Goal: Task Accomplishment & Management: Complete application form

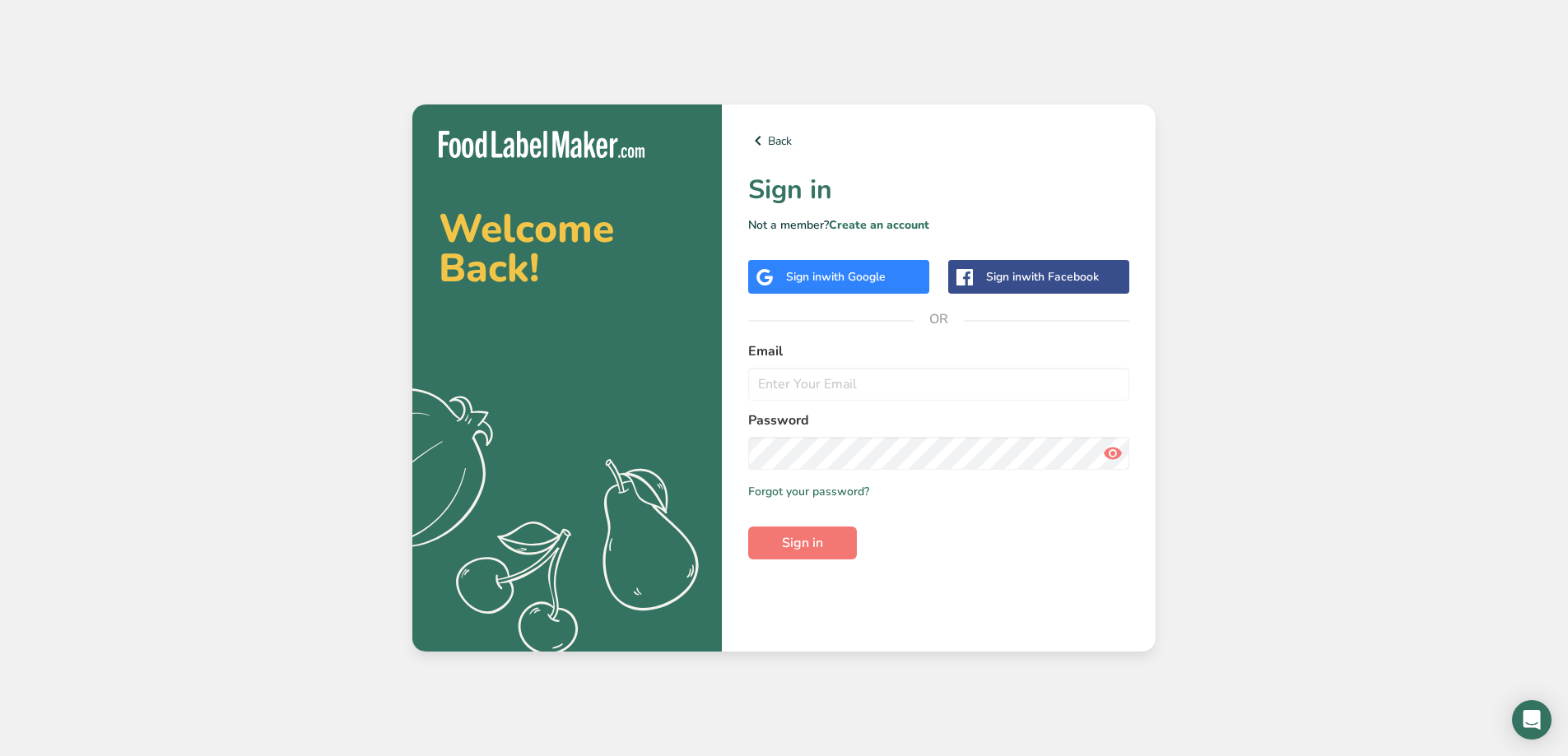
click at [841, 269] on span "with Google" at bounding box center [853, 277] width 64 height 16
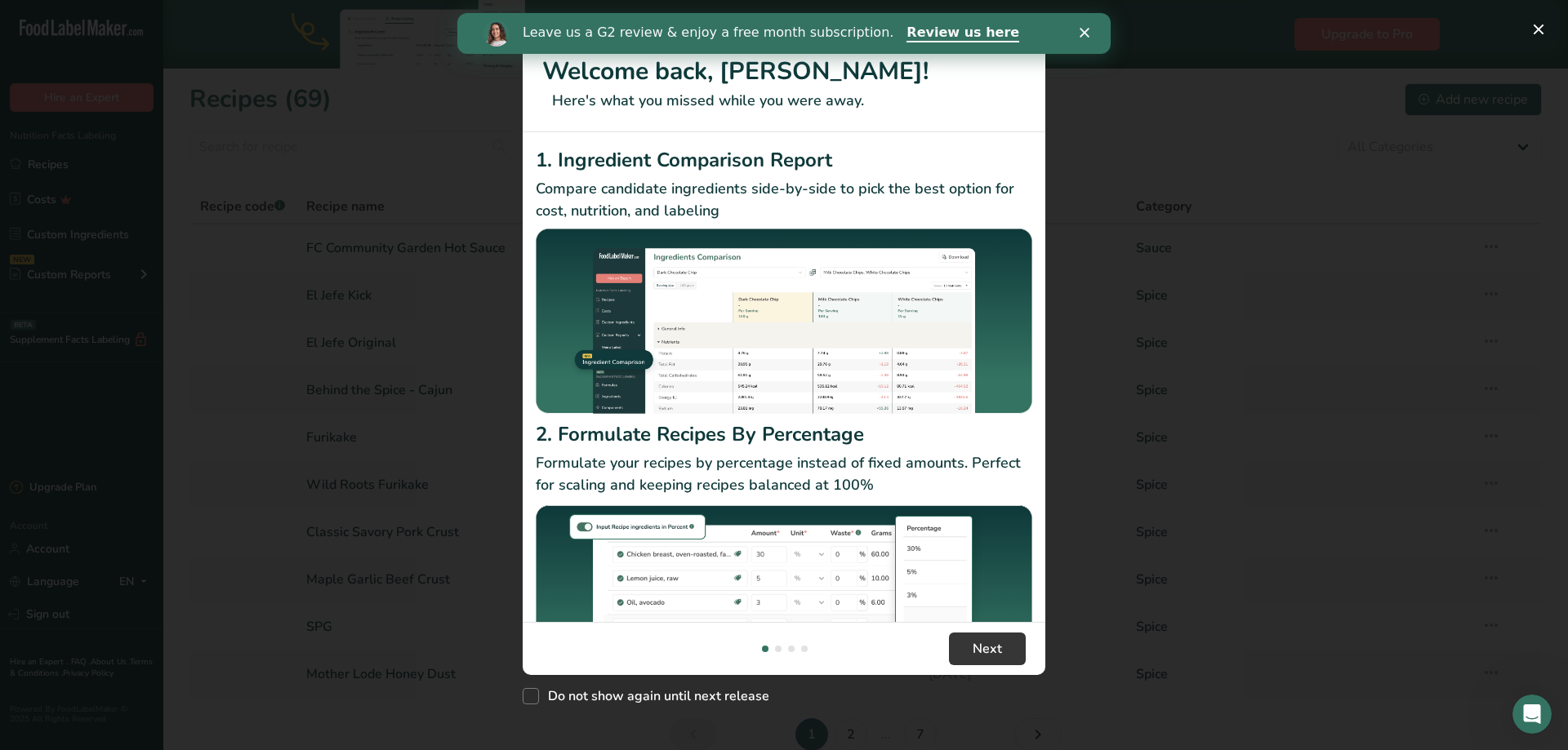
click at [1084, 33] on polygon "Close" at bounding box center [1084, 32] width 10 height 10
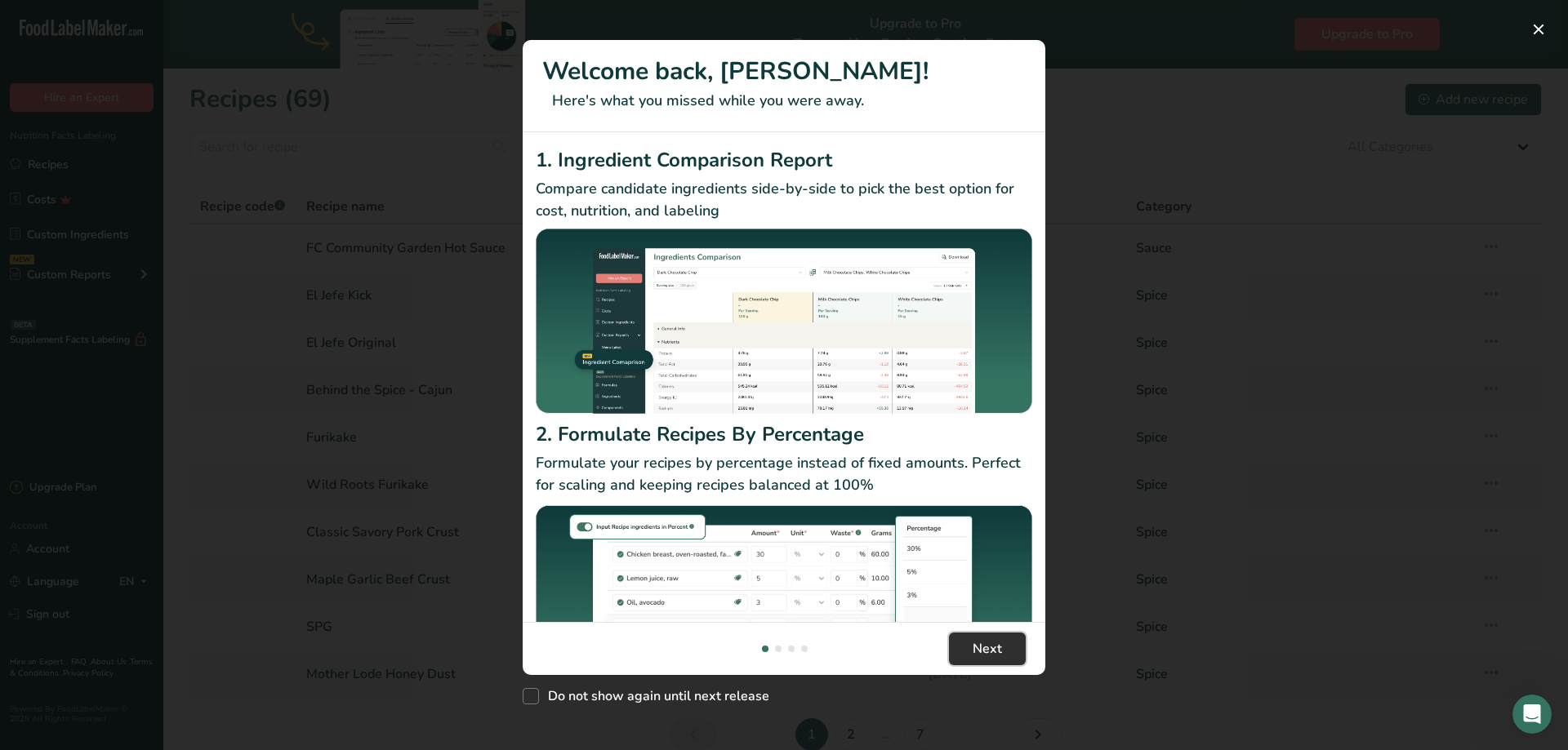
click at [996, 651] on span "Next" at bounding box center [986, 650] width 29 height 20
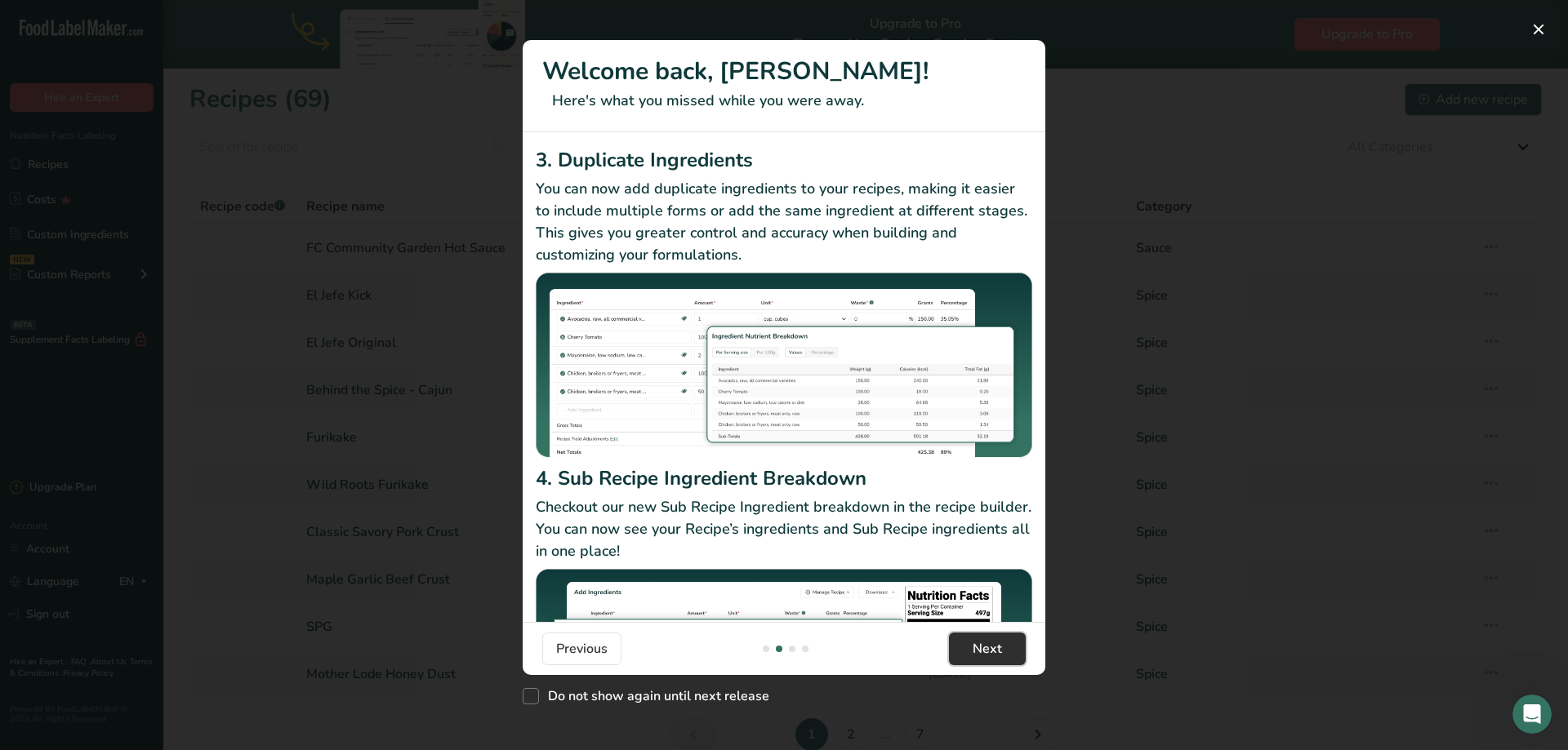
click at [996, 651] on span "Next" at bounding box center [986, 650] width 29 height 20
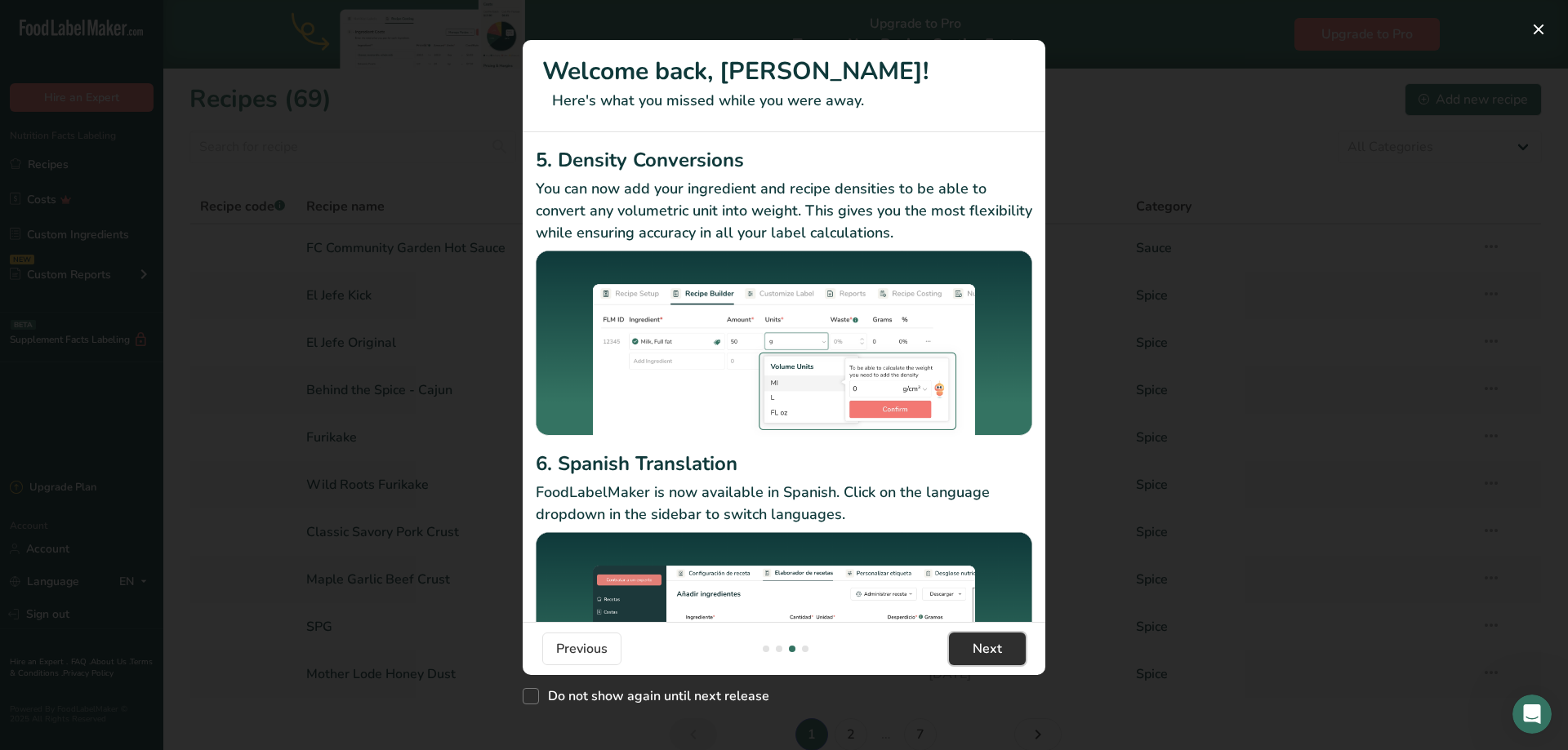
click at [996, 651] on span "Next" at bounding box center [986, 650] width 29 height 20
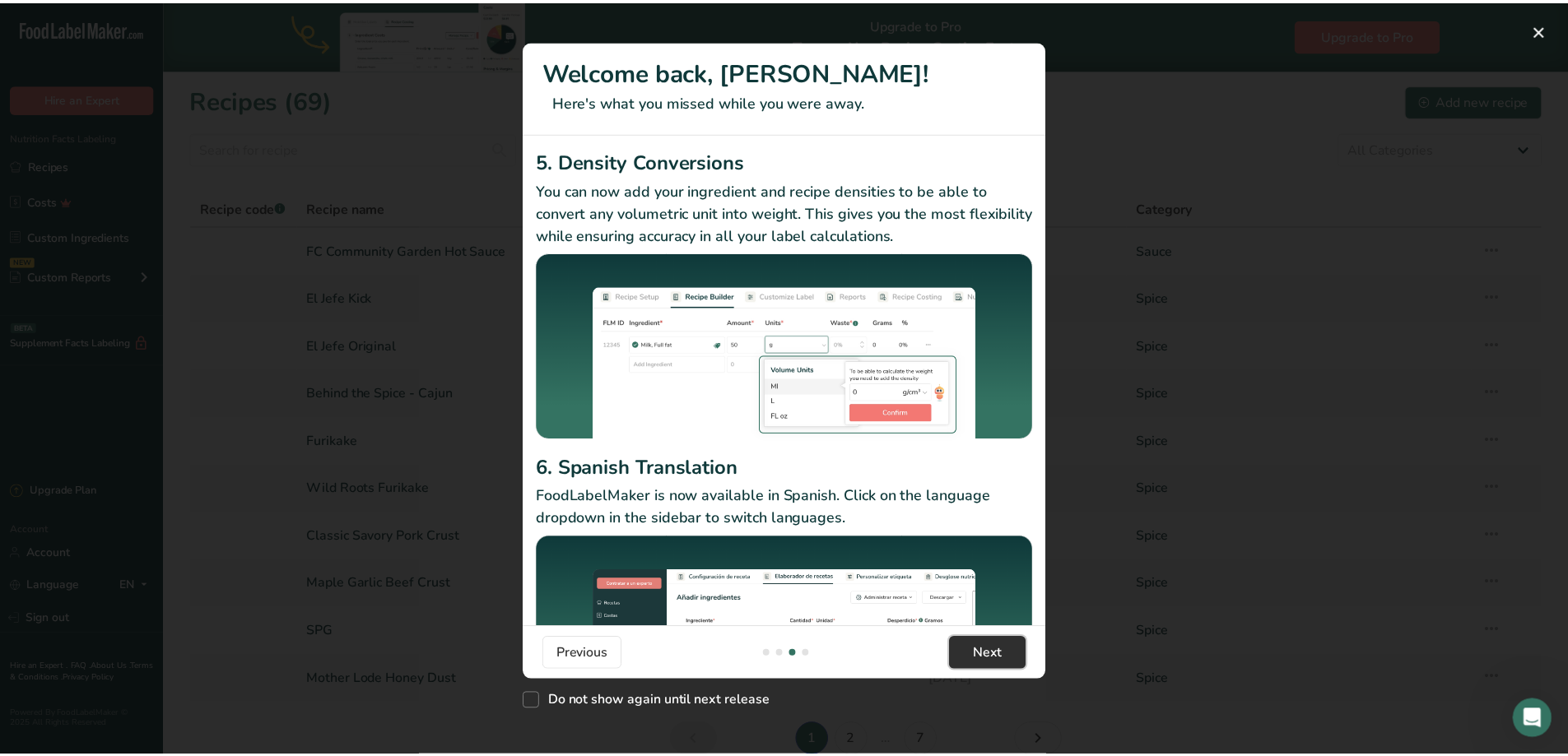
scroll to position [0, 1581]
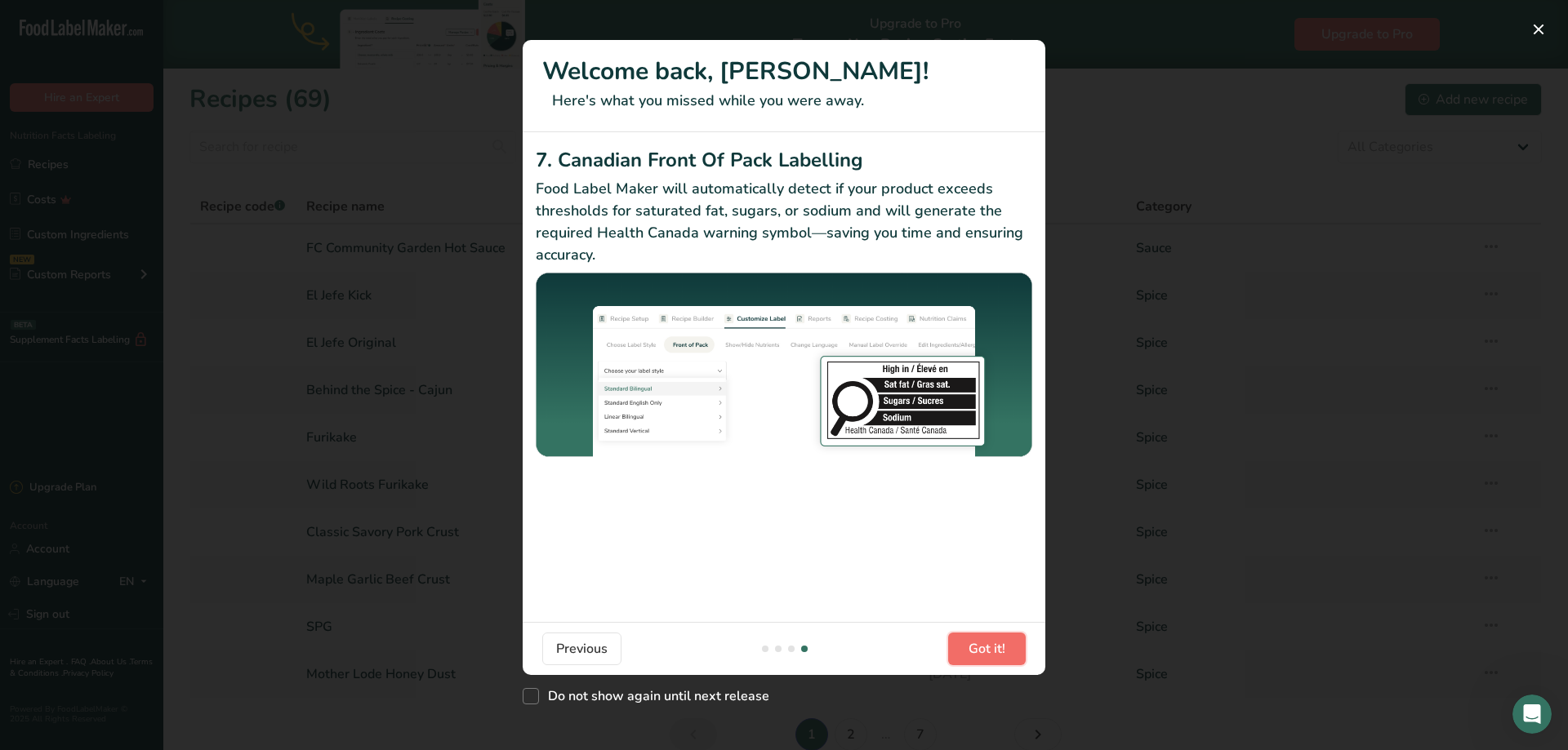
click at [996, 651] on span "Got it!" at bounding box center [986, 650] width 37 height 20
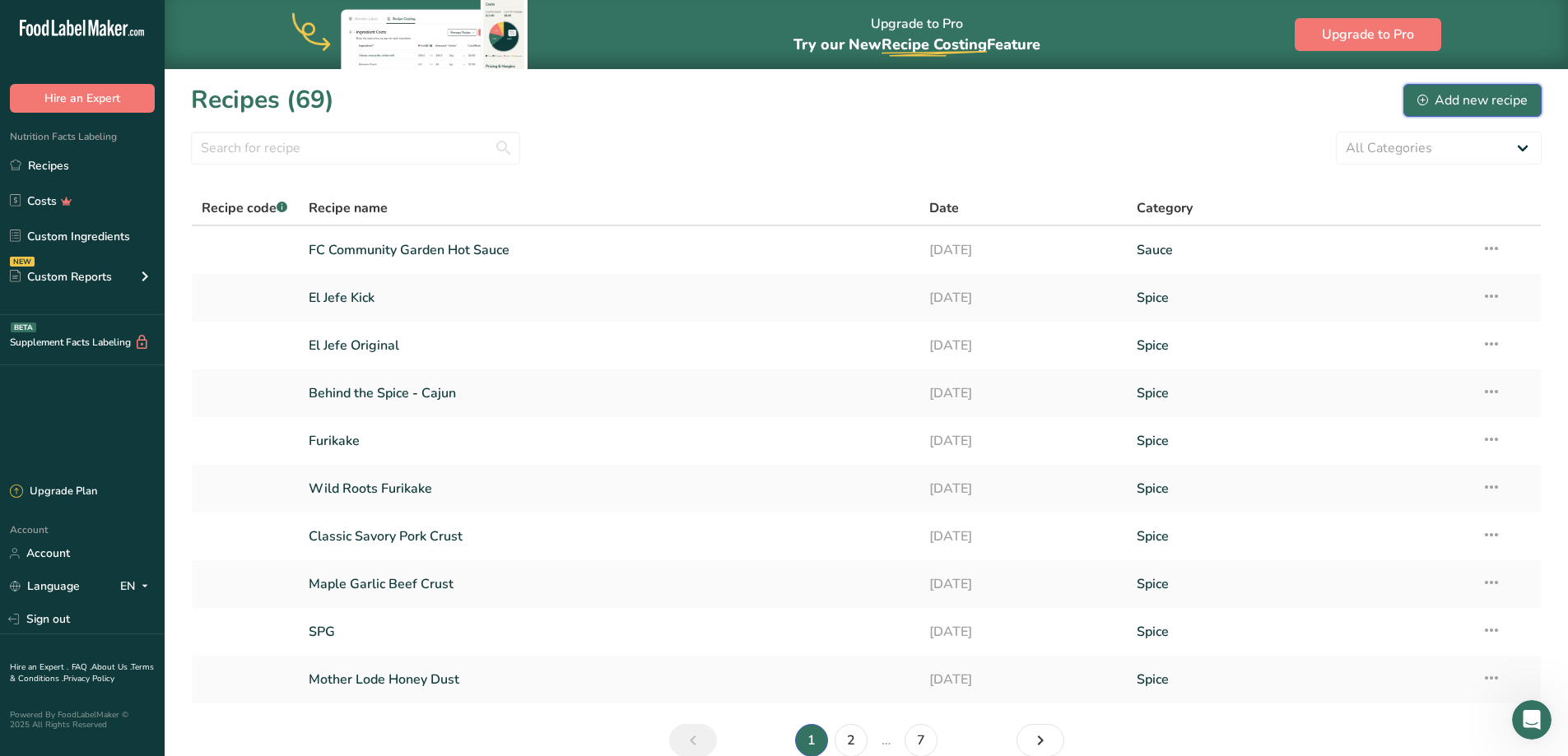
click at [1460, 102] on div "Add new recipe" at bounding box center [1473, 100] width 110 height 20
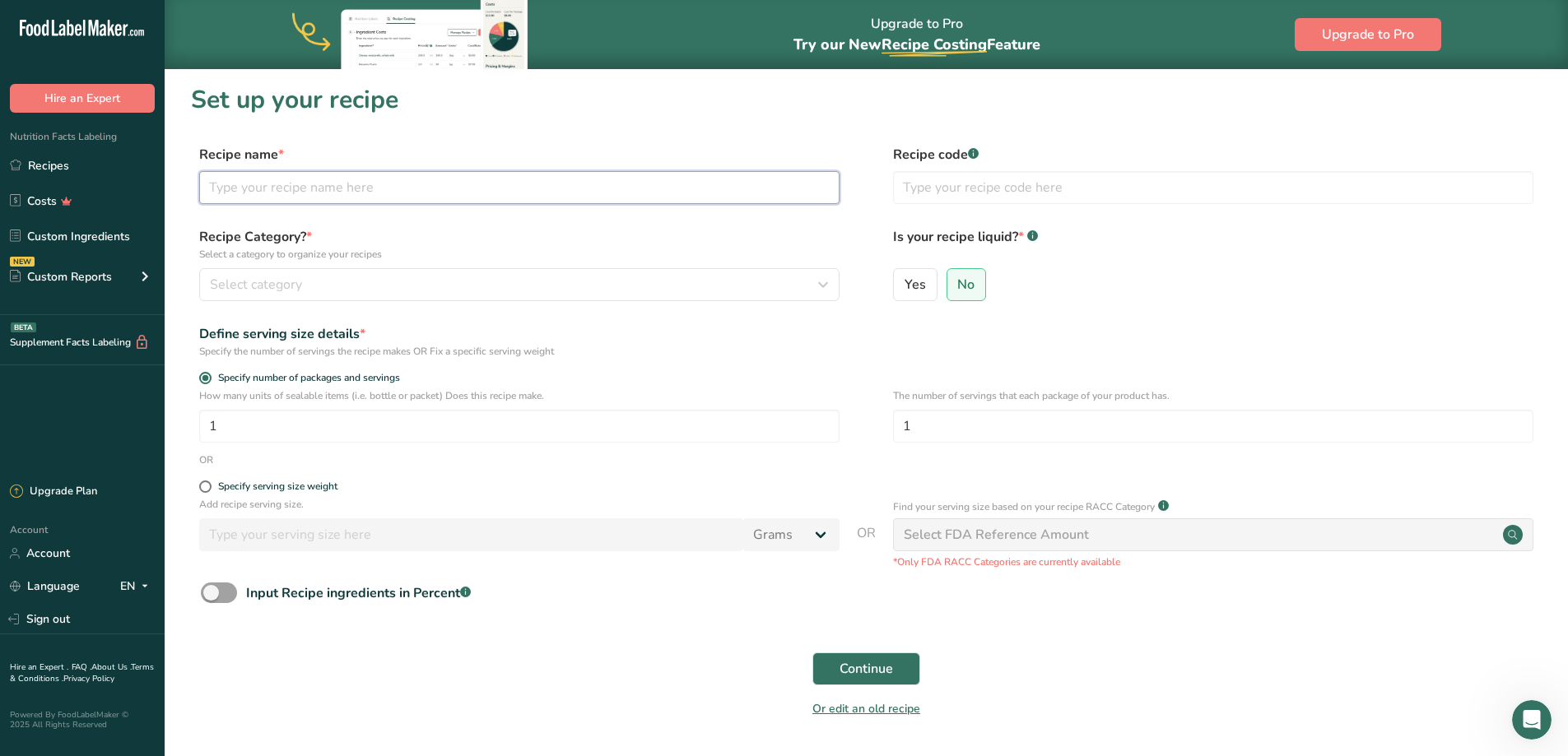
click at [453, 188] on input "text" at bounding box center [519, 187] width 641 height 33
type input "Salted Caramel Sugar"
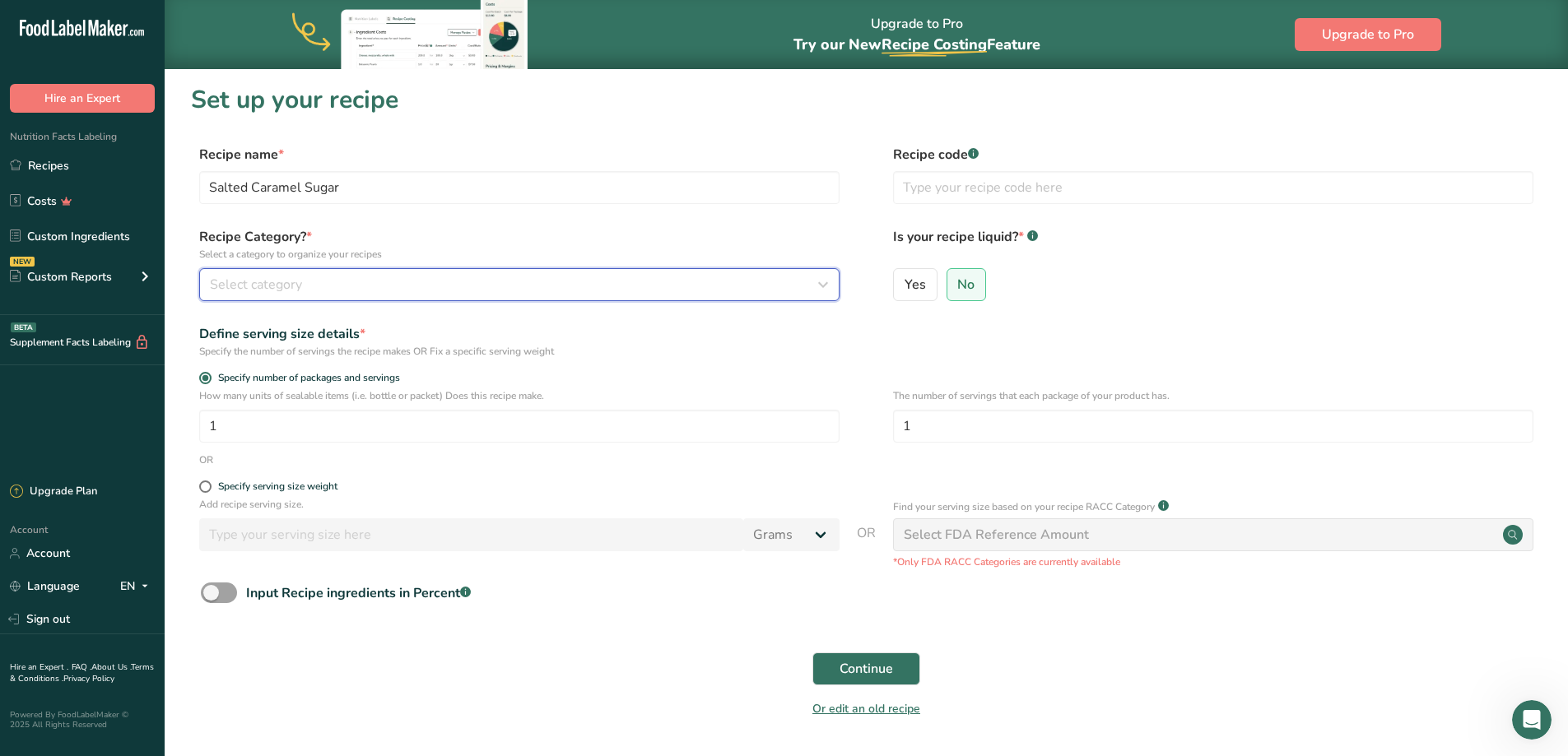
click at [402, 299] on button "Select category" at bounding box center [519, 284] width 641 height 33
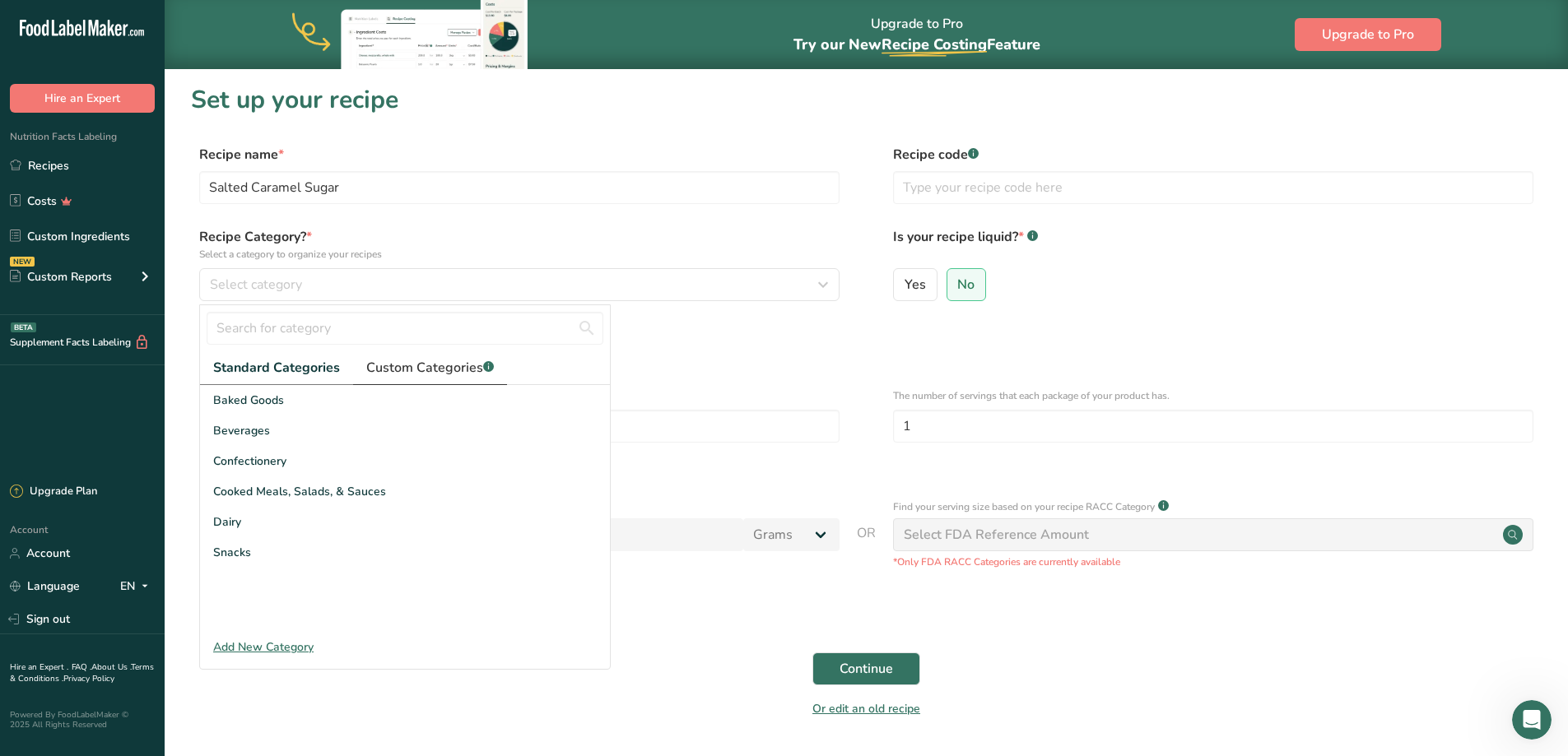
click at [424, 378] on link "Custom Categories .a-a{fill:#347362;}.b-a{fill:#fff;}" at bounding box center [430, 368] width 154 height 33
click at [287, 485] on div "Spice" at bounding box center [405, 492] width 410 height 30
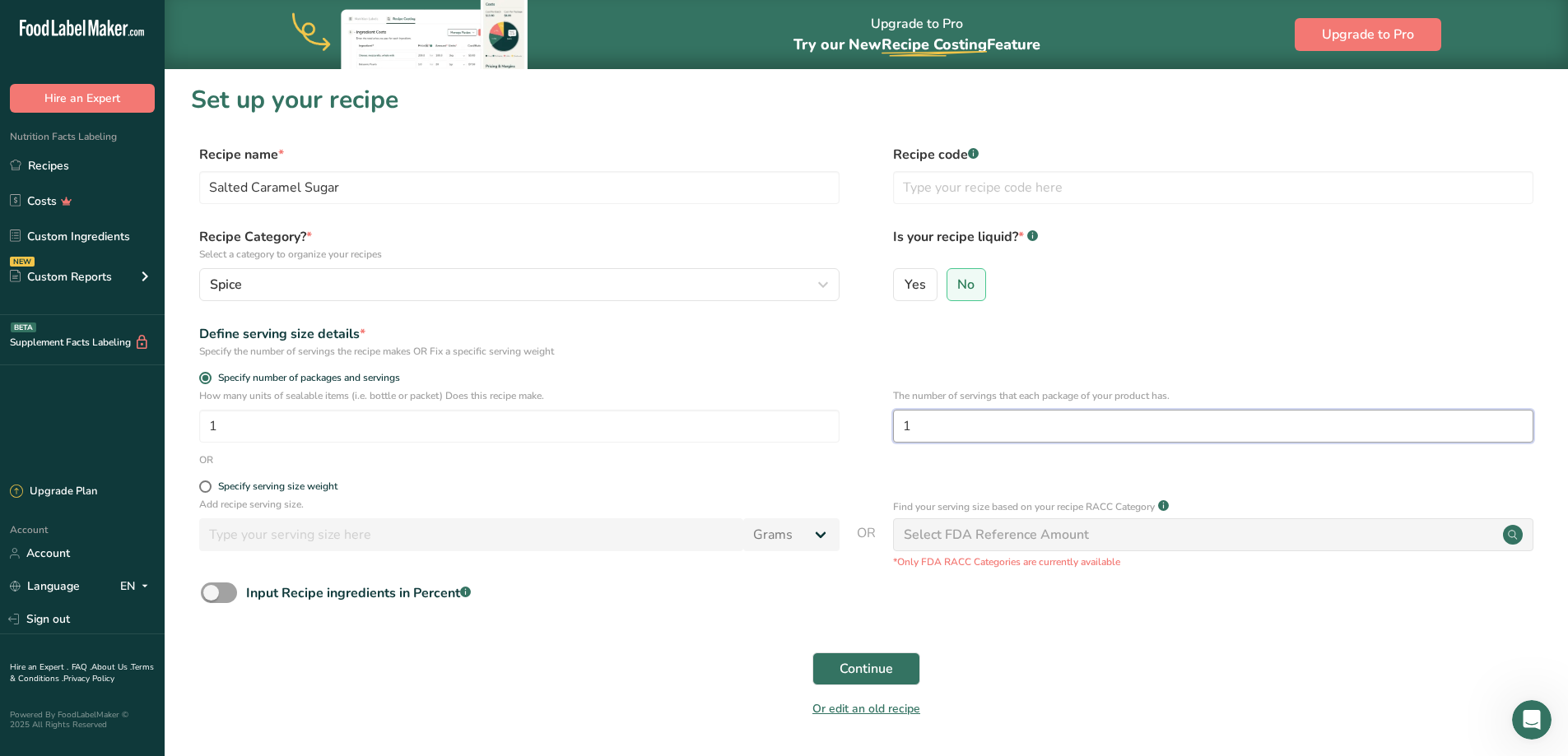
drag, startPoint x: 962, startPoint y: 433, endPoint x: 867, endPoint y: 432, distance: 95.0
click at [867, 432] on div "How many units of sealable items (i.e. bottle or packet) Does this recipe make.…" at bounding box center [866, 421] width 1351 height 64
type input "113"
click at [743, 470] on form "Recipe name * Salted Caramel Sugar Recipe code .a-a{fill:#347362;}.b-a{fill:#ff…" at bounding box center [866, 437] width 1351 height 584
click at [248, 488] on div "Specify serving size weight" at bounding box center [278, 487] width 120 height 13
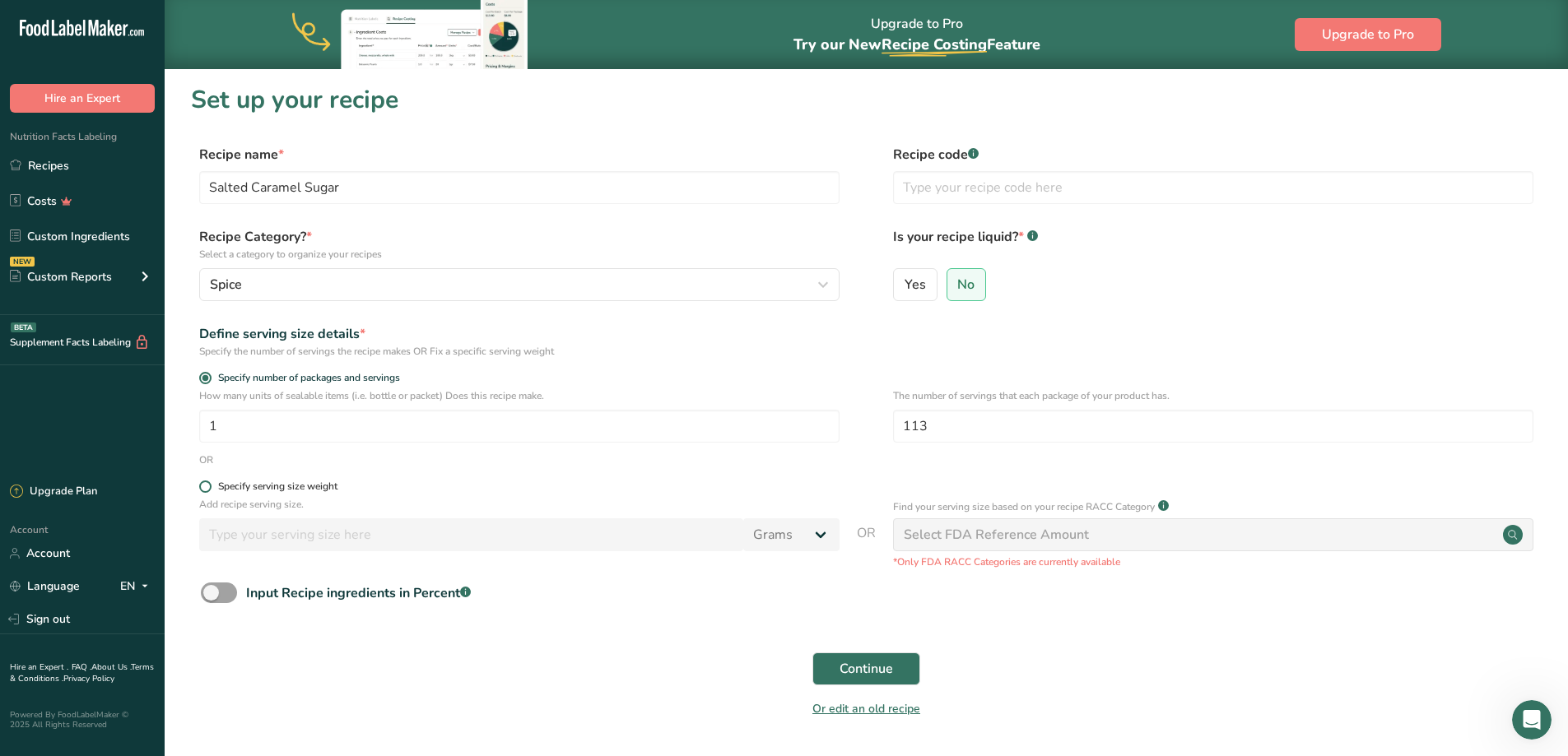
click at [210, 488] on input "Specify serving size weight" at bounding box center [204, 487] width 11 height 11
radio input "true"
radio input "false"
click at [250, 534] on input "number" at bounding box center [471, 534] width 544 height 33
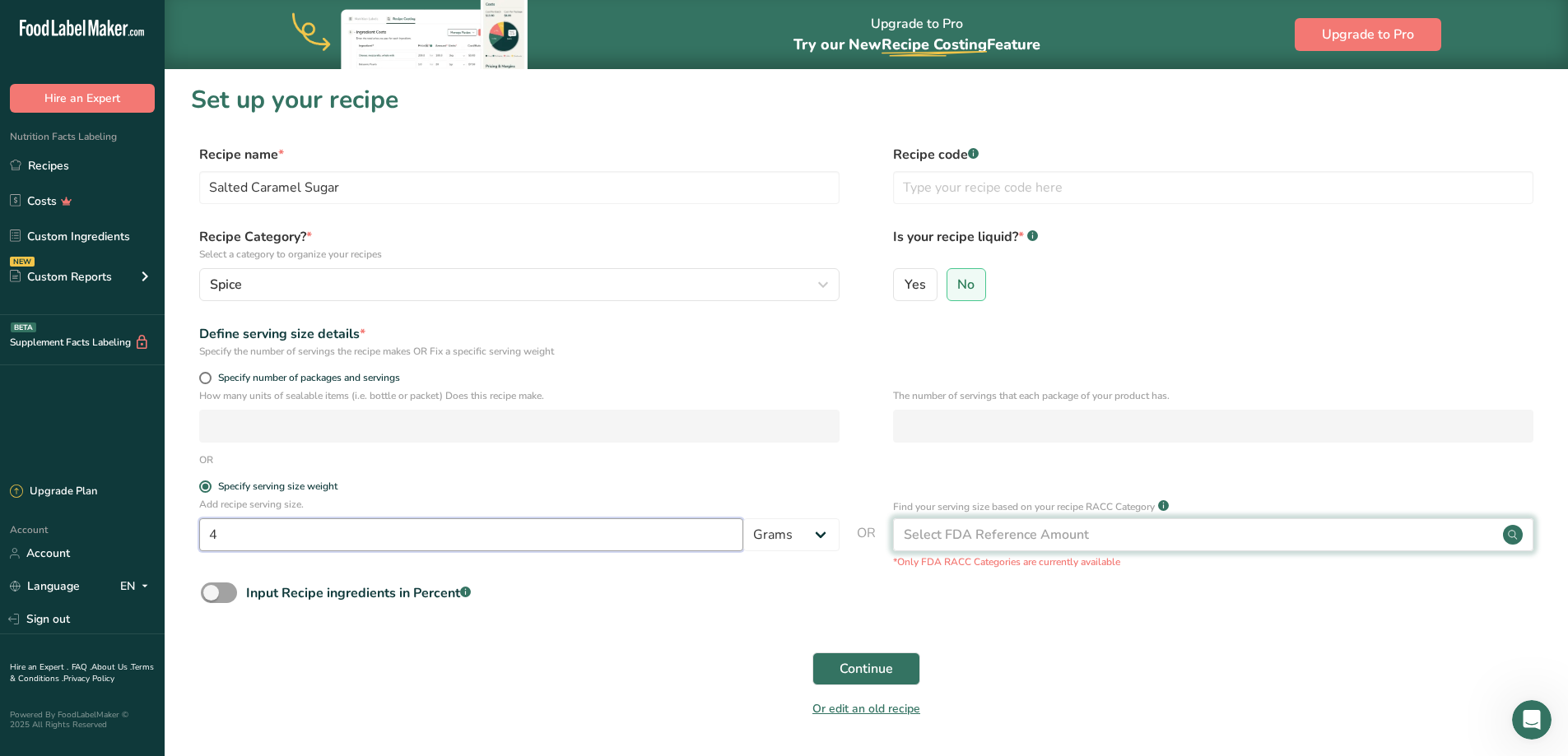
type input "4"
click at [947, 532] on div "Select FDA Reference Amount" at bounding box center [996, 535] width 185 height 20
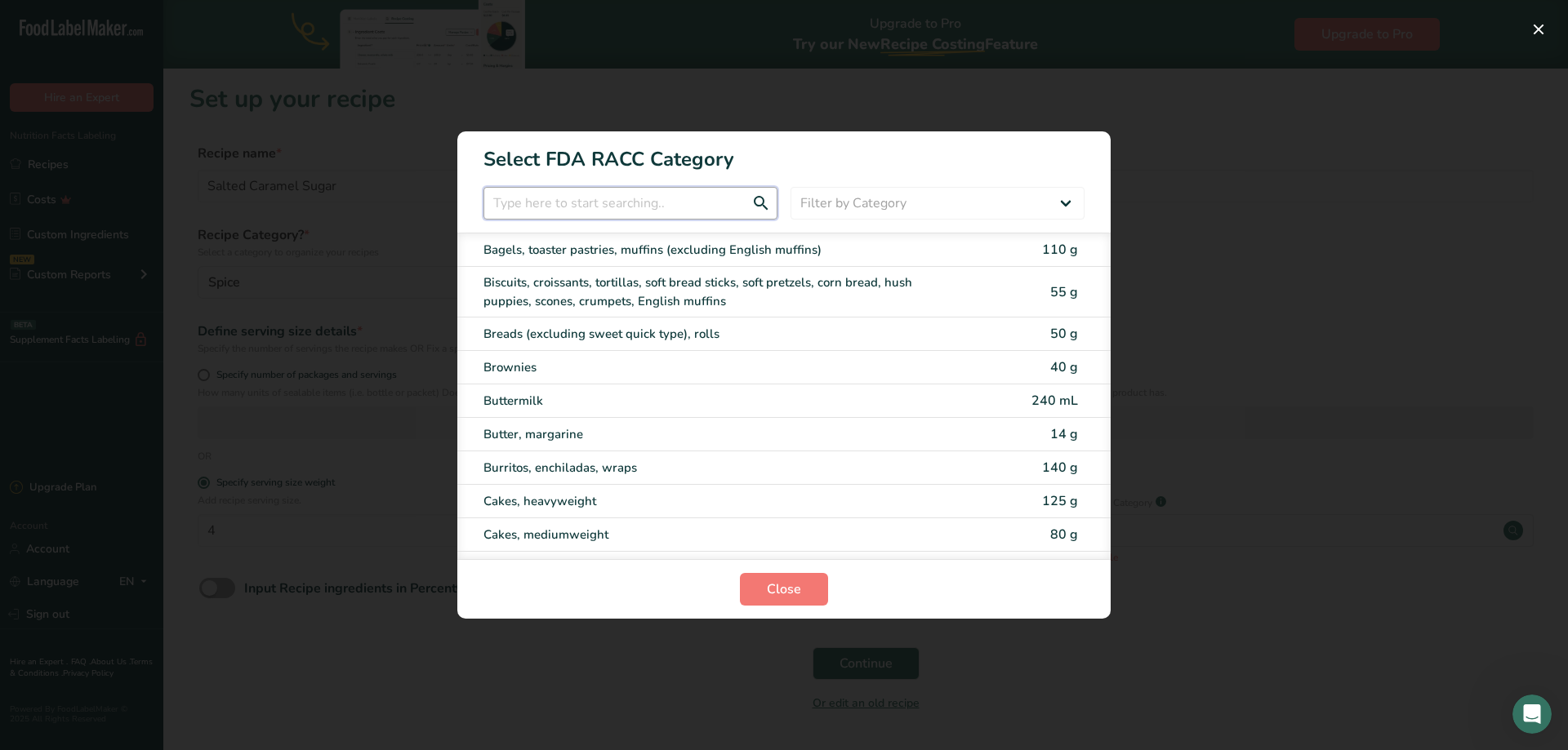
click at [634, 204] on input "RACC Category Selection Modal" at bounding box center [631, 202] width 294 height 32
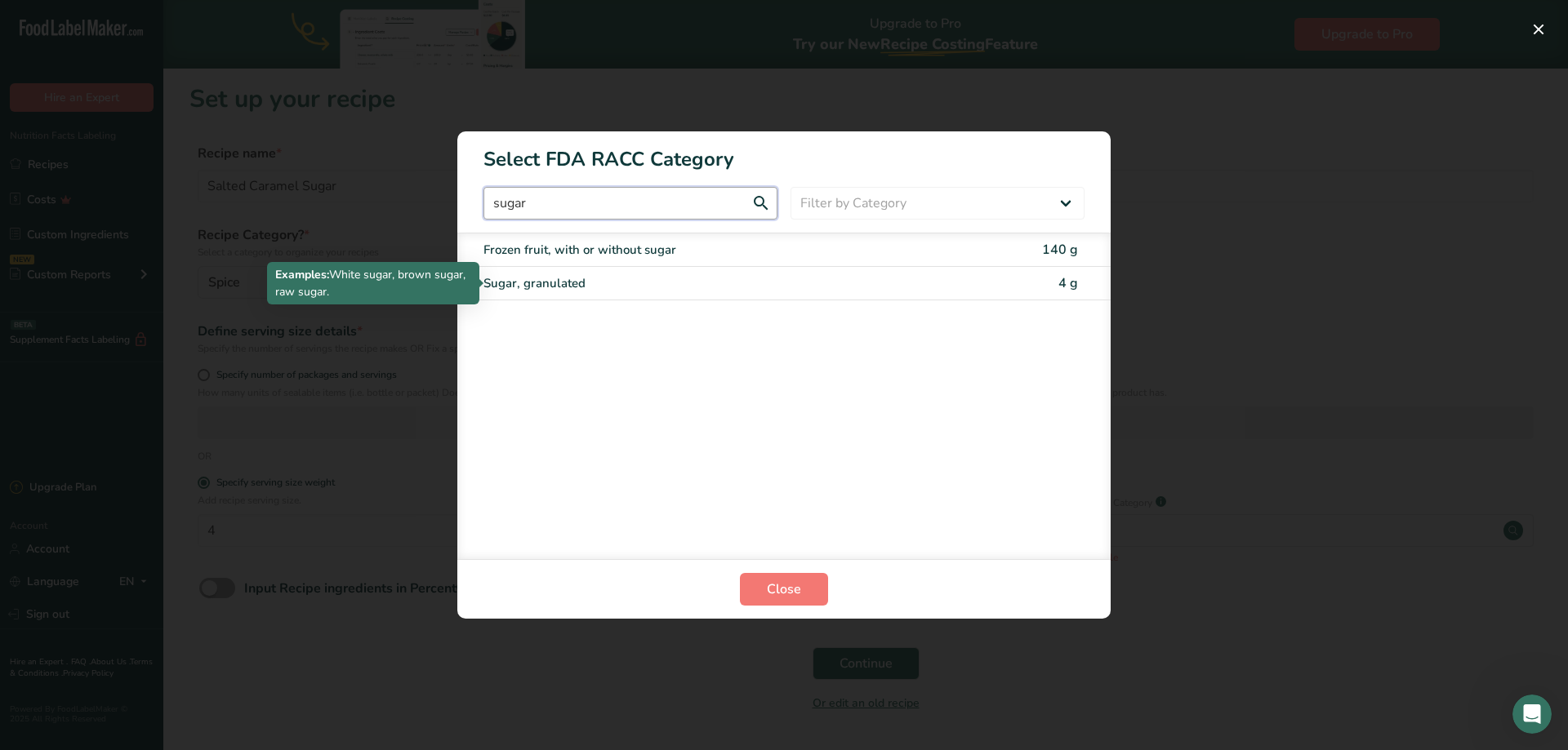
type input "sugar"
click at [572, 283] on div "Sugar, granulated" at bounding box center [715, 284] width 464 height 19
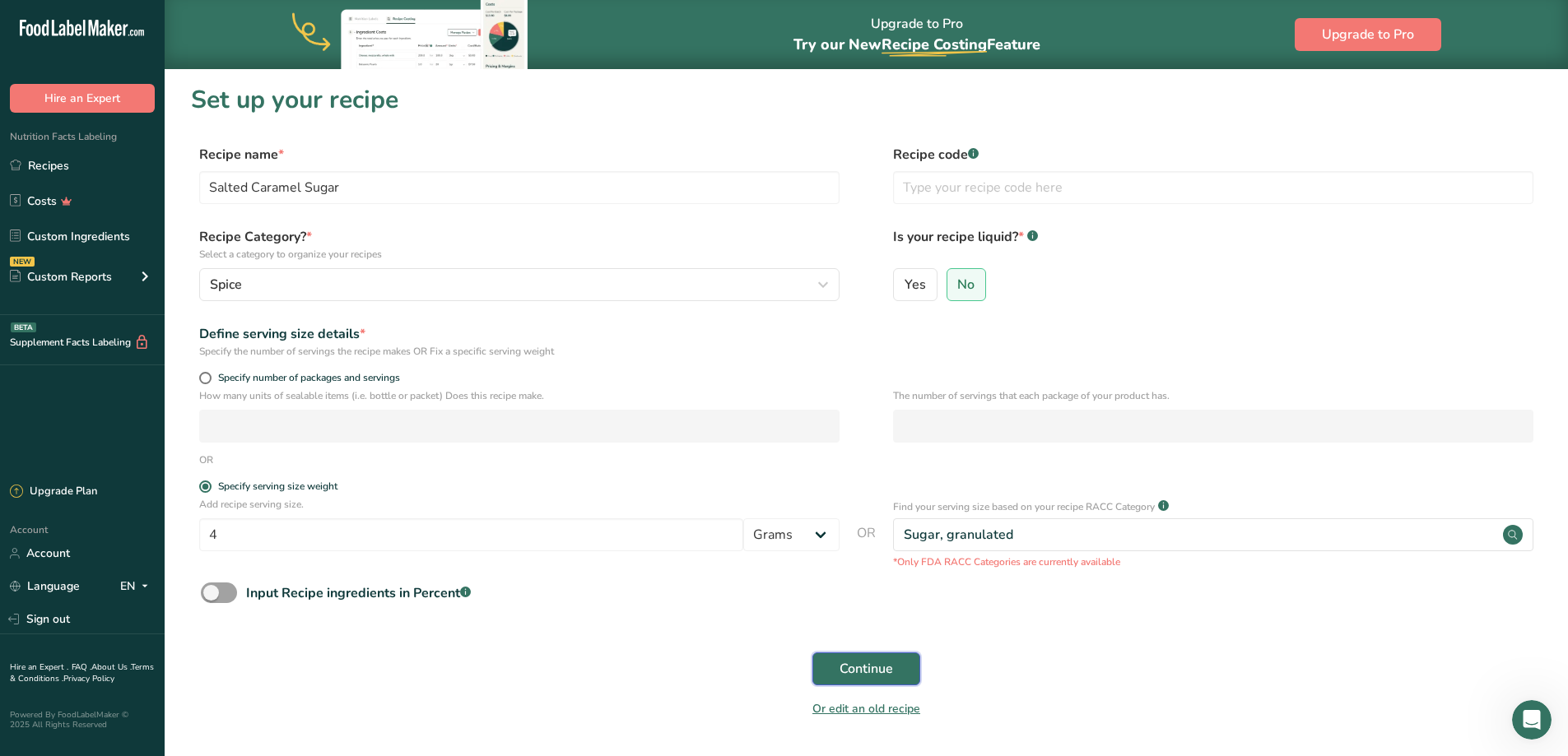
click at [846, 669] on span "Continue" at bounding box center [866, 669] width 54 height 20
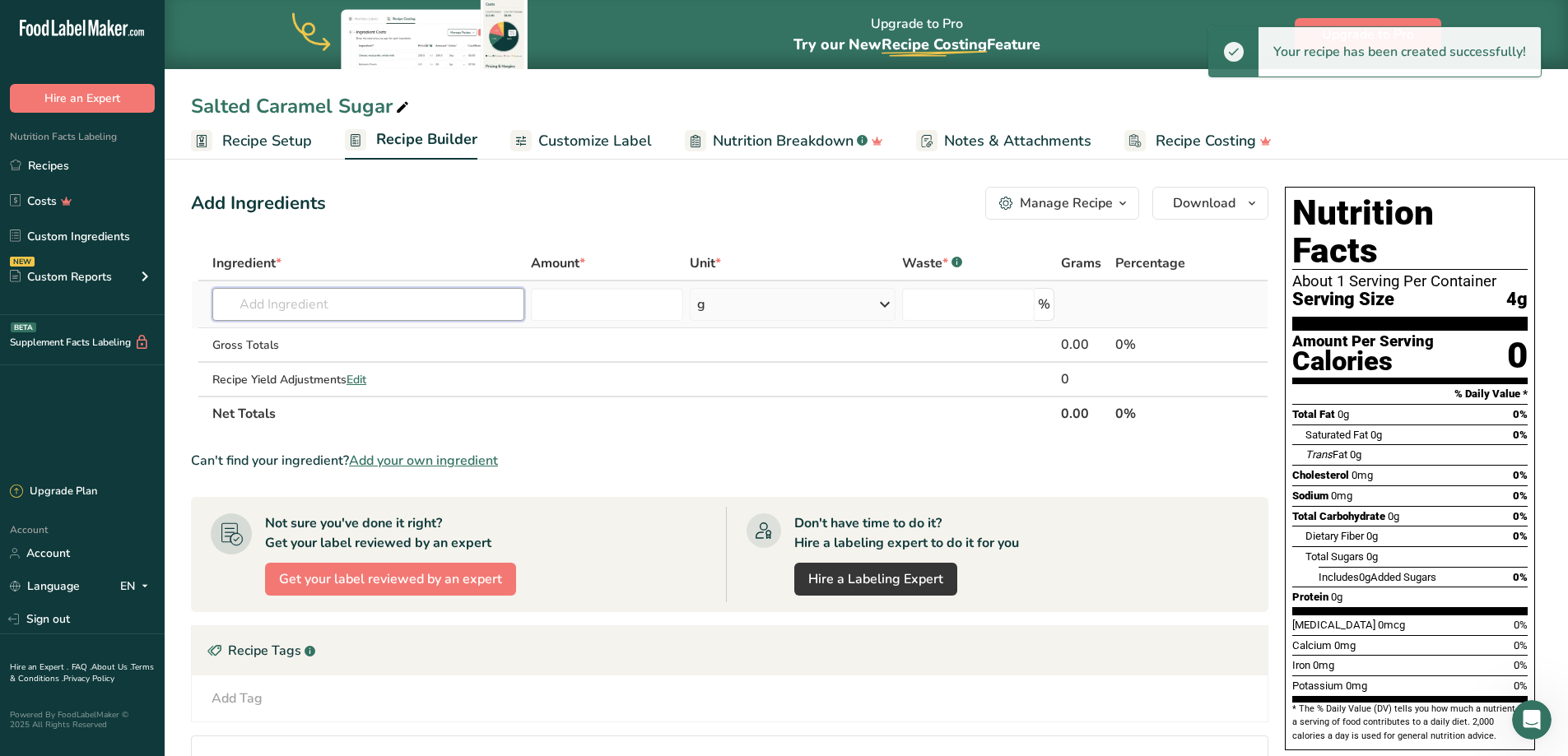
click at [401, 307] on input "text" at bounding box center [368, 304] width 312 height 33
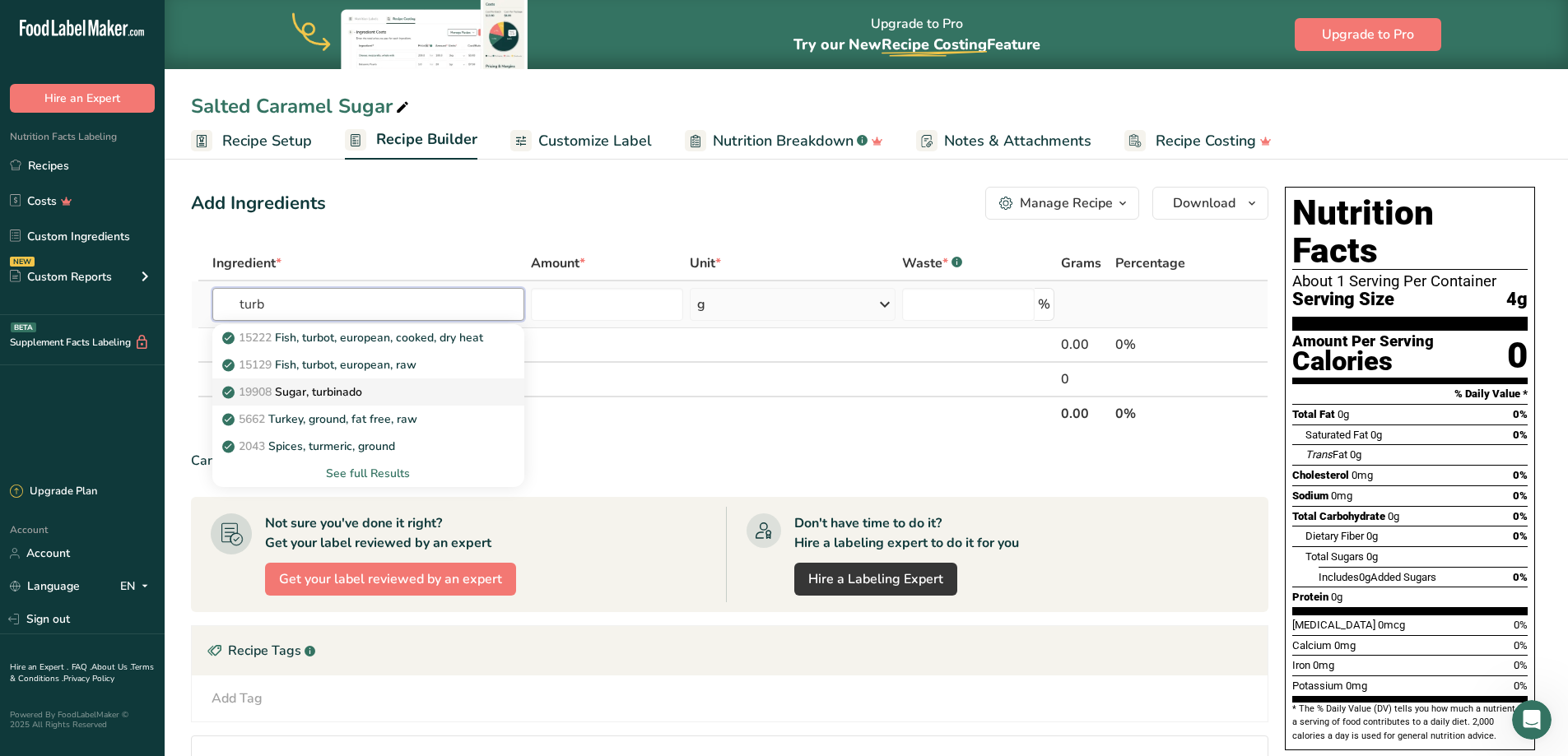
type input "turb"
click at [356, 391] on p "19908 Sugar, turbinado" at bounding box center [294, 392] width 136 height 18
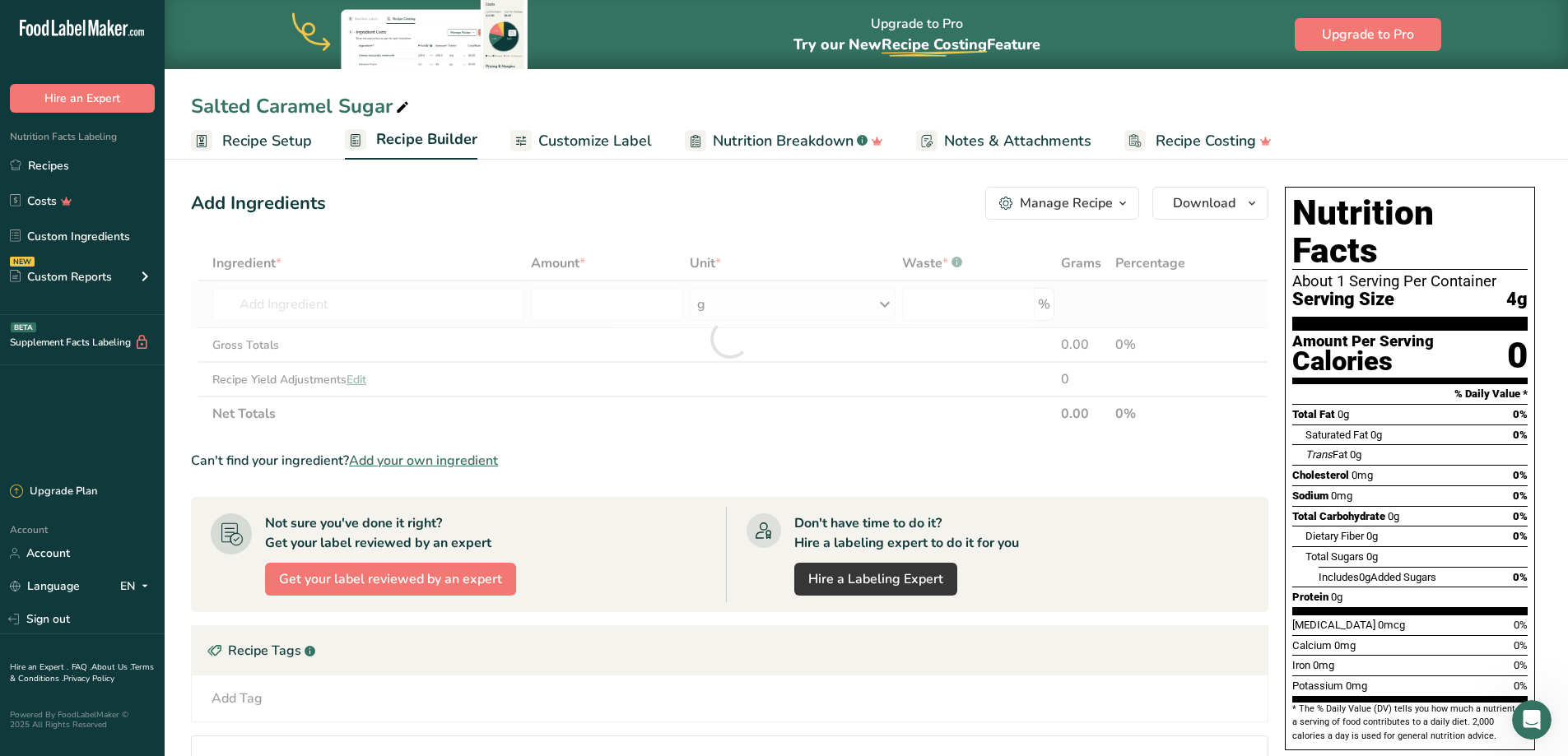
type input "Sugar, turbinado"
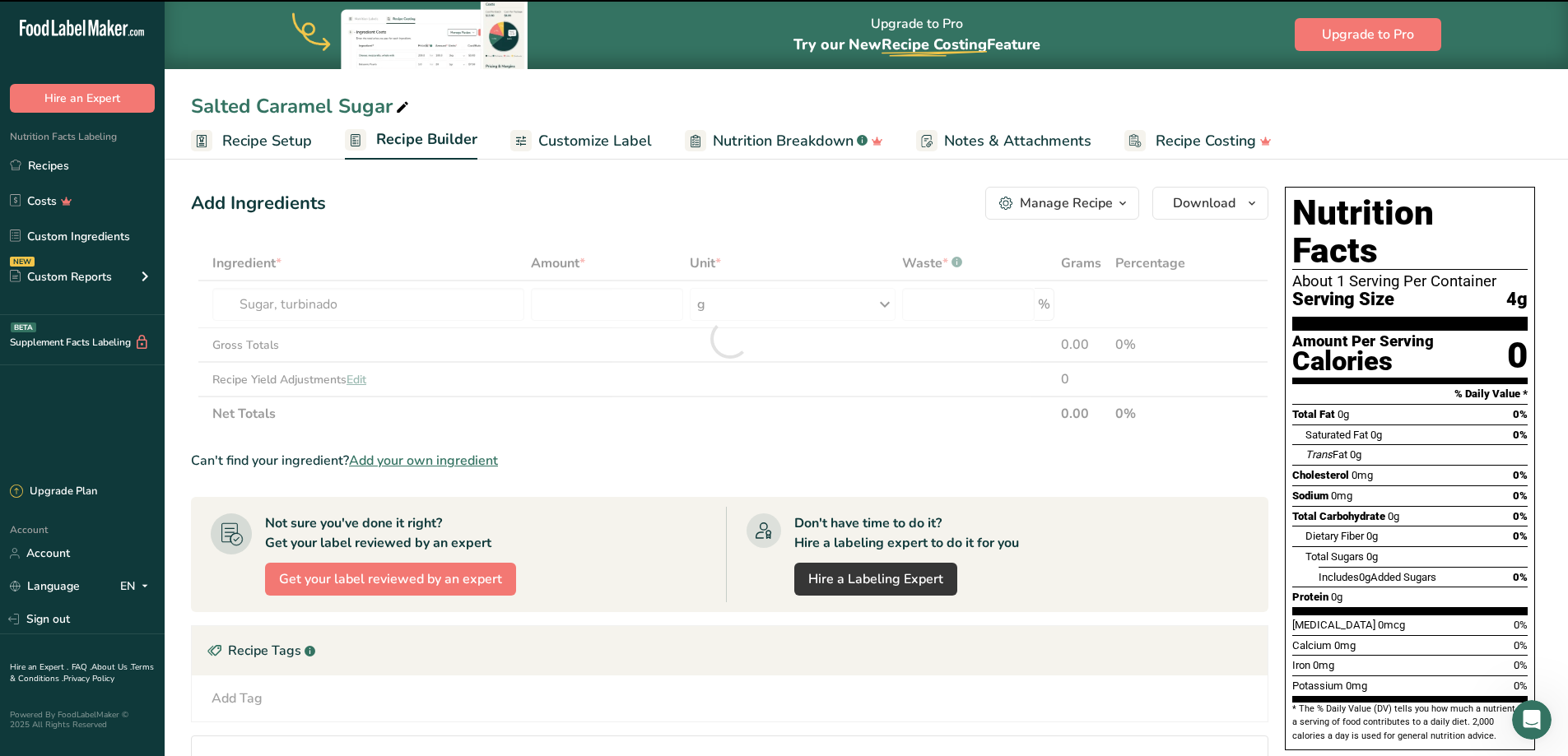
type input "0"
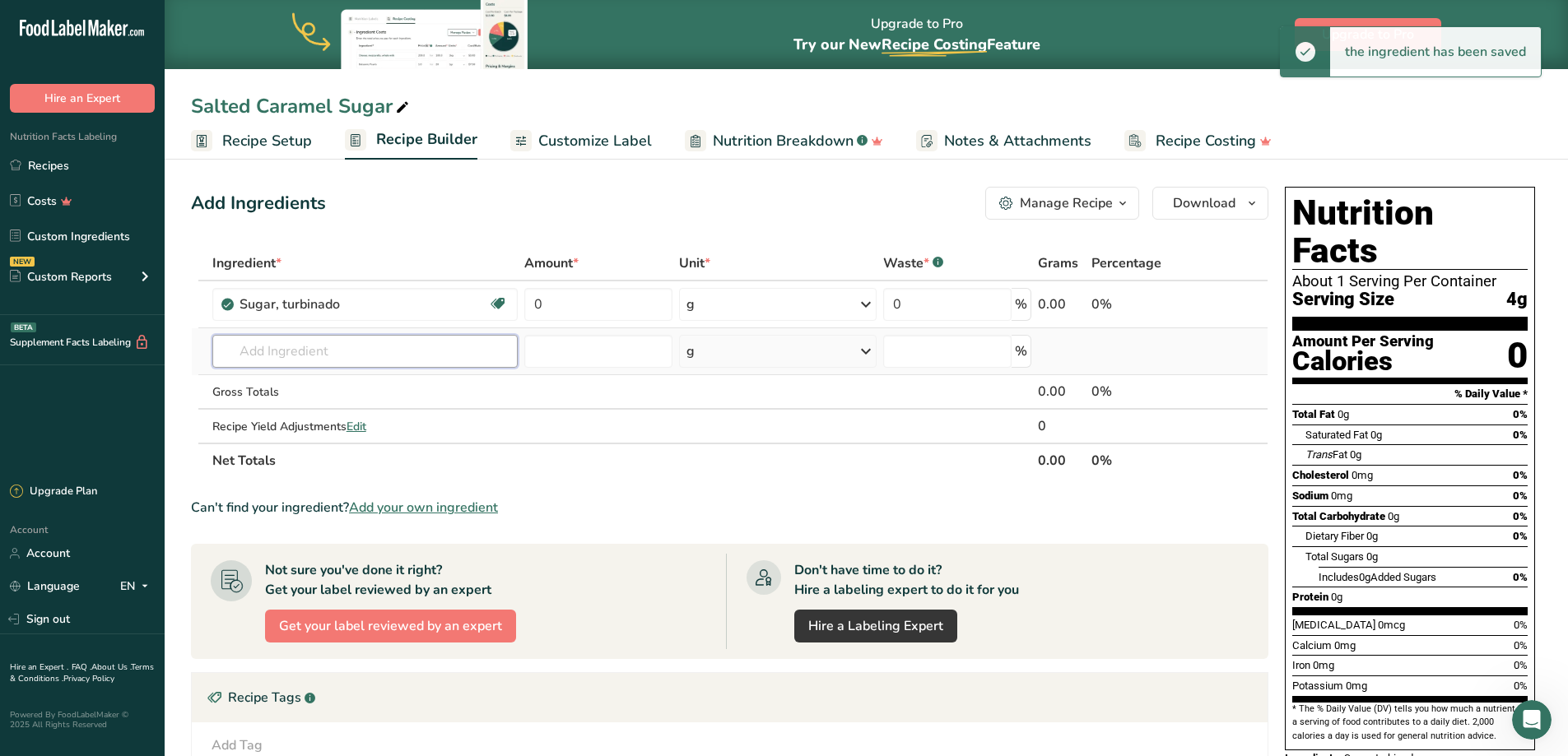
click at [335, 340] on input "text" at bounding box center [365, 351] width 305 height 33
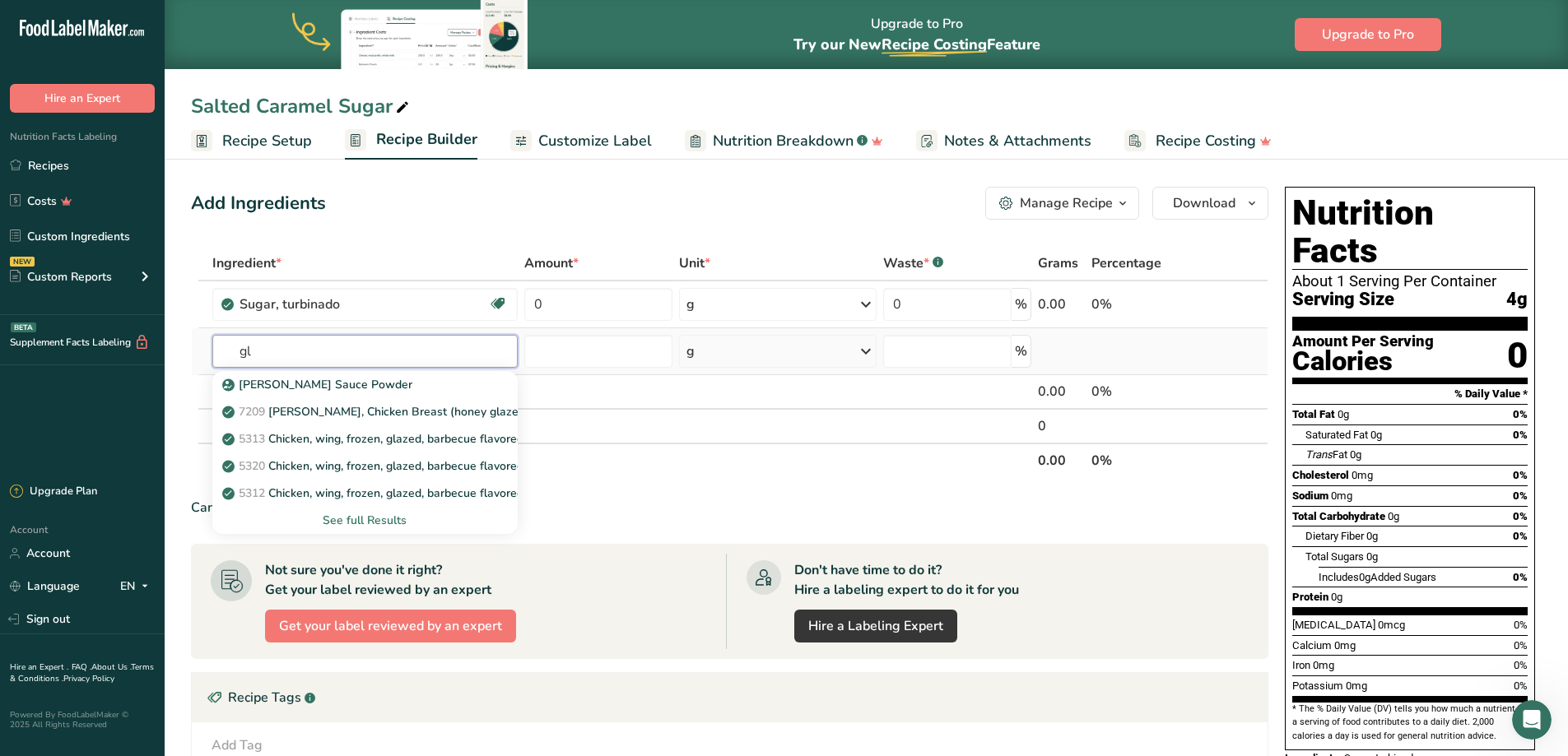
type input "g"
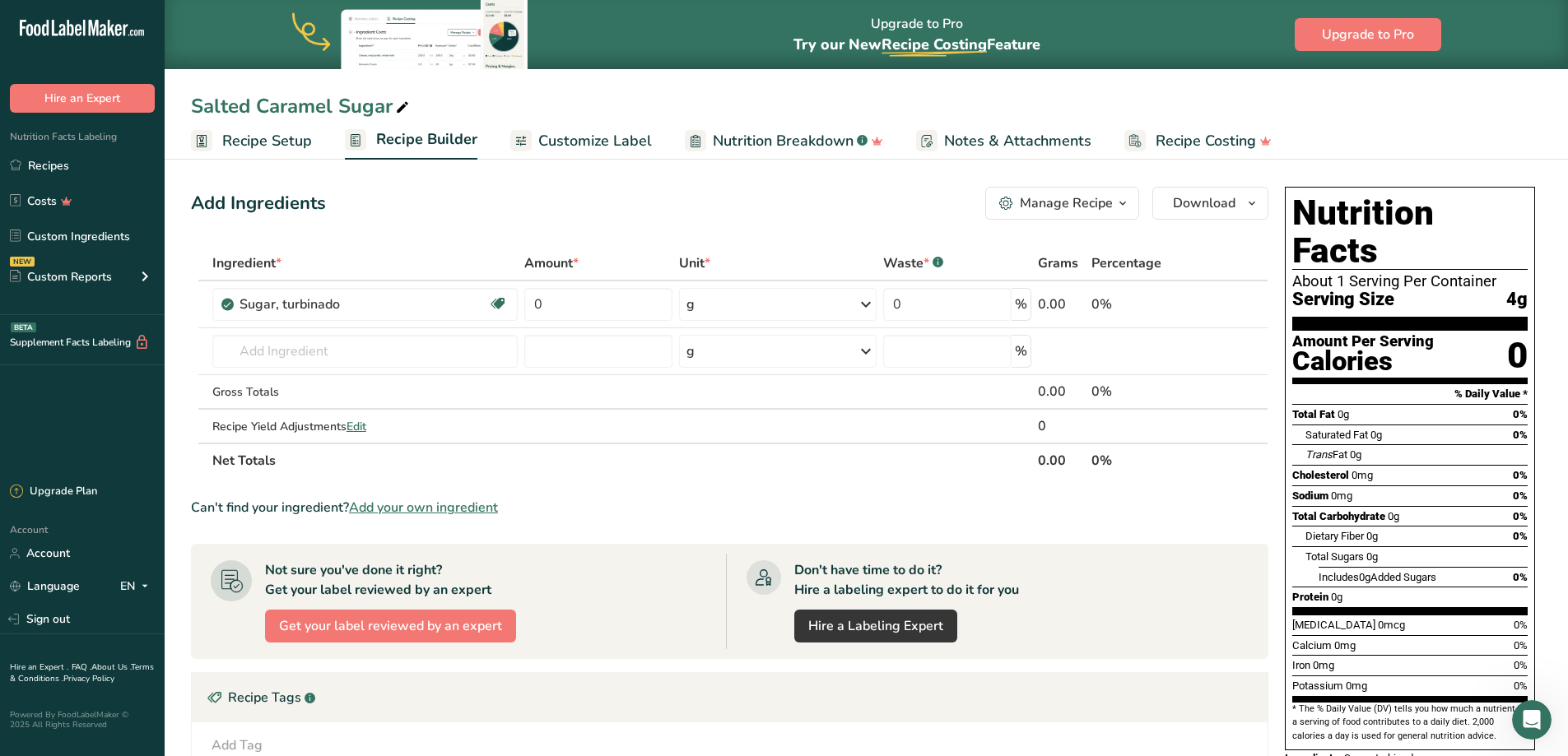
click at [449, 508] on span "Add your own ingredient" at bounding box center [423, 508] width 149 height 20
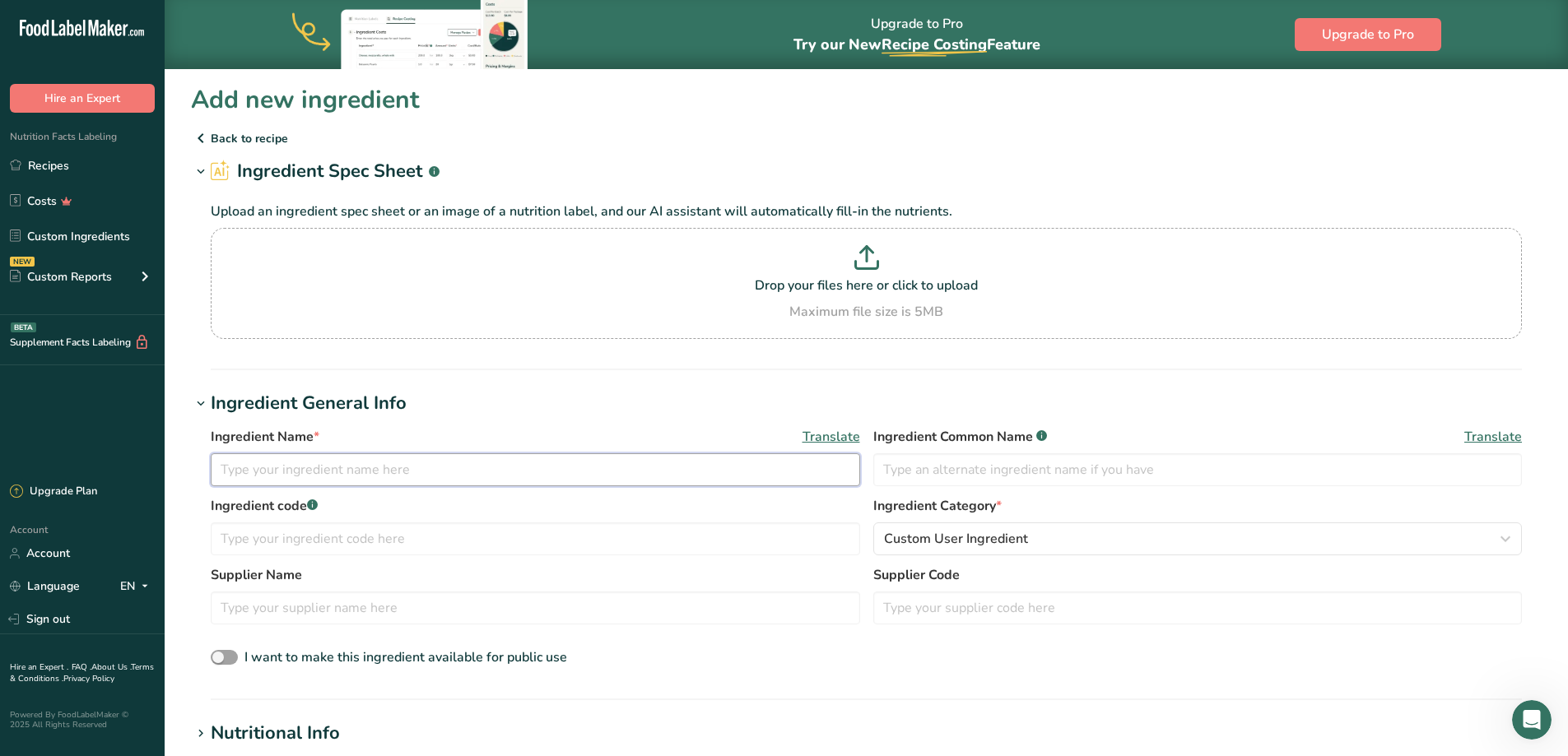
click at [440, 464] on input "text" at bounding box center [535, 469] width 649 height 33
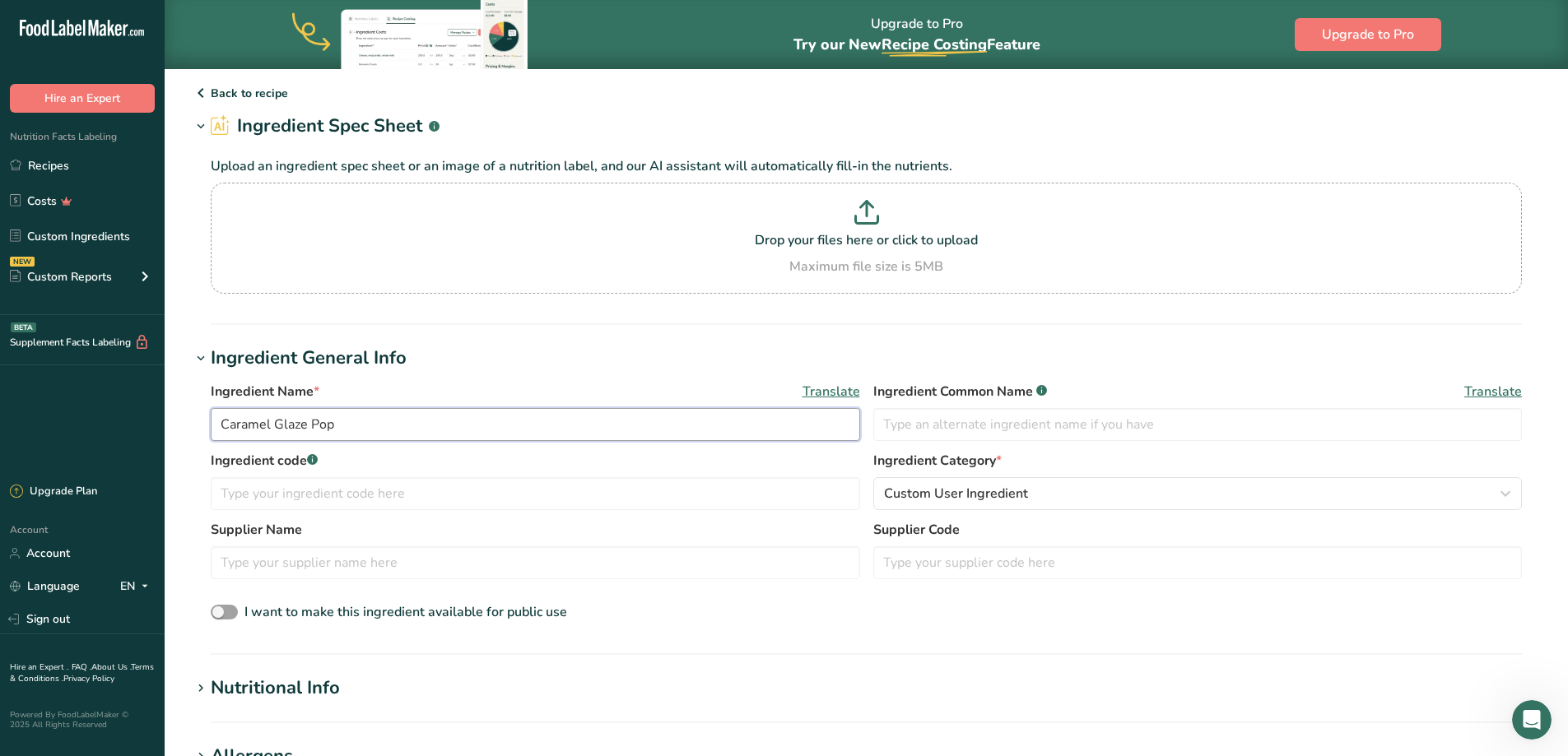
type input "Caramel Glaze Pop"
click at [939, 452] on div "Ingredient Category * Custom User Ingredient Standard Categories Custom Categor…" at bounding box center [1198, 480] width 649 height 59
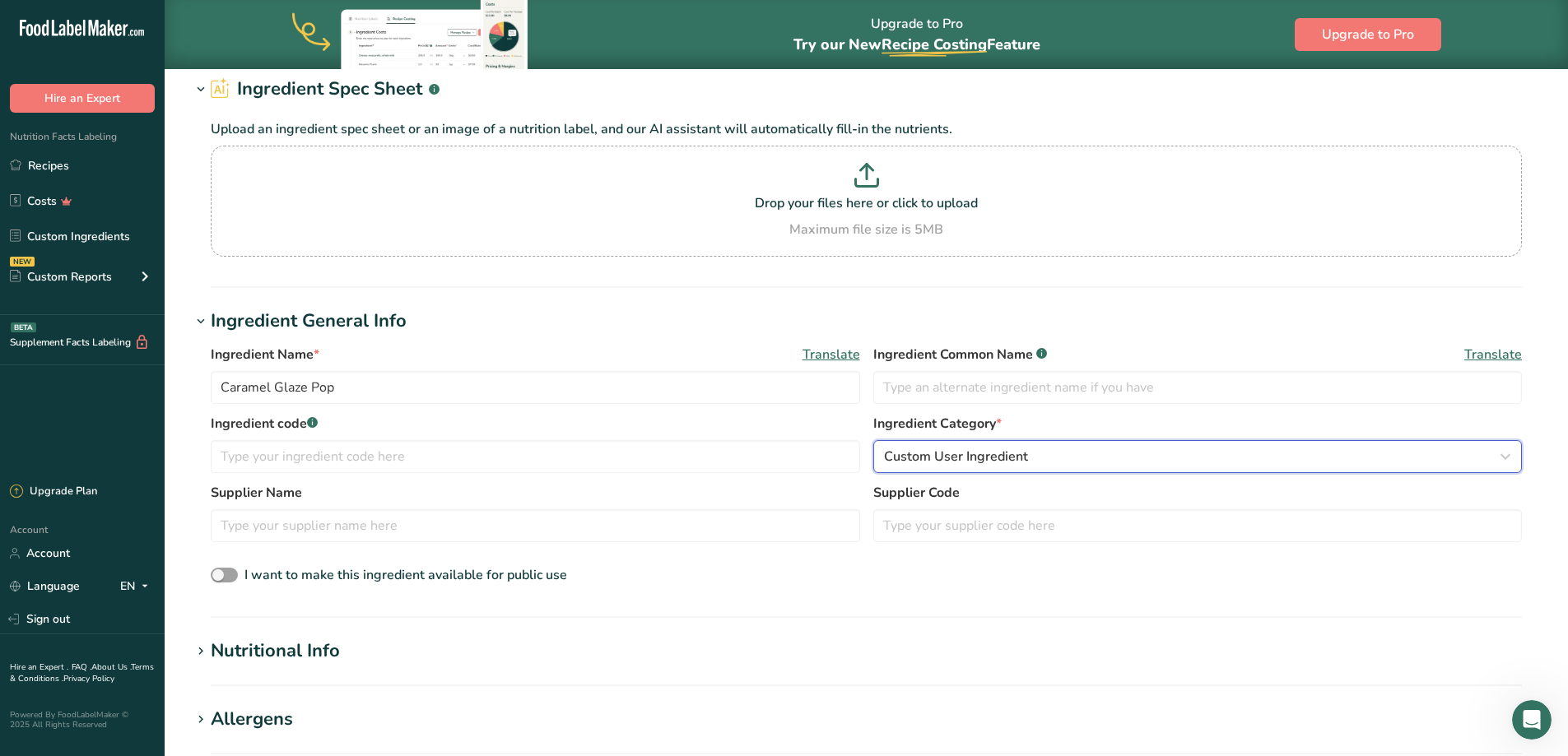
click at [939, 452] on span "Custom User Ingredient" at bounding box center [956, 457] width 144 height 20
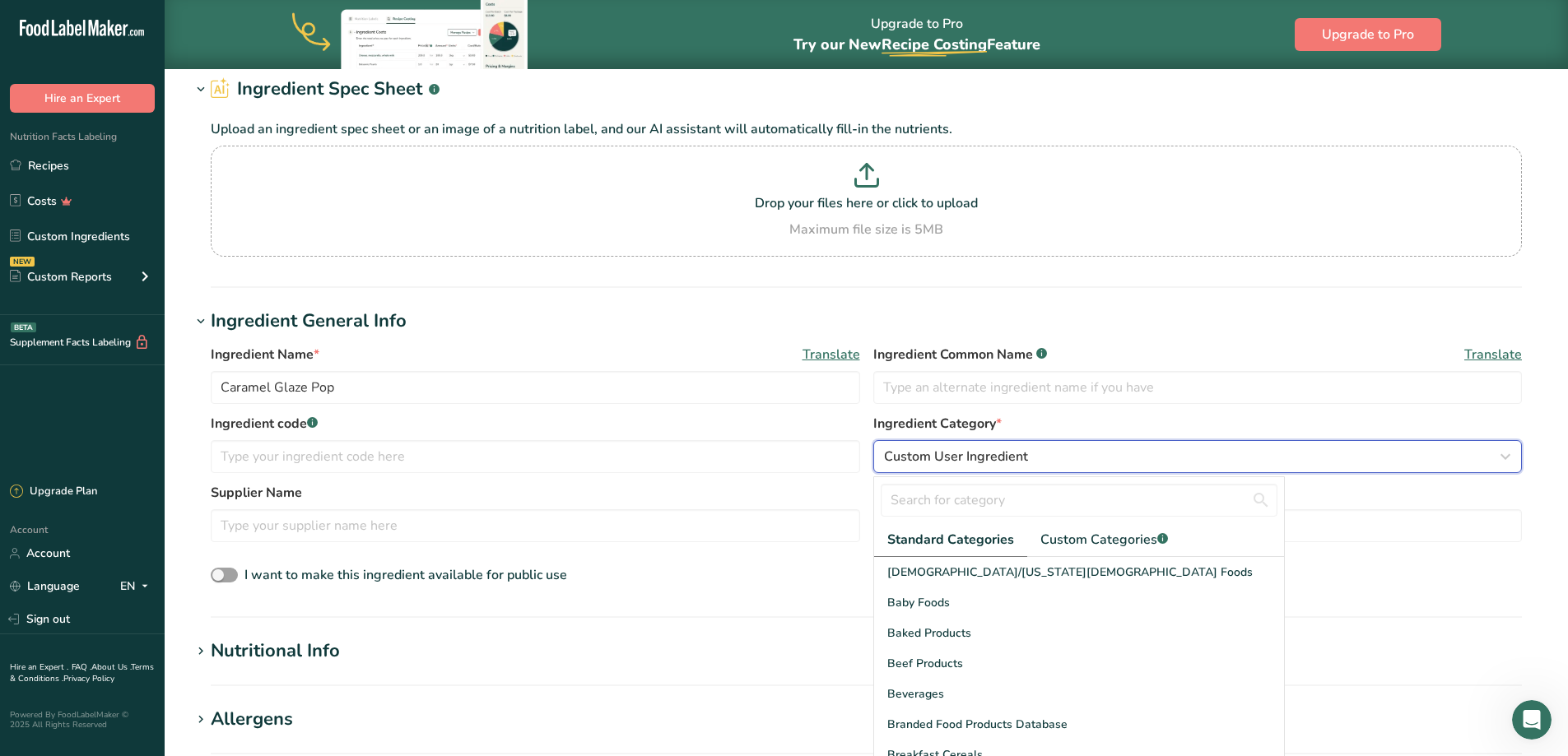
click at [939, 452] on span "Custom User Ingredient" at bounding box center [956, 457] width 144 height 20
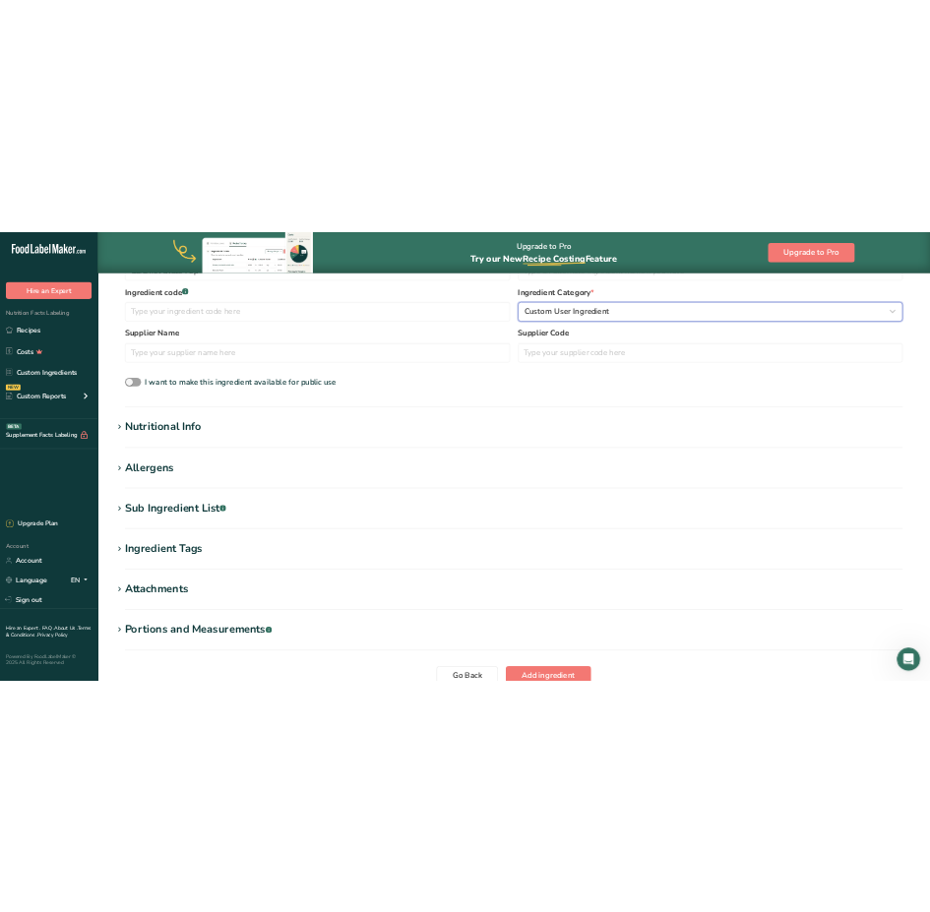
scroll to position [590, 0]
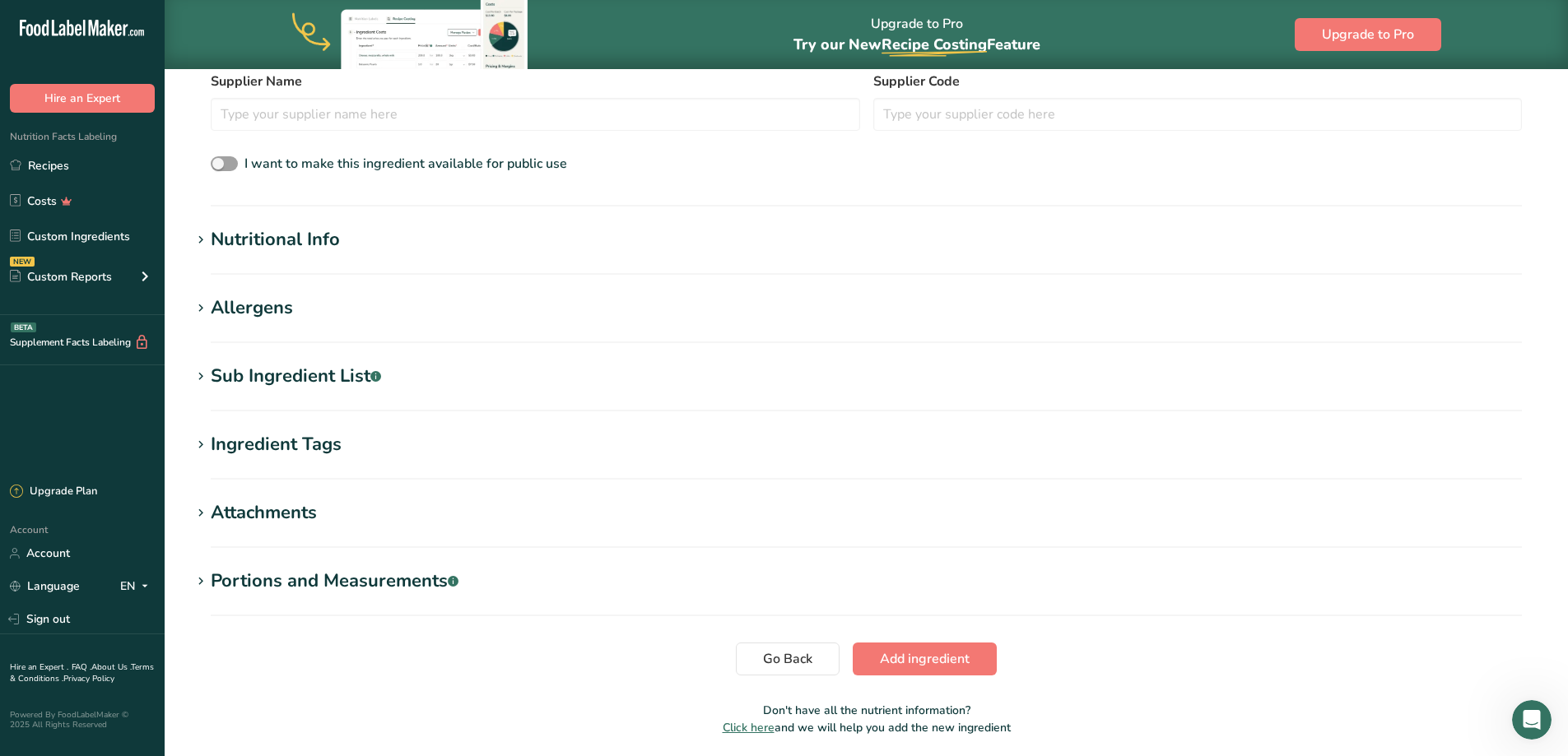
click at [309, 233] on div "Nutritional Info" at bounding box center [275, 240] width 130 height 27
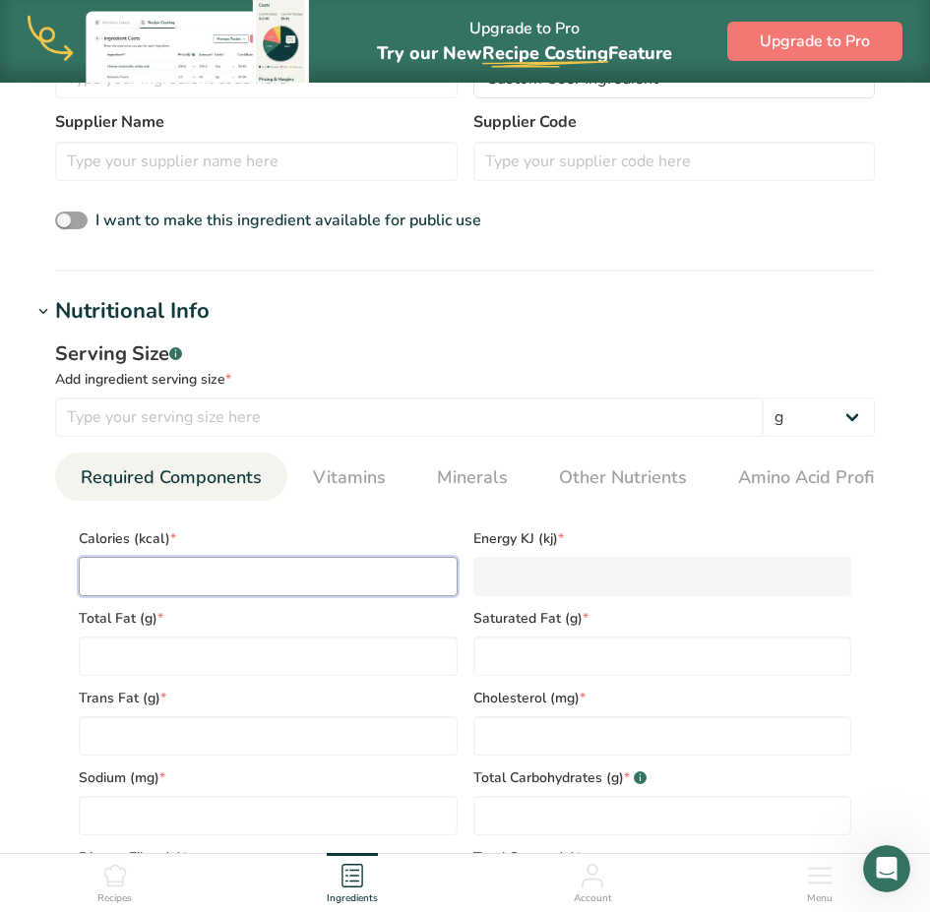
click at [228, 586] on input "number" at bounding box center [268, 576] width 379 height 39
type input "1"
type KJ "4.2"
type input "11"
type KJ "46"
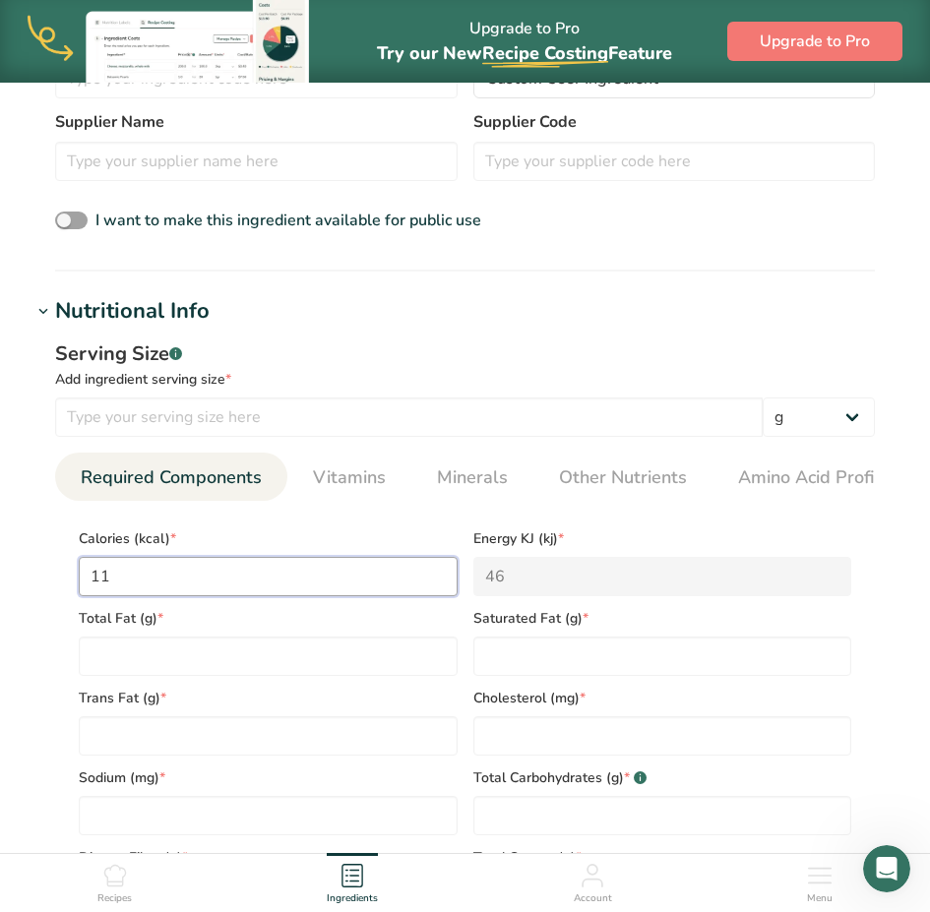
type input "110"
type KJ "460.2"
type input "110"
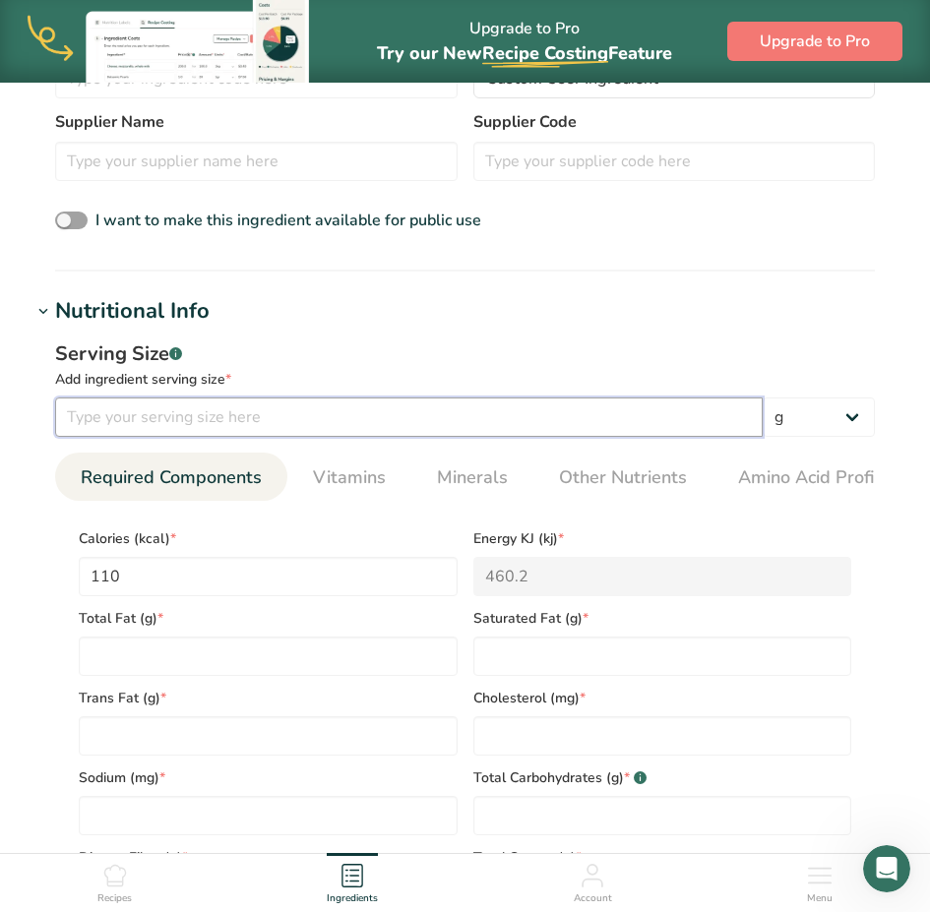
click at [202, 418] on input "number" at bounding box center [409, 417] width 708 height 39
type input "1"
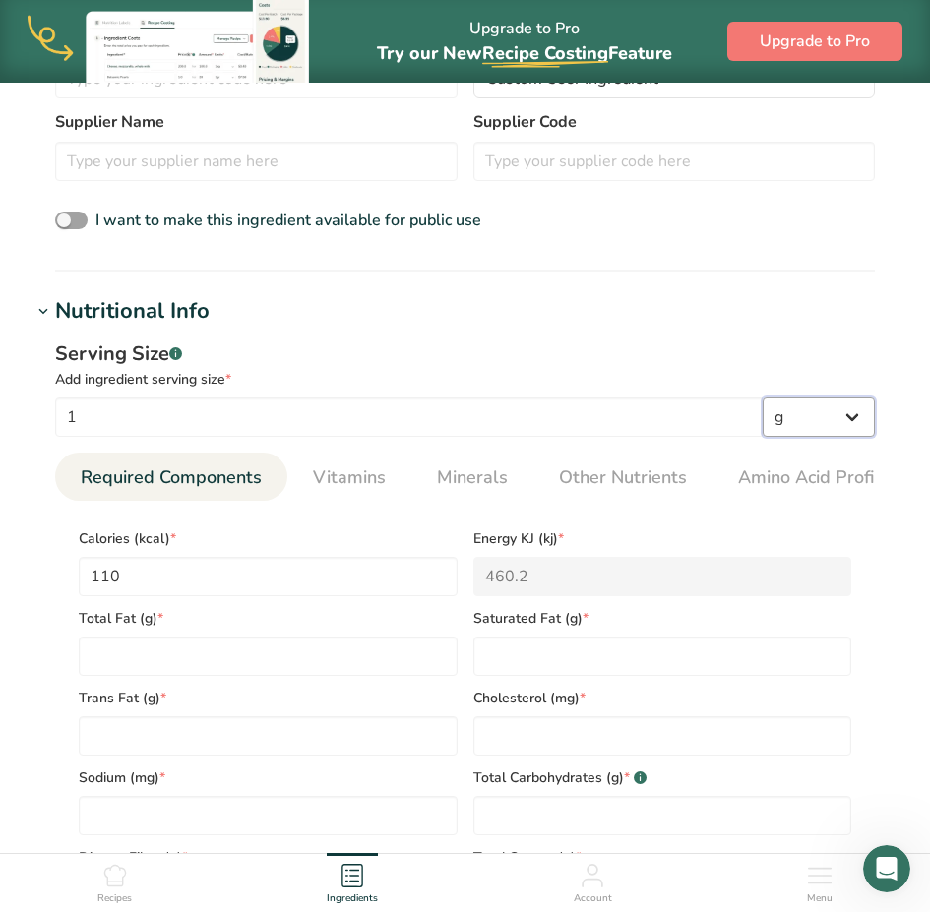
click at [804, 423] on select "g kg mg mcg lb oz l mL fl oz tbsp tsp cup qt gallon" at bounding box center [819, 417] width 112 height 39
select select "5"
click at [763, 398] on select "g kg mg mcg lb oz l mL fl oz tbsp tsp cup qt gallon" at bounding box center [819, 417] width 112 height 39
click at [200, 667] on Fat "number" at bounding box center [268, 656] width 379 height 39
type Fat "0"
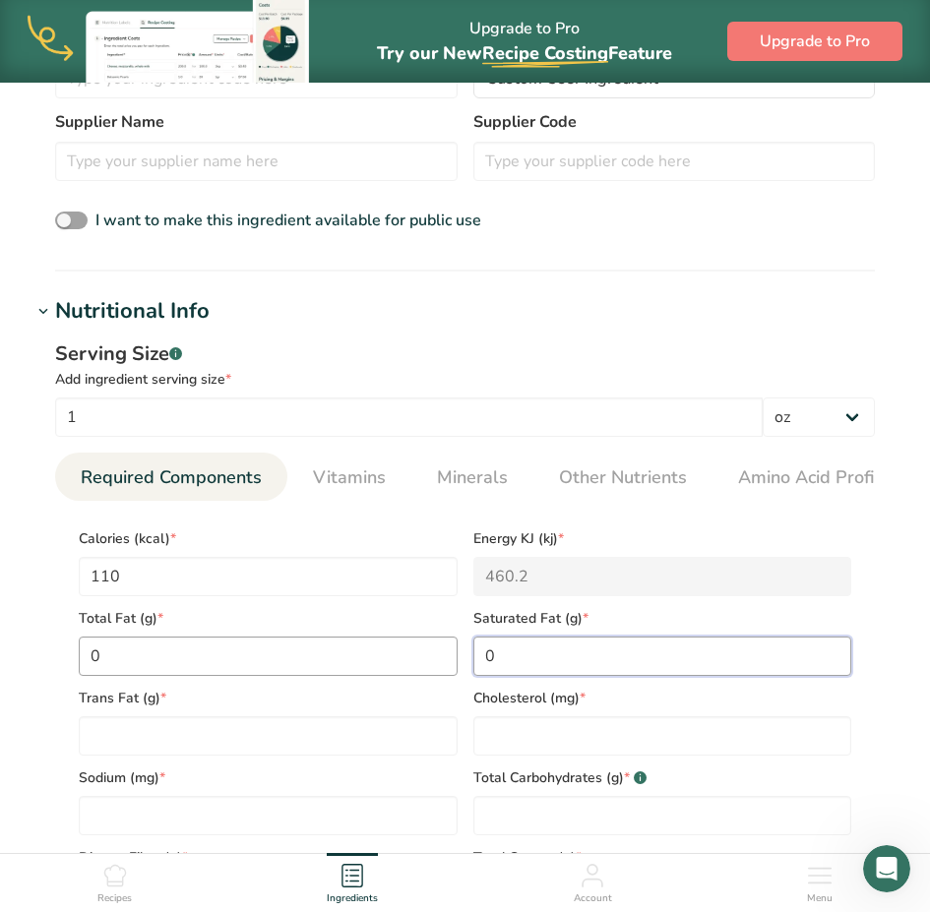
type Fat "0"
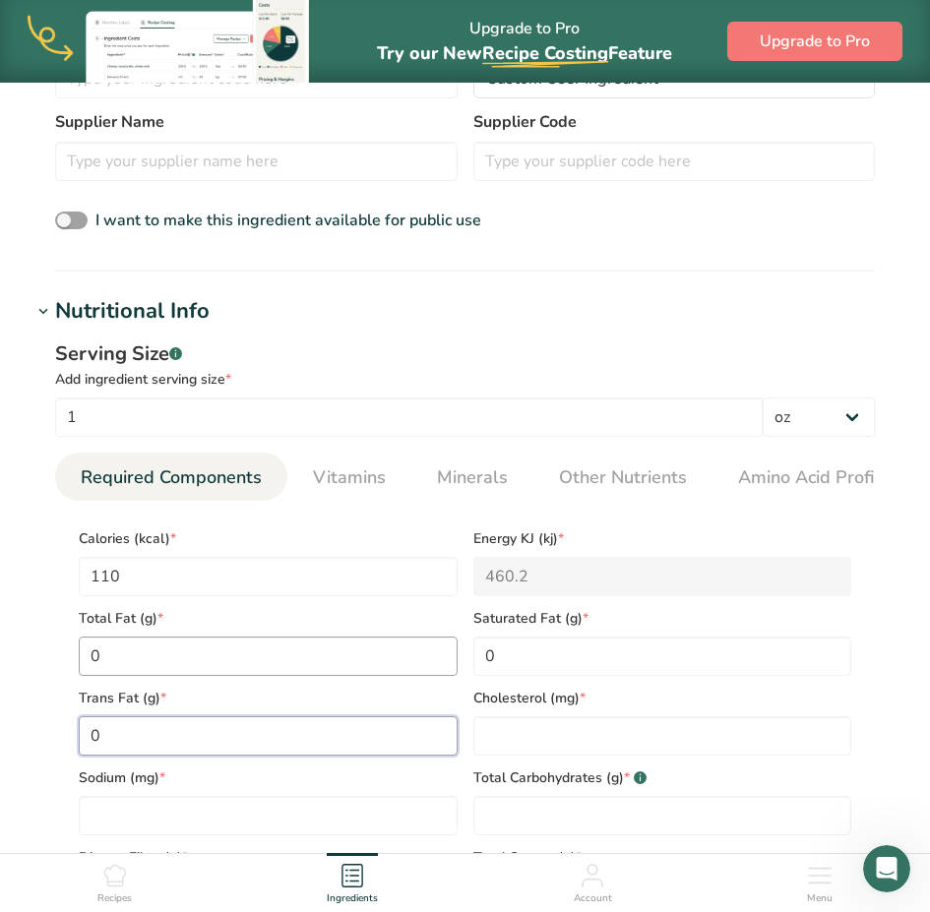
type Fat "0"
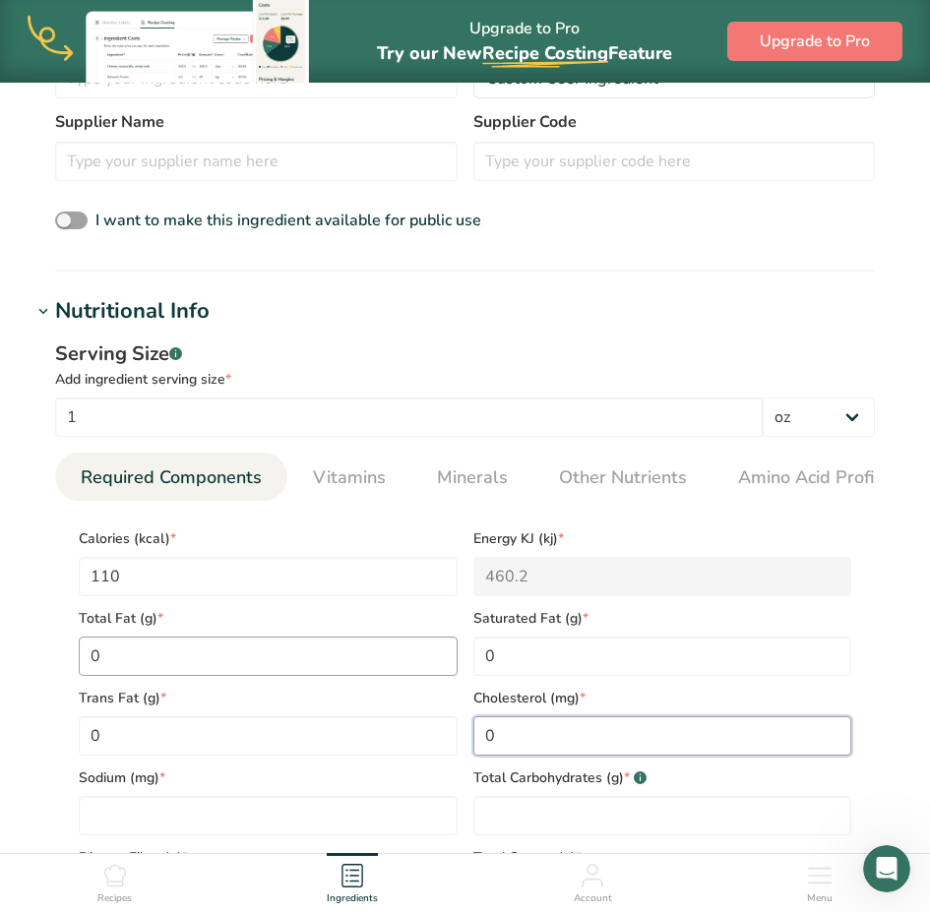
type input "0"
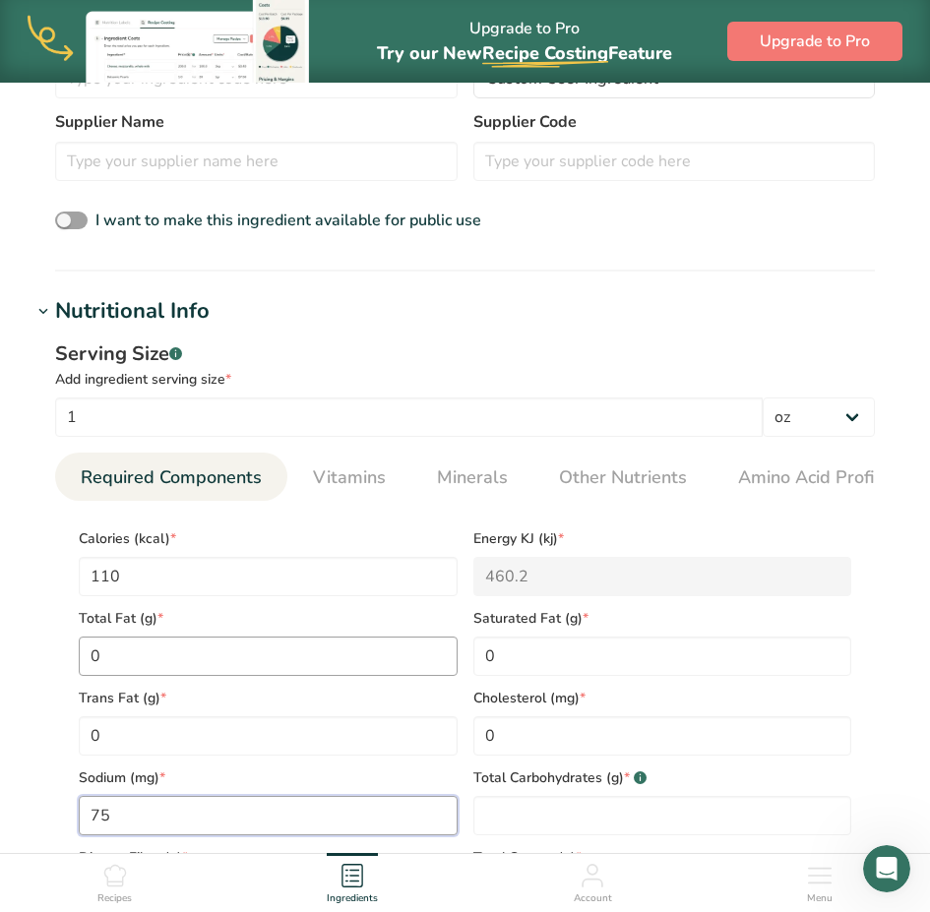
type input "75"
type Carbohydrates "28"
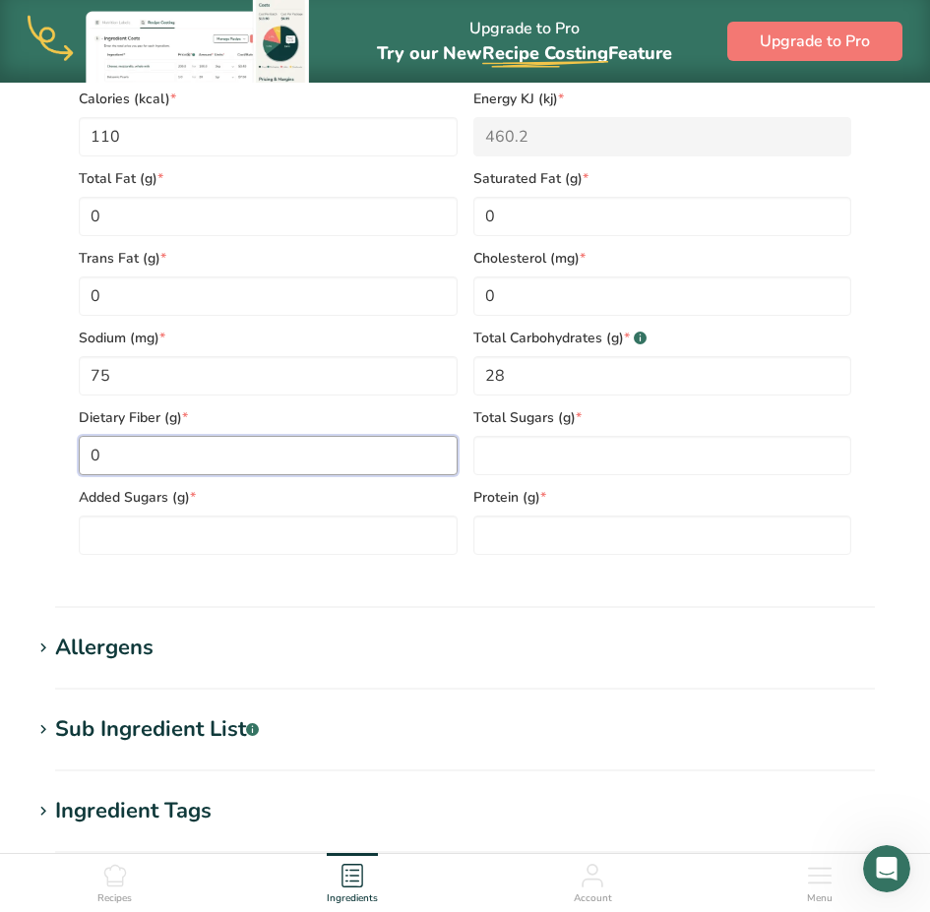
scroll to position [1090, 0]
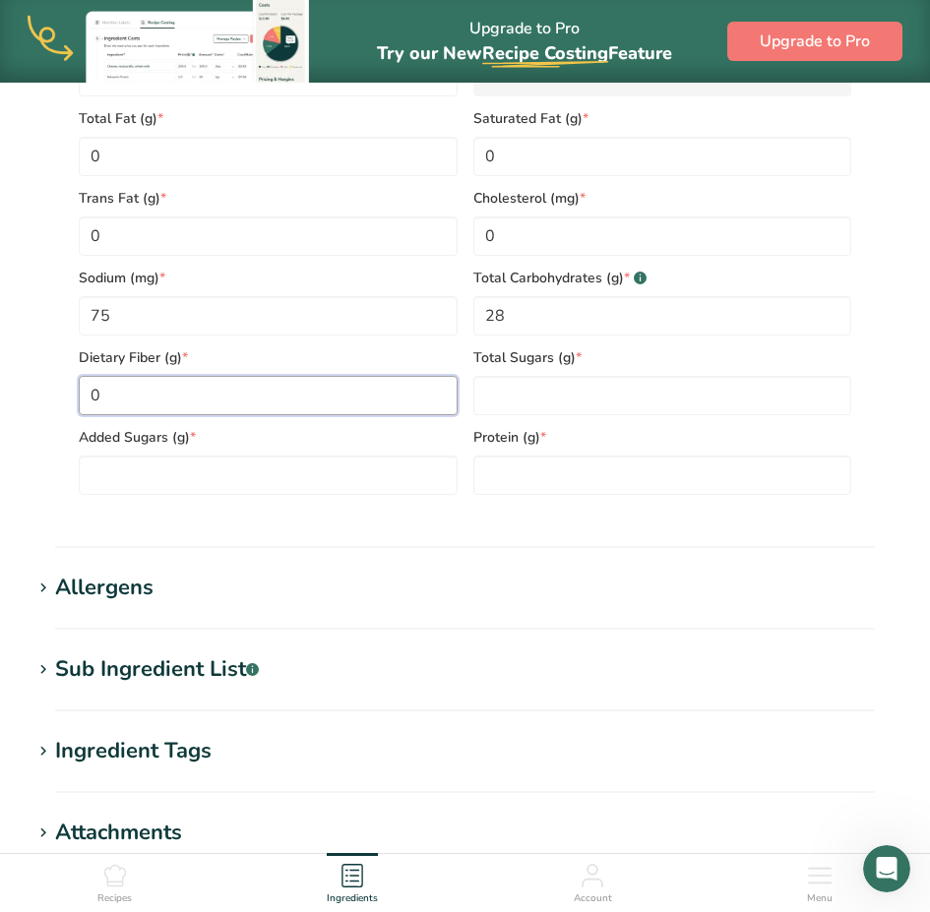
type Fiber "0"
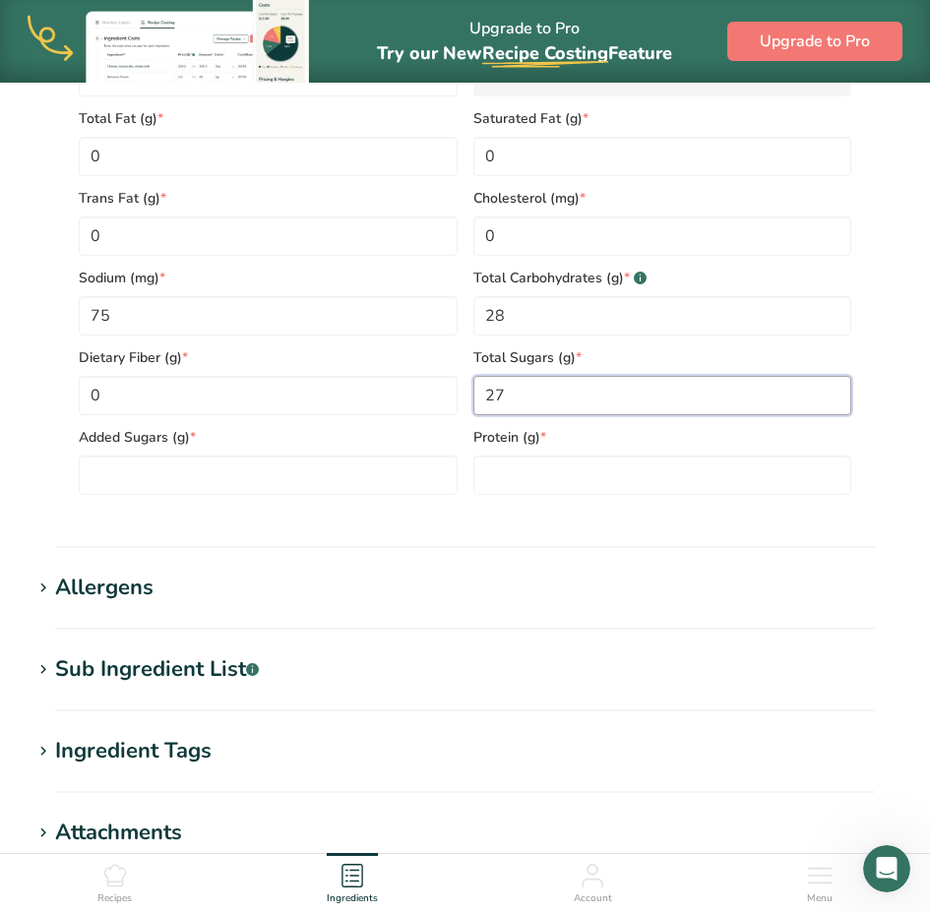
type Sugars "27"
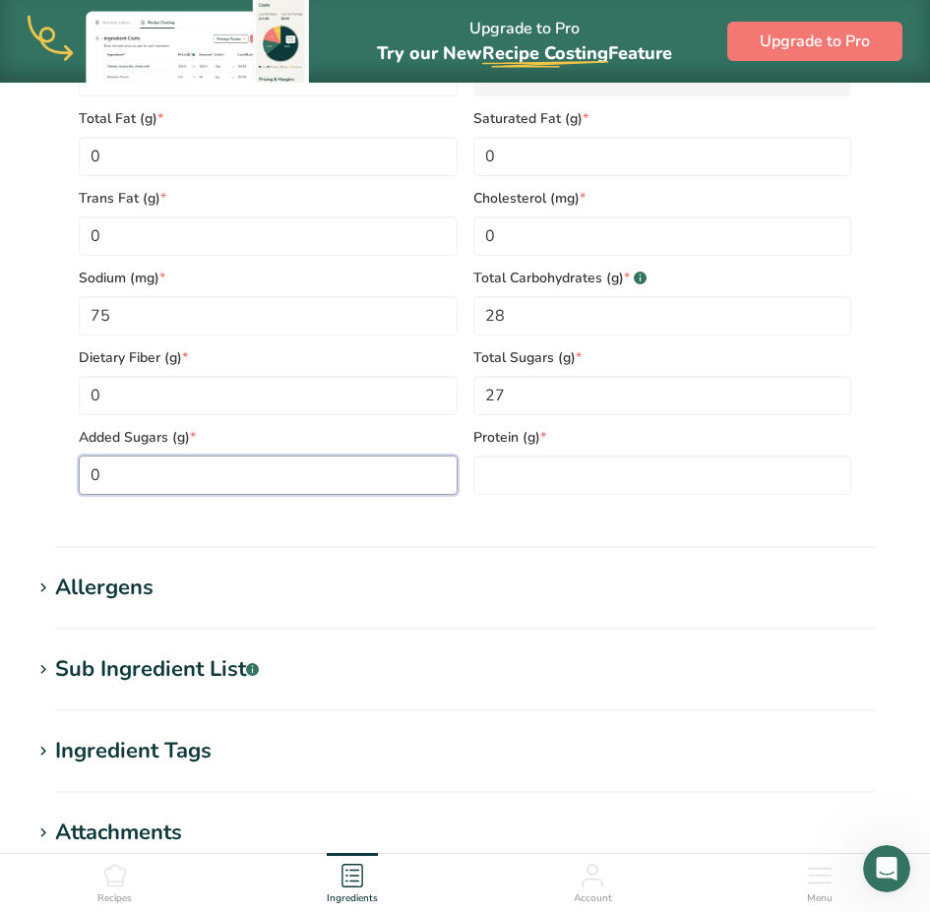
type Sugars "0"
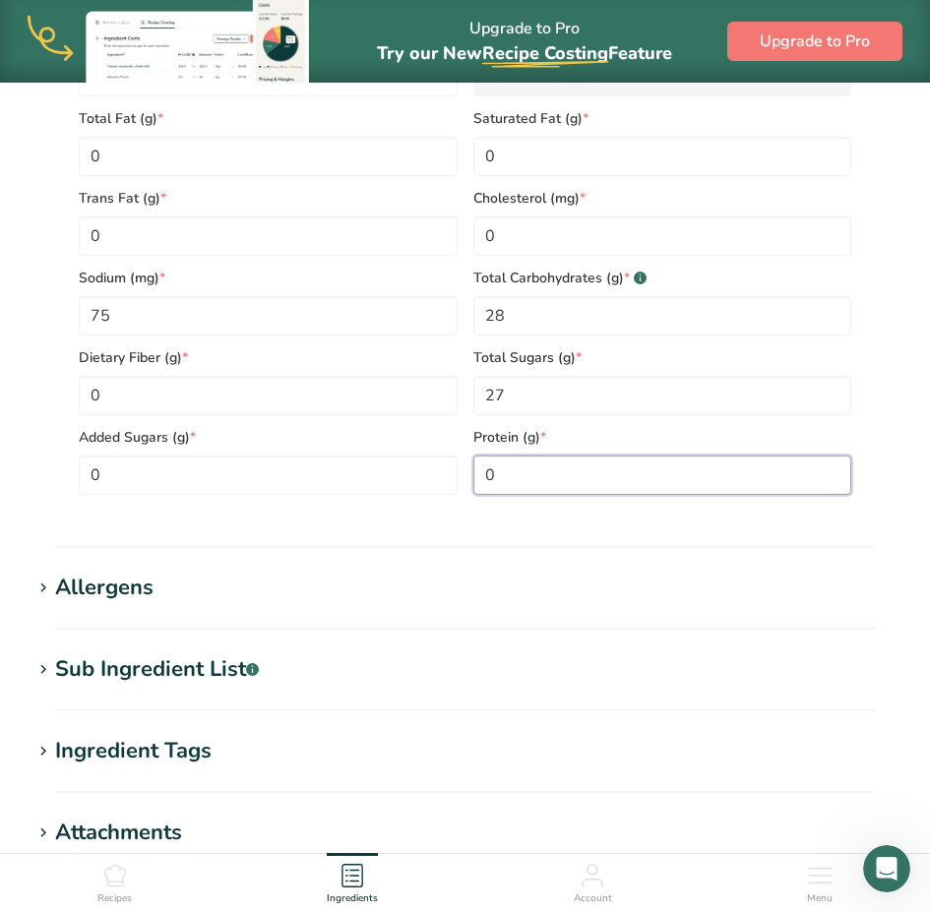
type input "0"
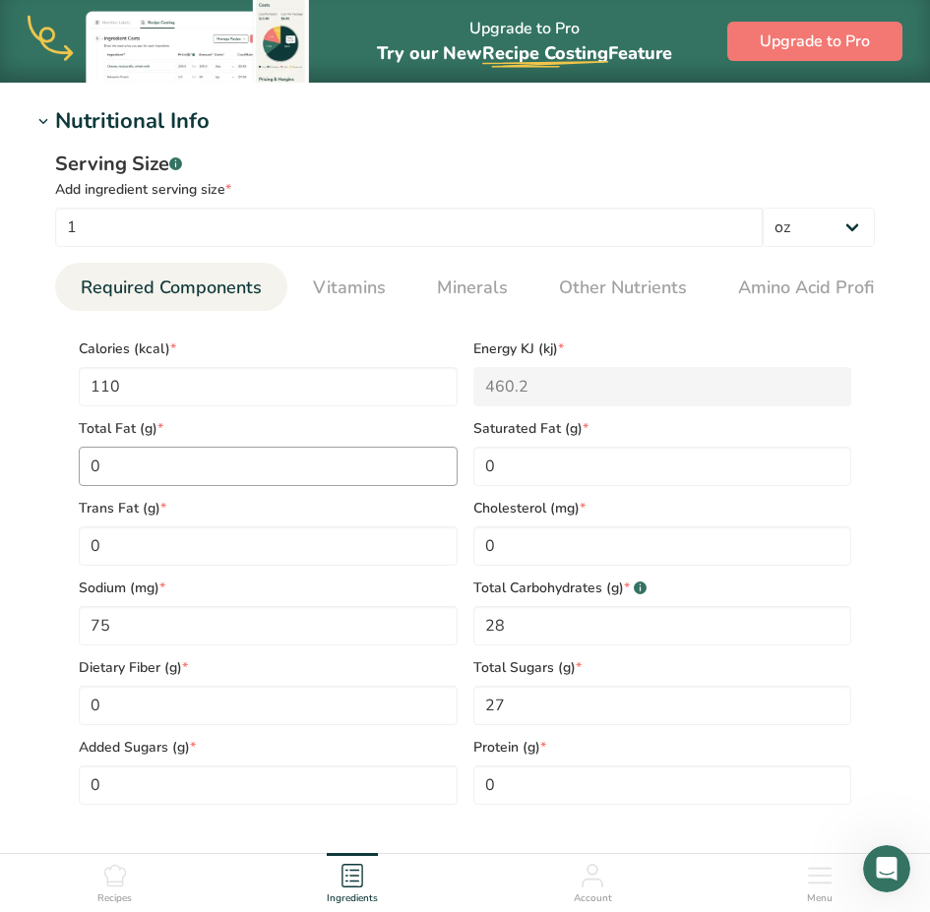
scroll to position [748, 0]
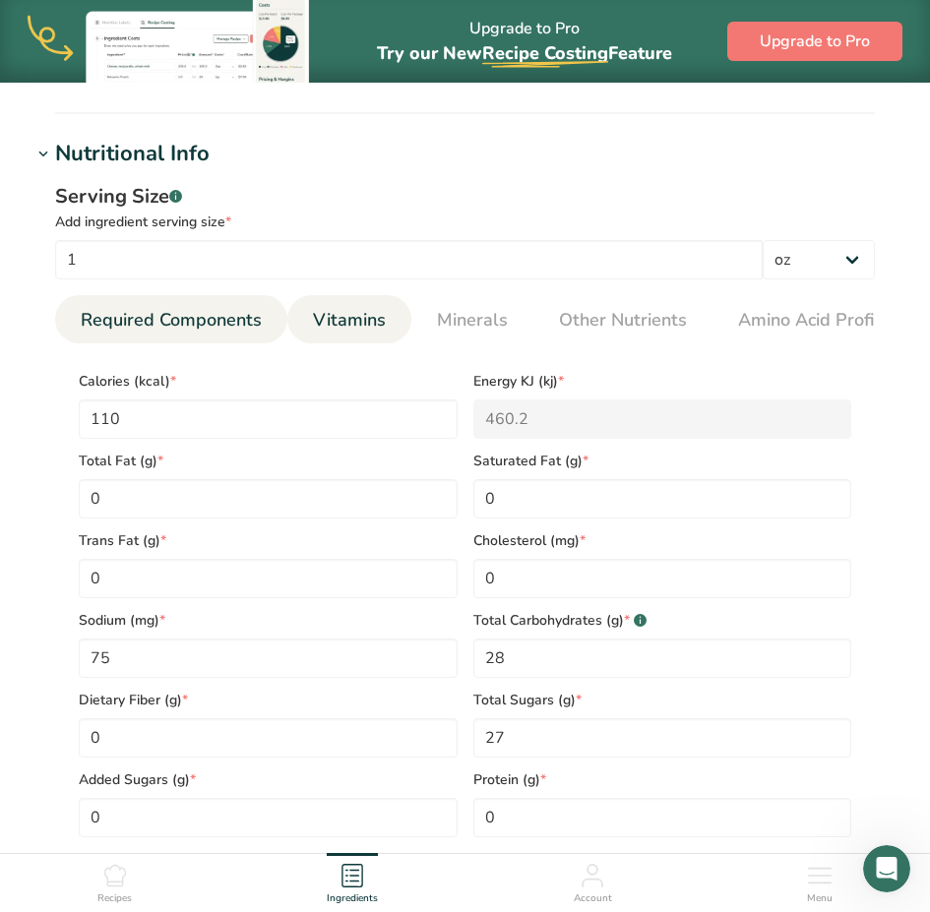
click at [314, 318] on span "Vitamins" at bounding box center [349, 320] width 73 height 27
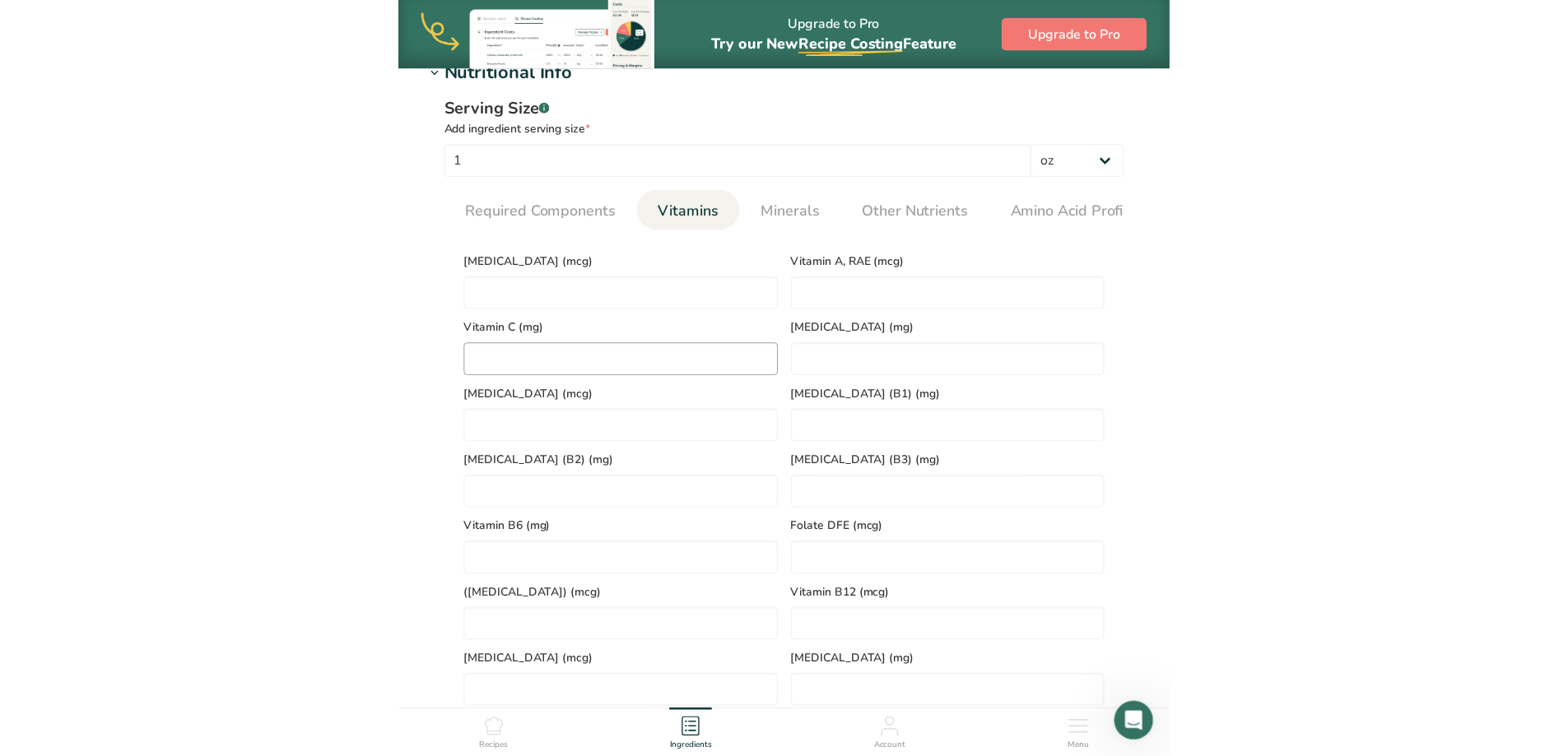
scroll to position [707, 0]
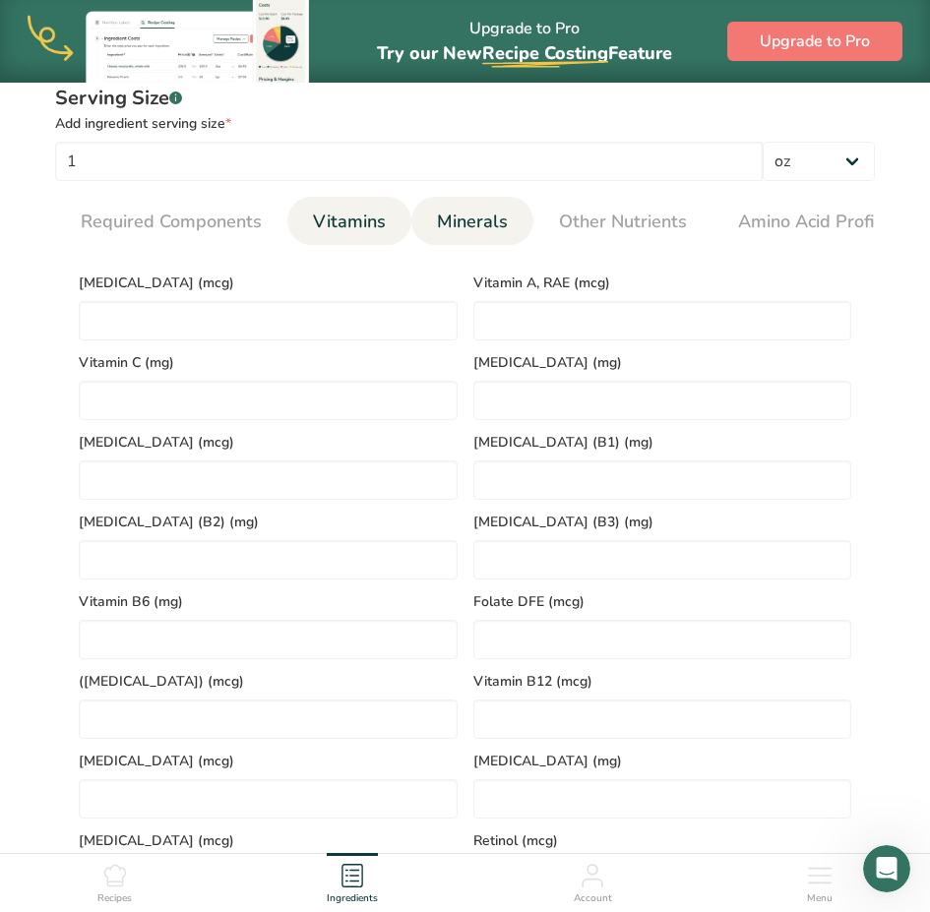
click at [449, 218] on span "Minerals" at bounding box center [472, 222] width 71 height 27
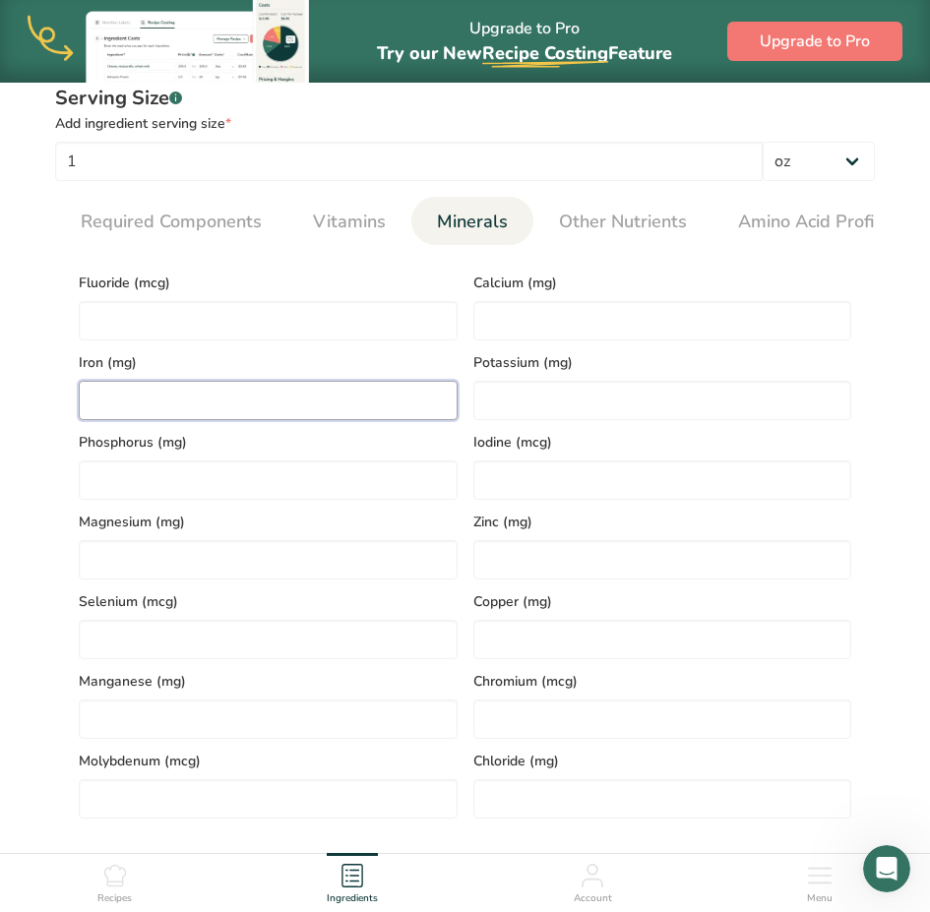
click at [228, 411] on input "number" at bounding box center [268, 400] width 379 height 39
type input "0"
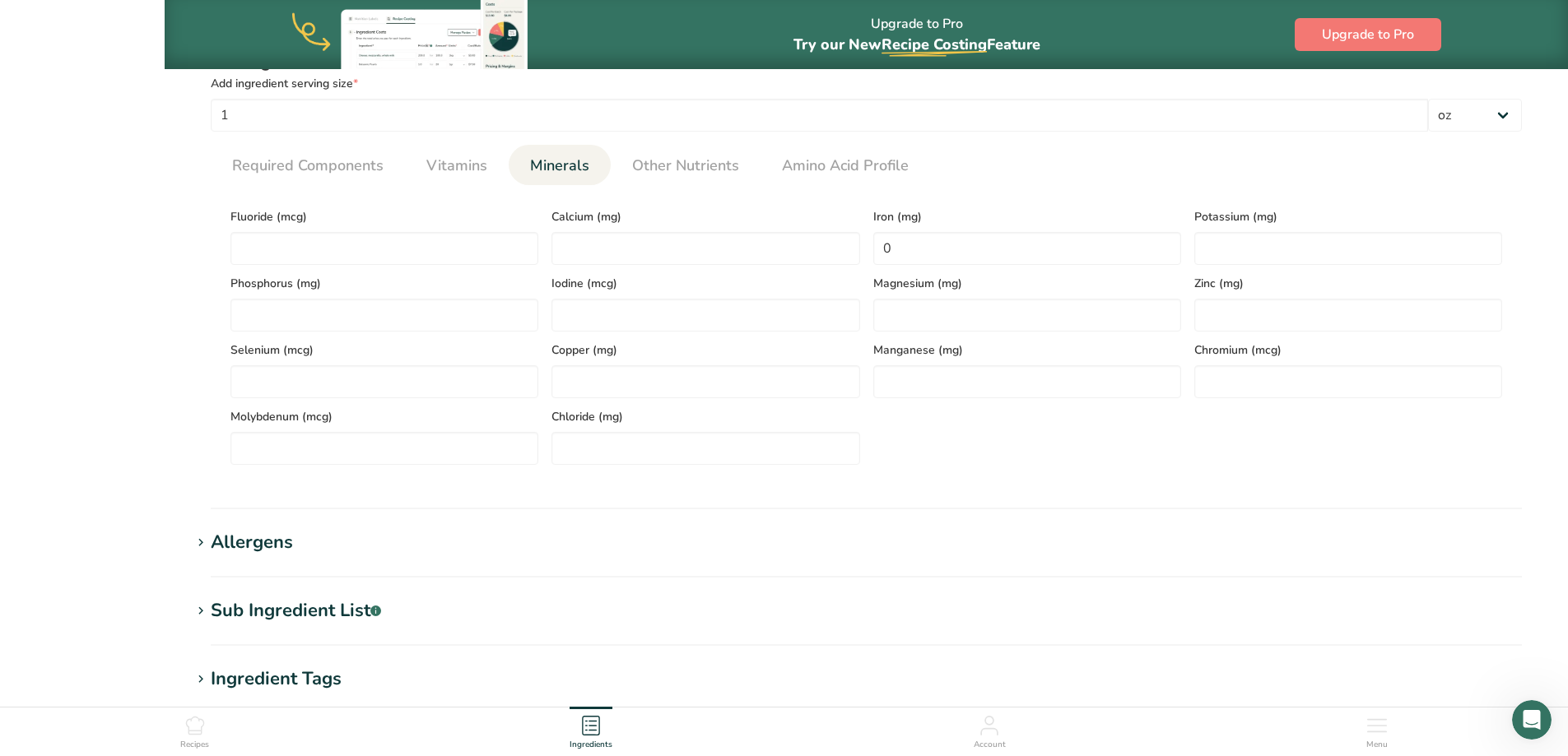
select select "5"
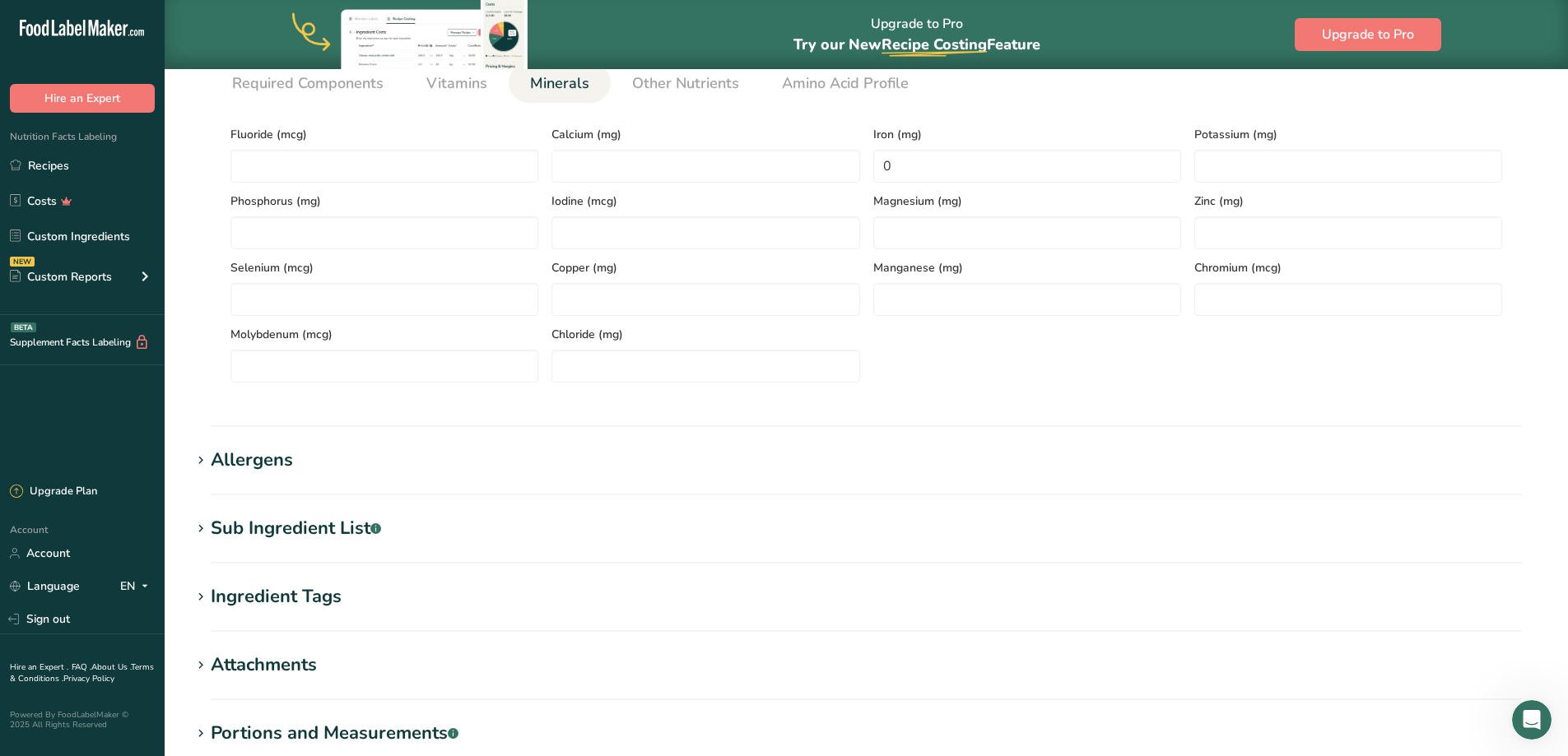
scroll to position [1002, 0]
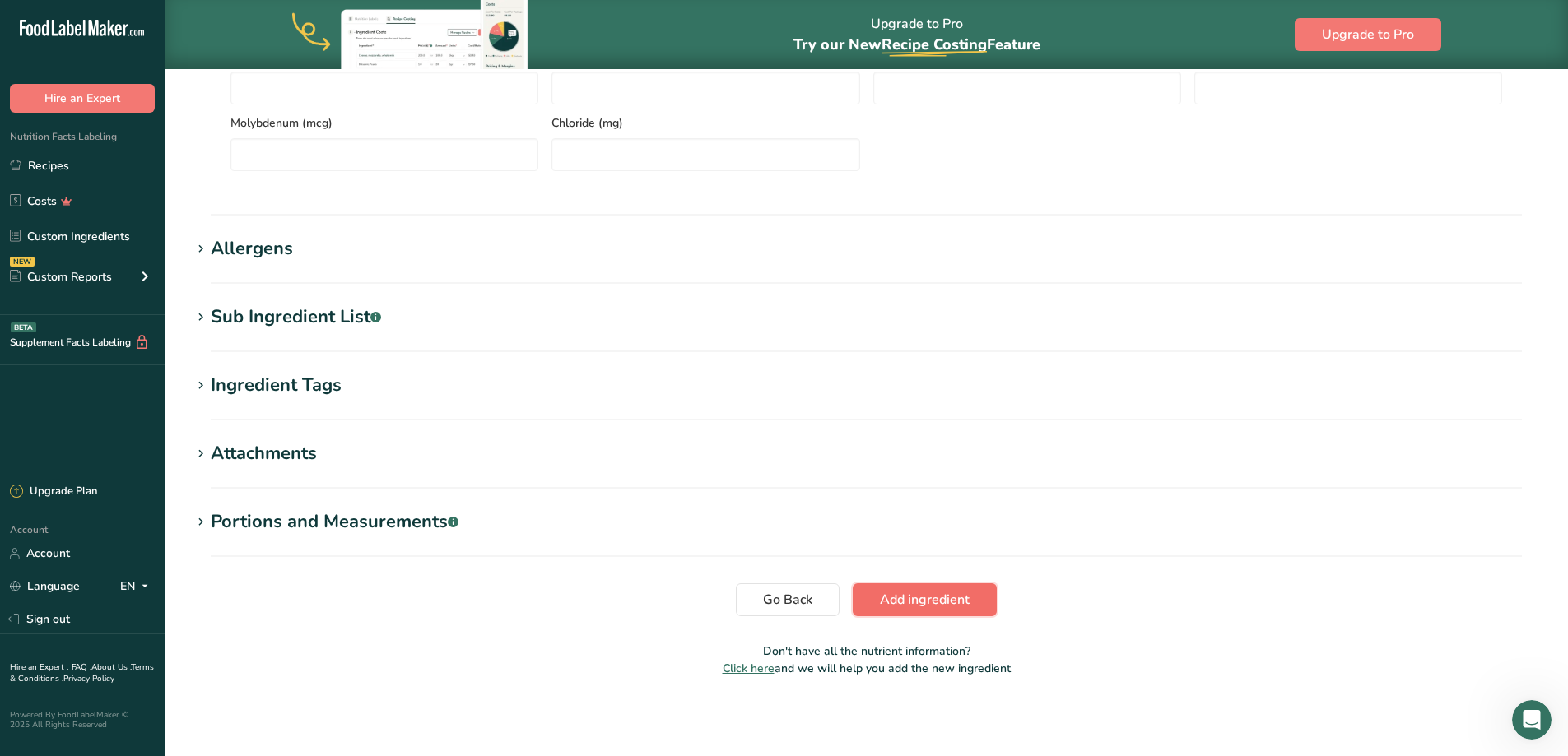
click at [907, 600] on span "Add ingredient" at bounding box center [924, 600] width 89 height 20
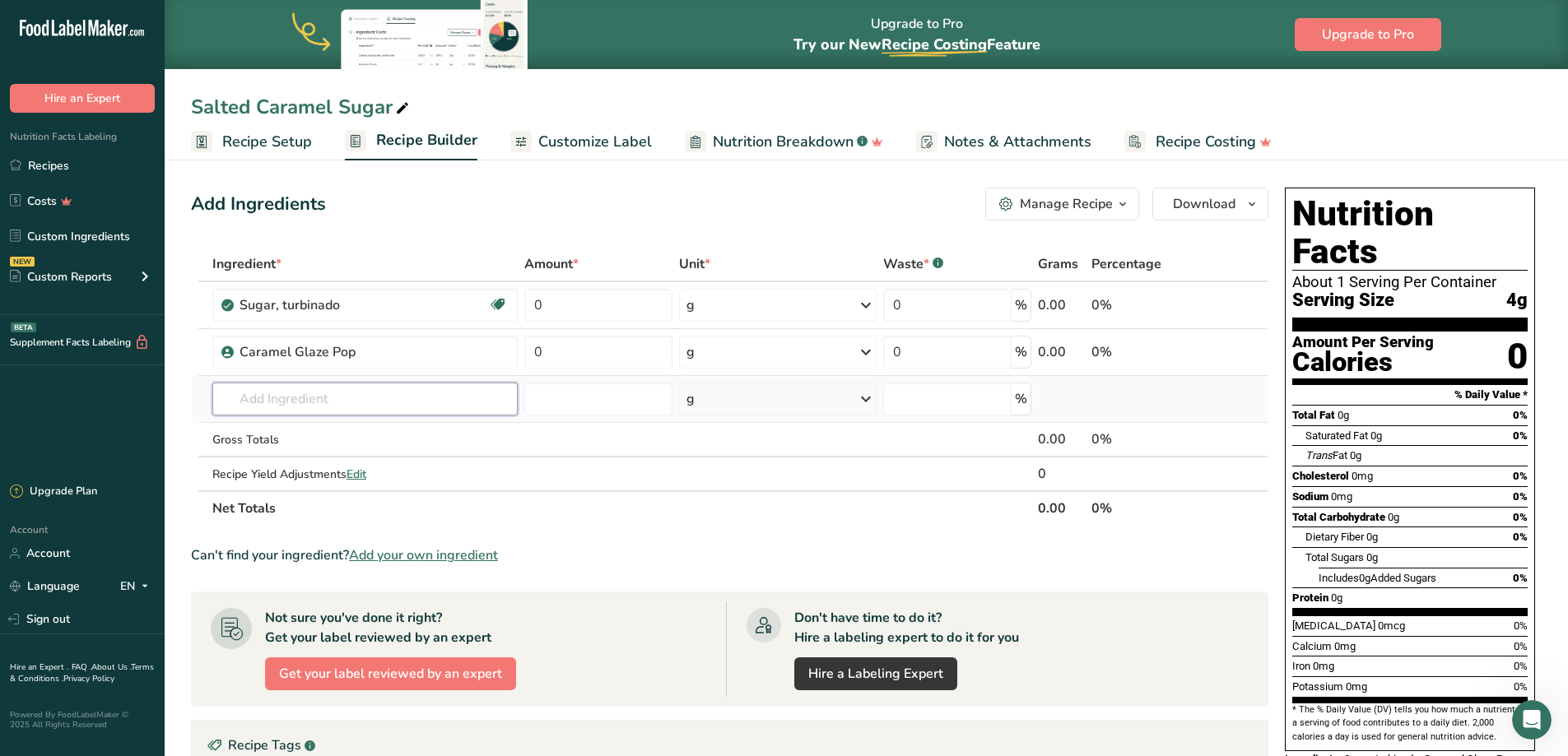
click at [354, 386] on input "text" at bounding box center [365, 399] width 305 height 33
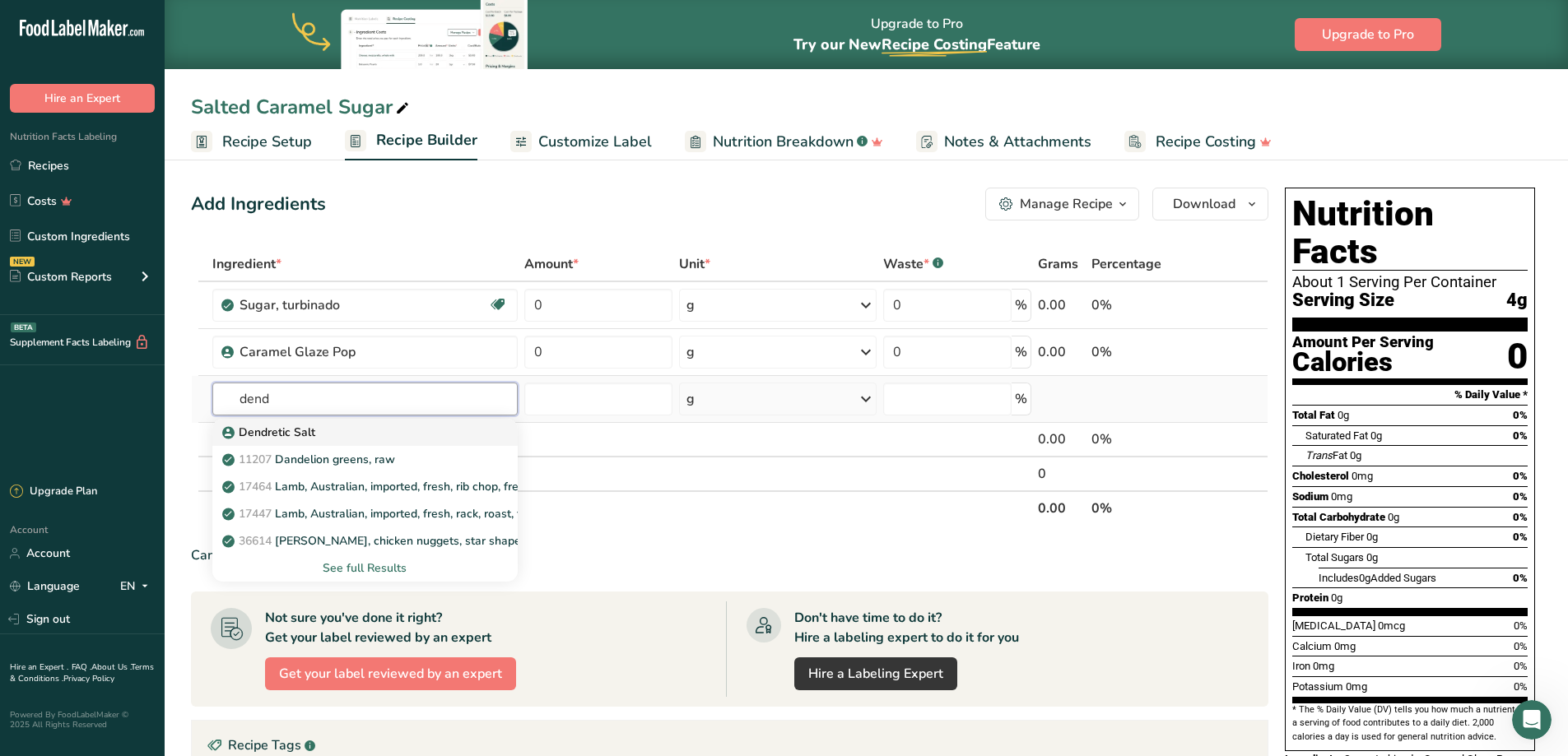
type input "dend"
click at [355, 439] on div "Dendretic Salt" at bounding box center [352, 432] width 253 height 18
type input "Dendretic Salt"
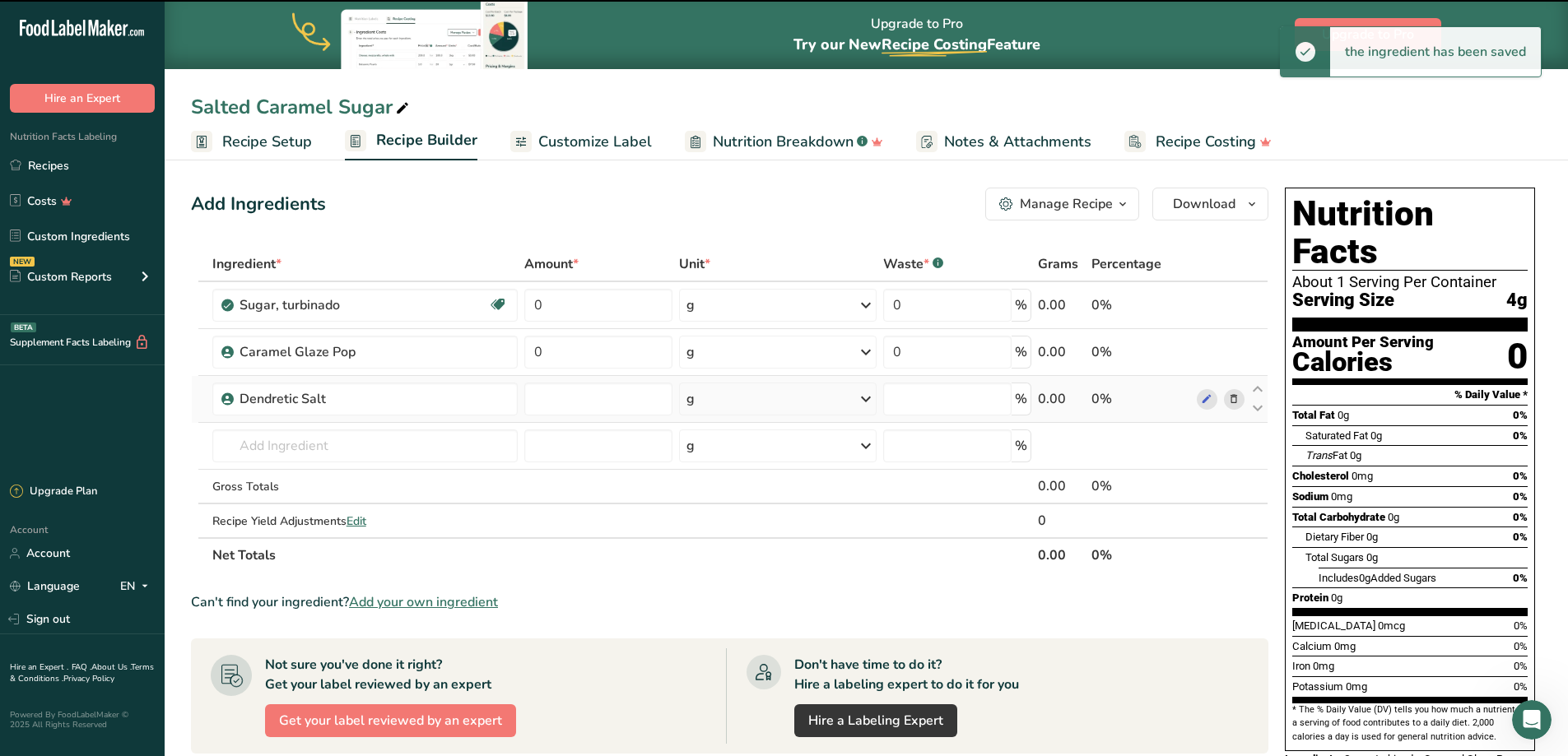
type input "0"
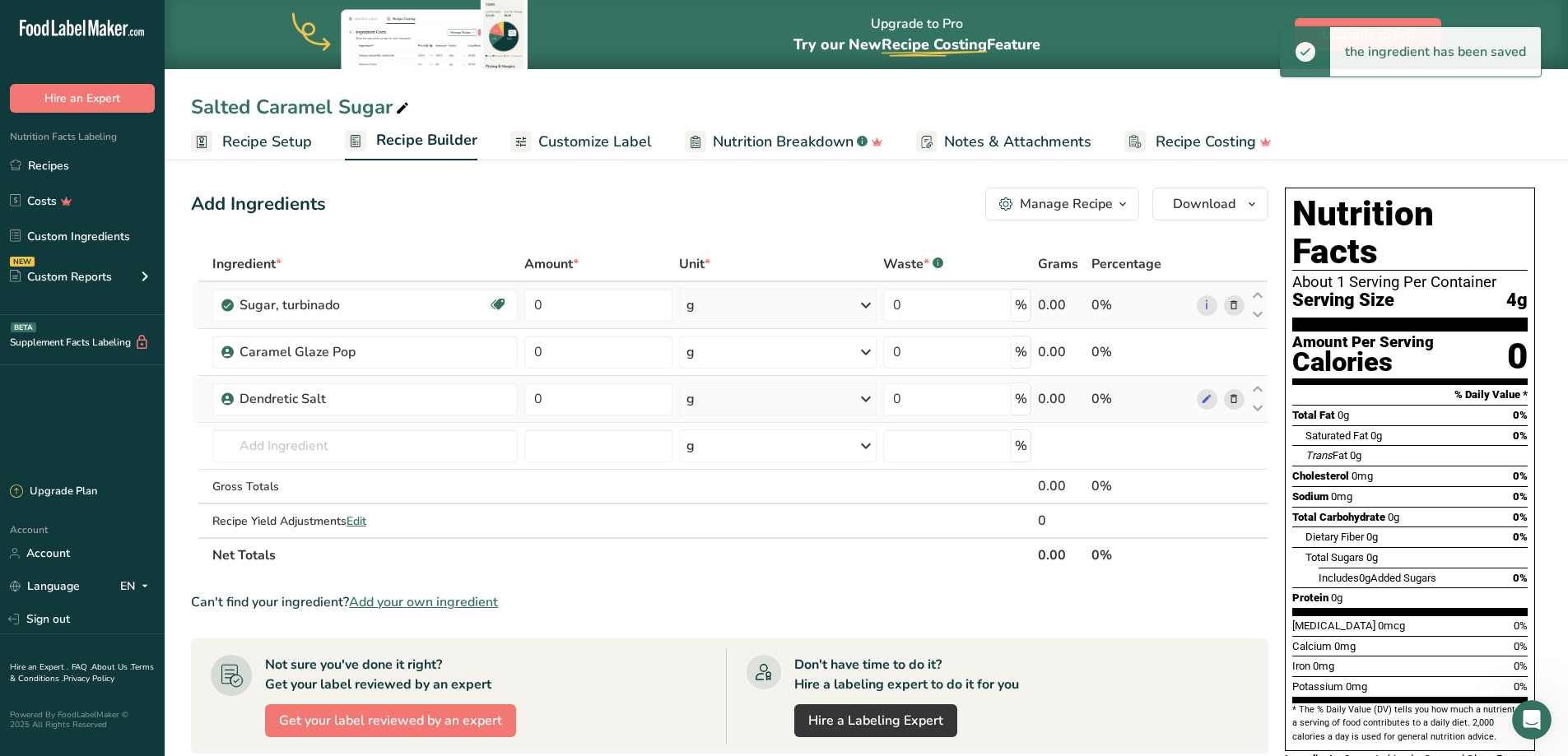
click at [706, 301] on div "g" at bounding box center [778, 304] width 197 height 33
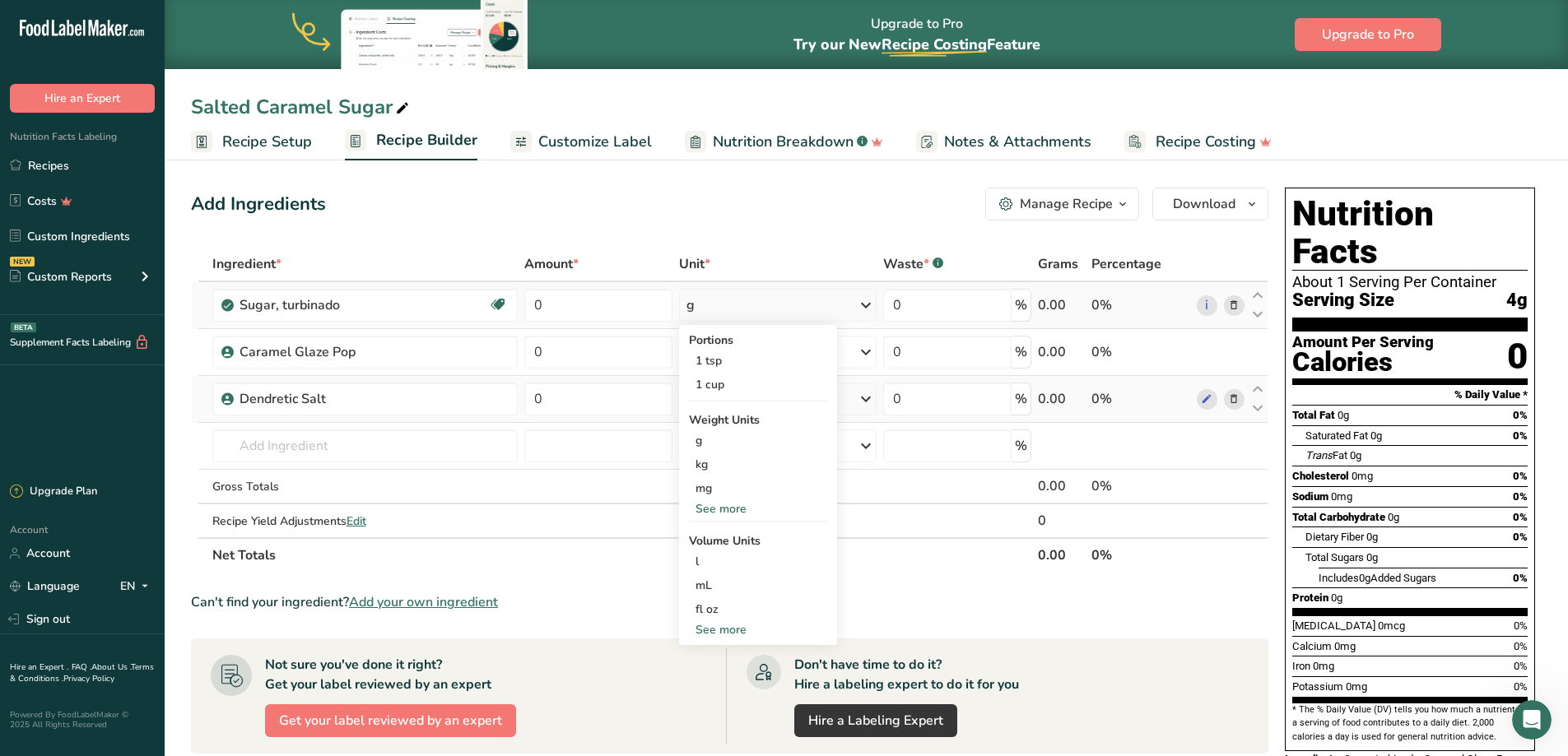
click at [733, 510] on div "See more" at bounding box center [758, 508] width 138 height 18
click at [733, 534] on div "lb" at bounding box center [758, 536] width 138 height 24
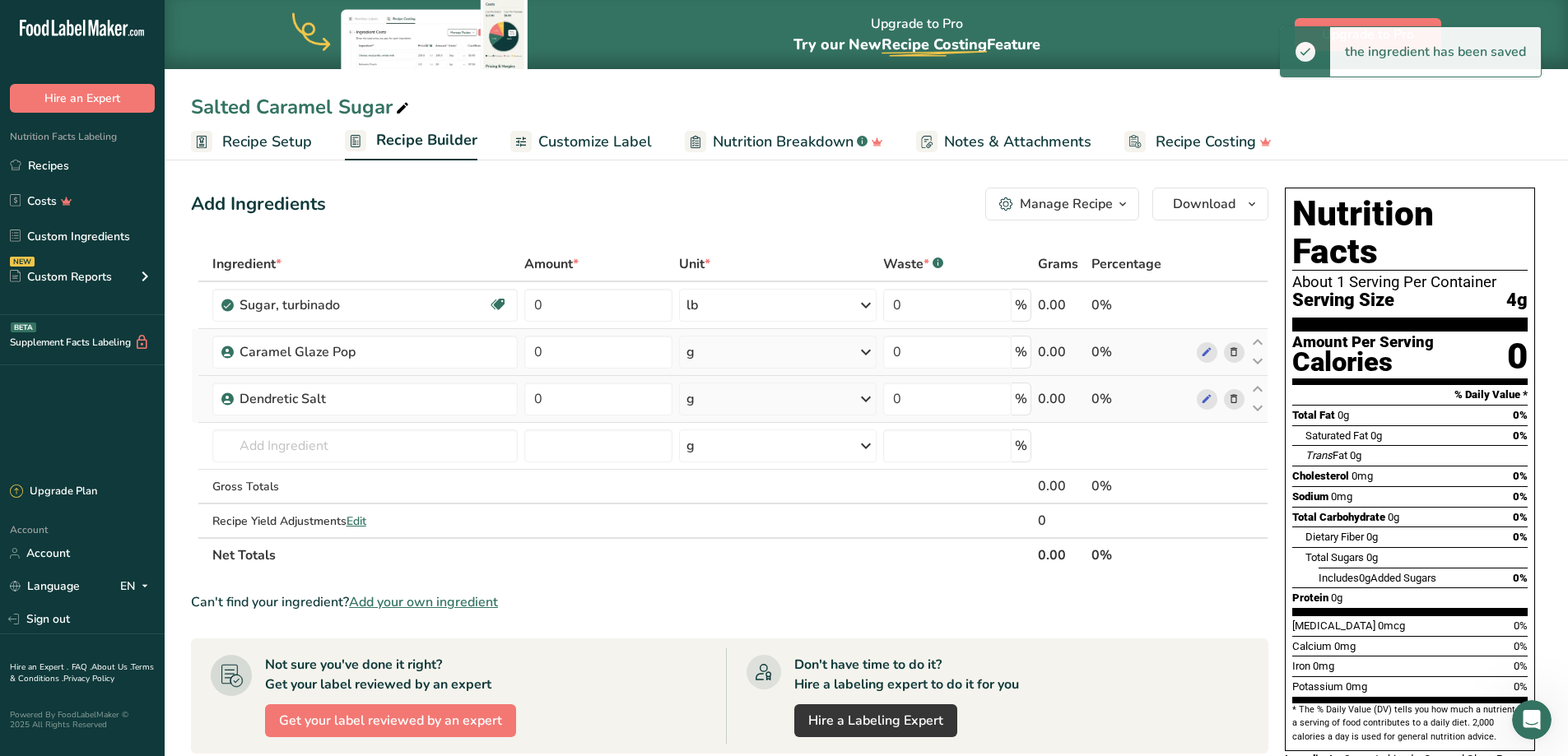
click at [754, 350] on div "g" at bounding box center [778, 352] width 197 height 33
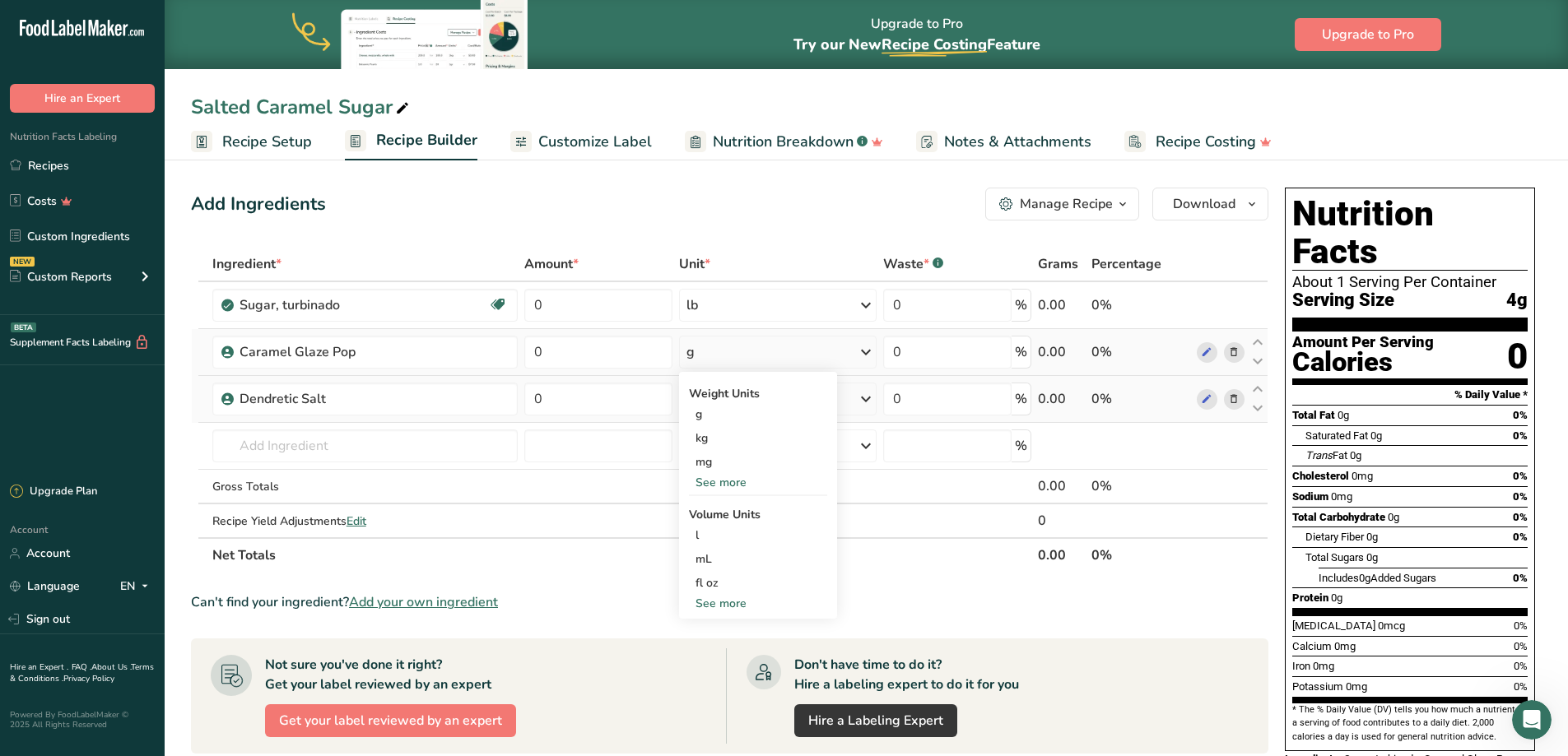
click at [728, 476] on div "See more" at bounding box center [758, 483] width 138 height 18
click at [732, 501] on div "lb" at bounding box center [758, 509] width 138 height 24
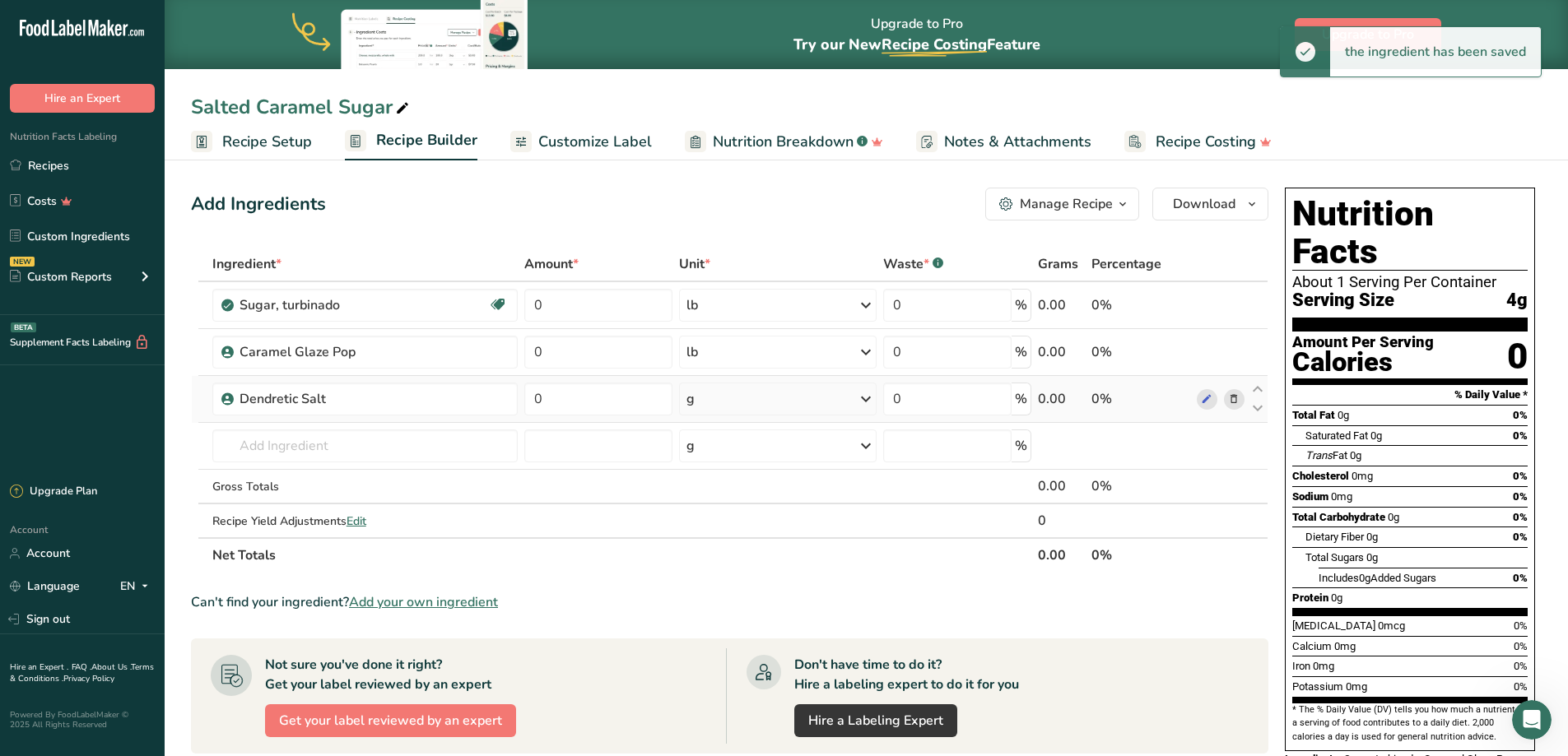
click at [753, 390] on div "g" at bounding box center [778, 399] width 197 height 33
click at [752, 530] on div "See more" at bounding box center [758, 529] width 138 height 18
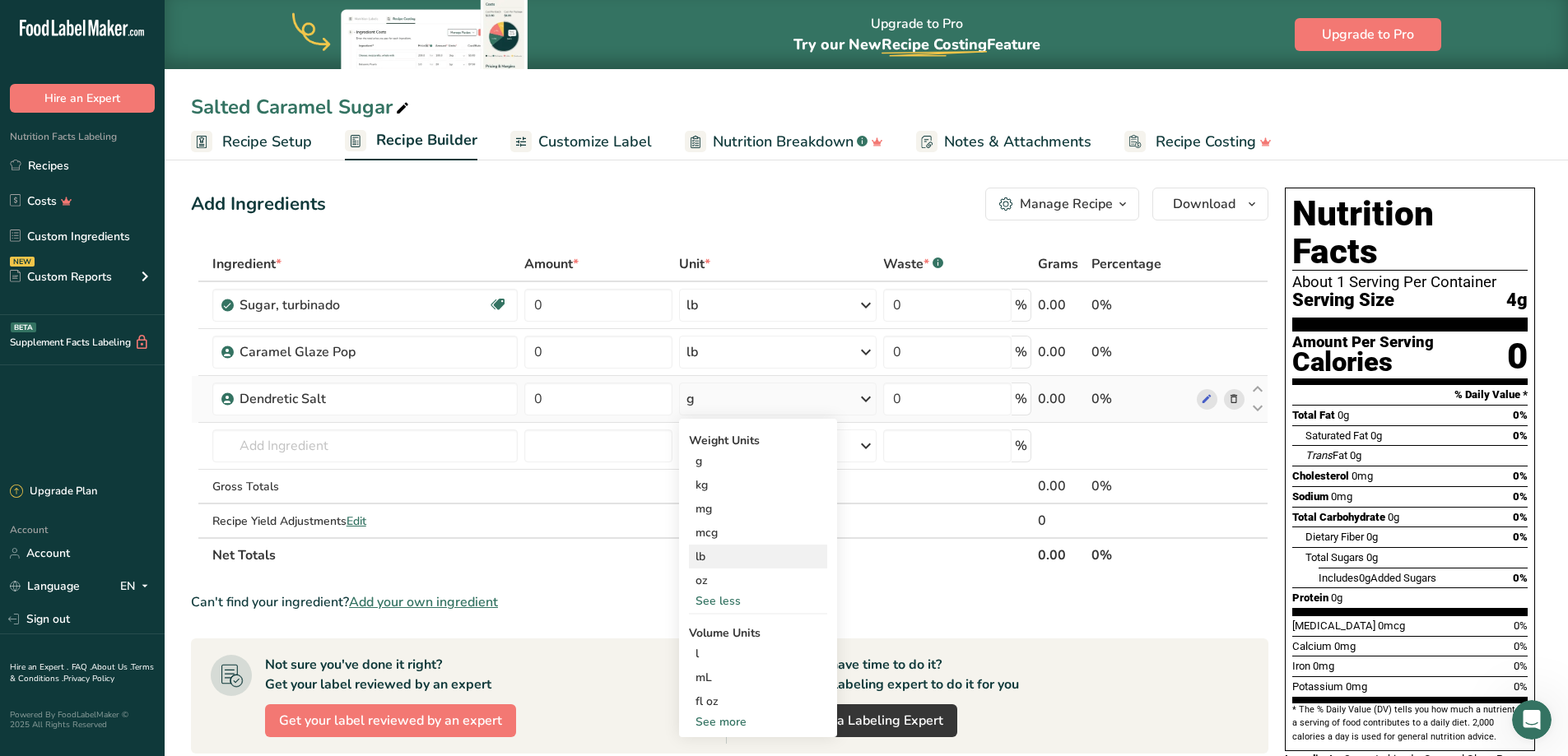
click at [744, 559] on div "lb" at bounding box center [758, 557] width 138 height 24
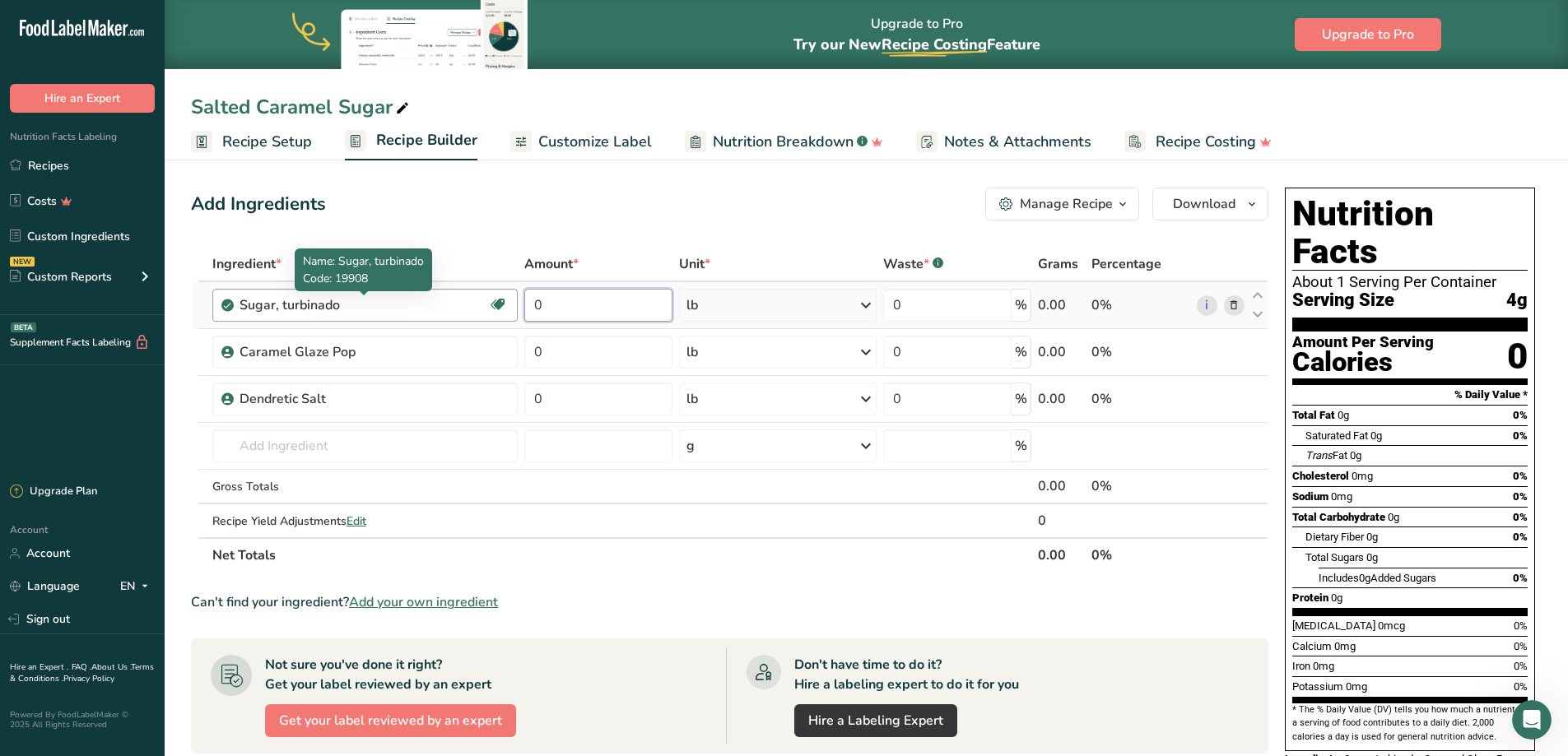
drag, startPoint x: 449, startPoint y: 298, endPoint x: 461, endPoint y: 306, distance: 14.4
click at [433, 299] on tr "Sugar, turbinado Dairy free Gluten free Vegan Vegetarian Soy free 0 lb Portions…" at bounding box center [729, 306] width 1075 height 47
paste input ".9689"
type input "0.9689"
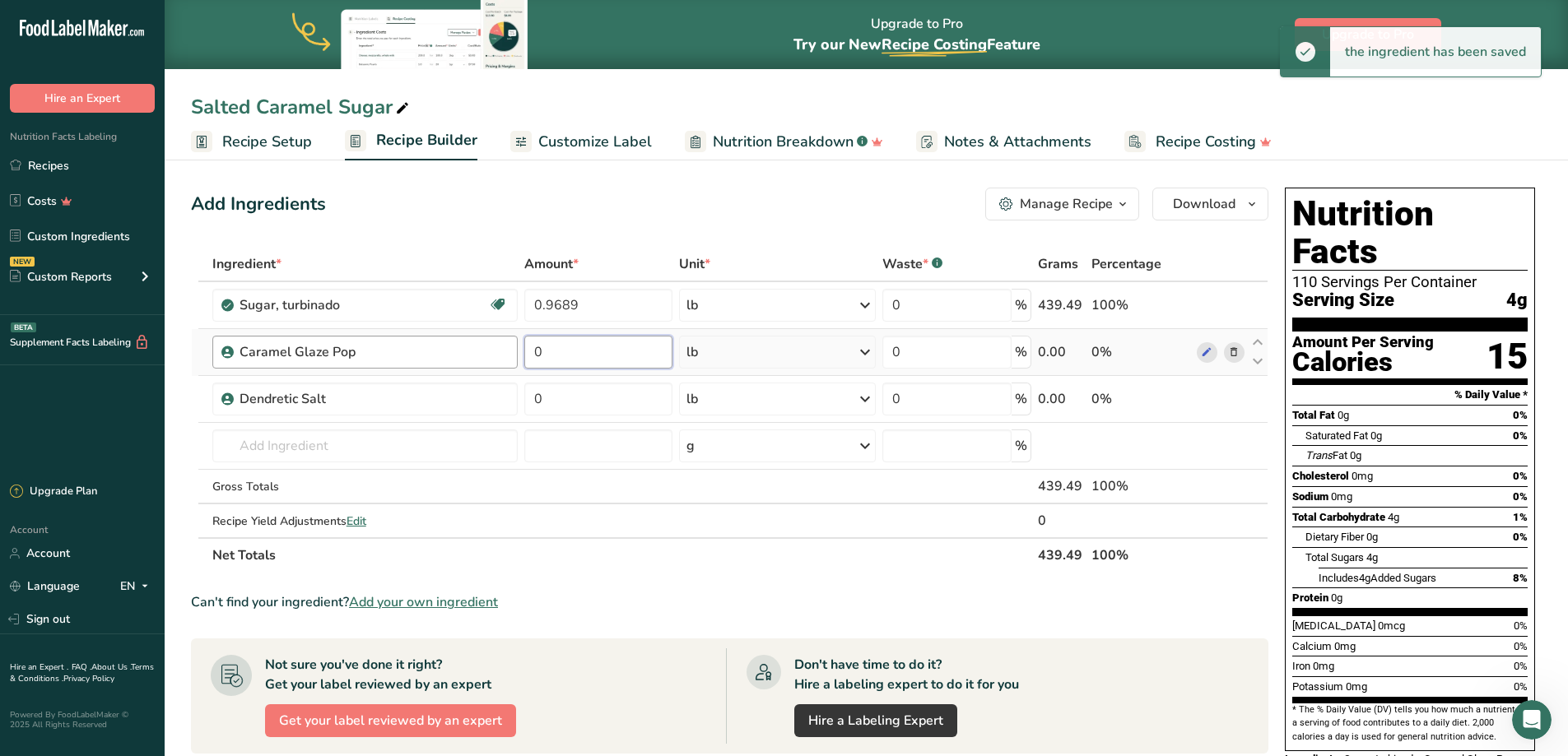
drag, startPoint x: 612, startPoint y: 347, endPoint x: 495, endPoint y: 346, distance: 117.0
click at [493, 346] on tr "Caramel Glaze Pop 0 lb Weight Units g kg mg mcg lb oz See less Volume Units l V…" at bounding box center [729, 353] width 1075 height 47
paste input ".0248"
type input "0.0248"
drag, startPoint x: 556, startPoint y: 396, endPoint x: 482, endPoint y: 396, distance: 74.0
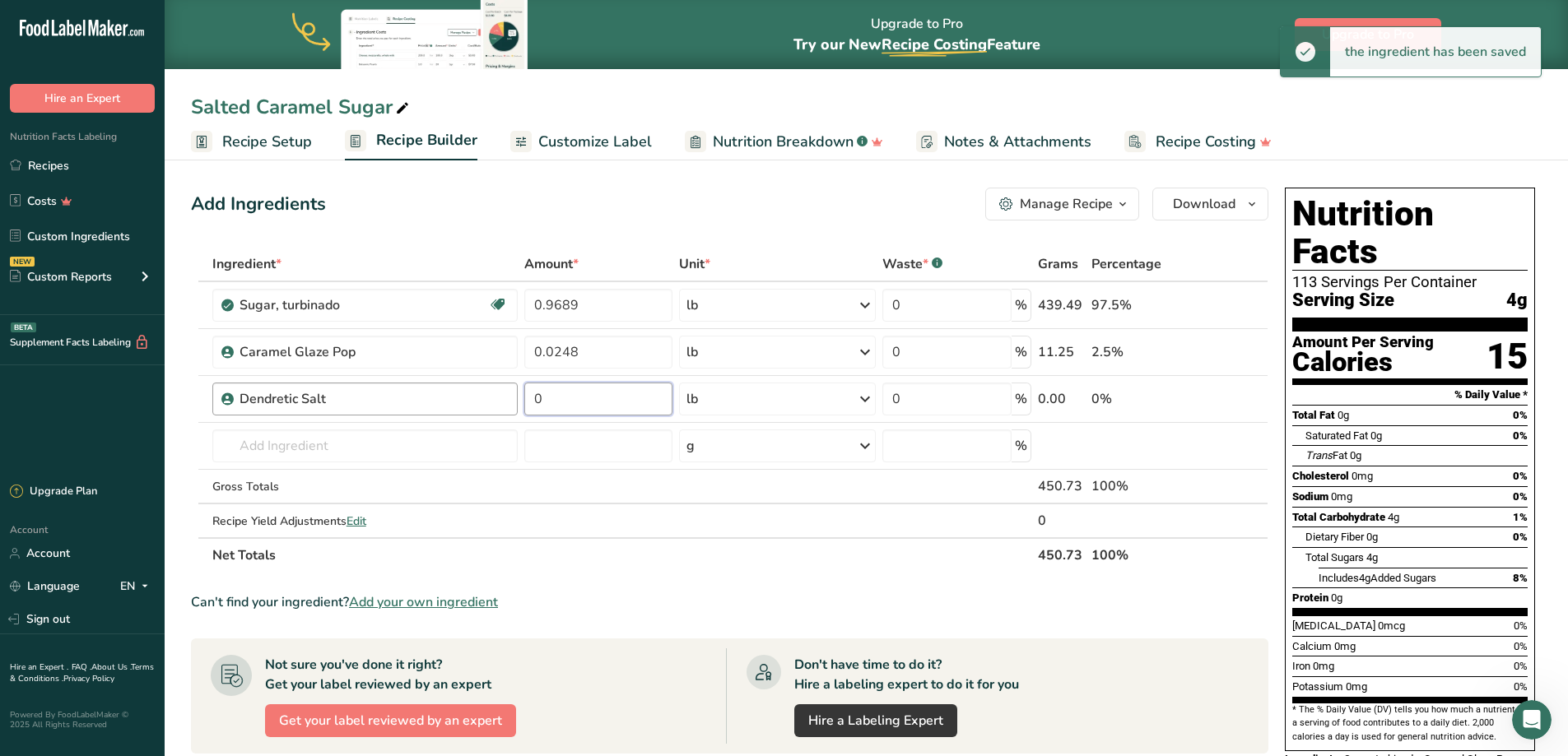
click at [482, 396] on tr "Dendretic Salt 0 lb Weight Units g kg mg mcg lb oz See less Volume Units l Volu…" at bounding box center [729, 400] width 1075 height 47
paste input ".0062"
type input "0.0062"
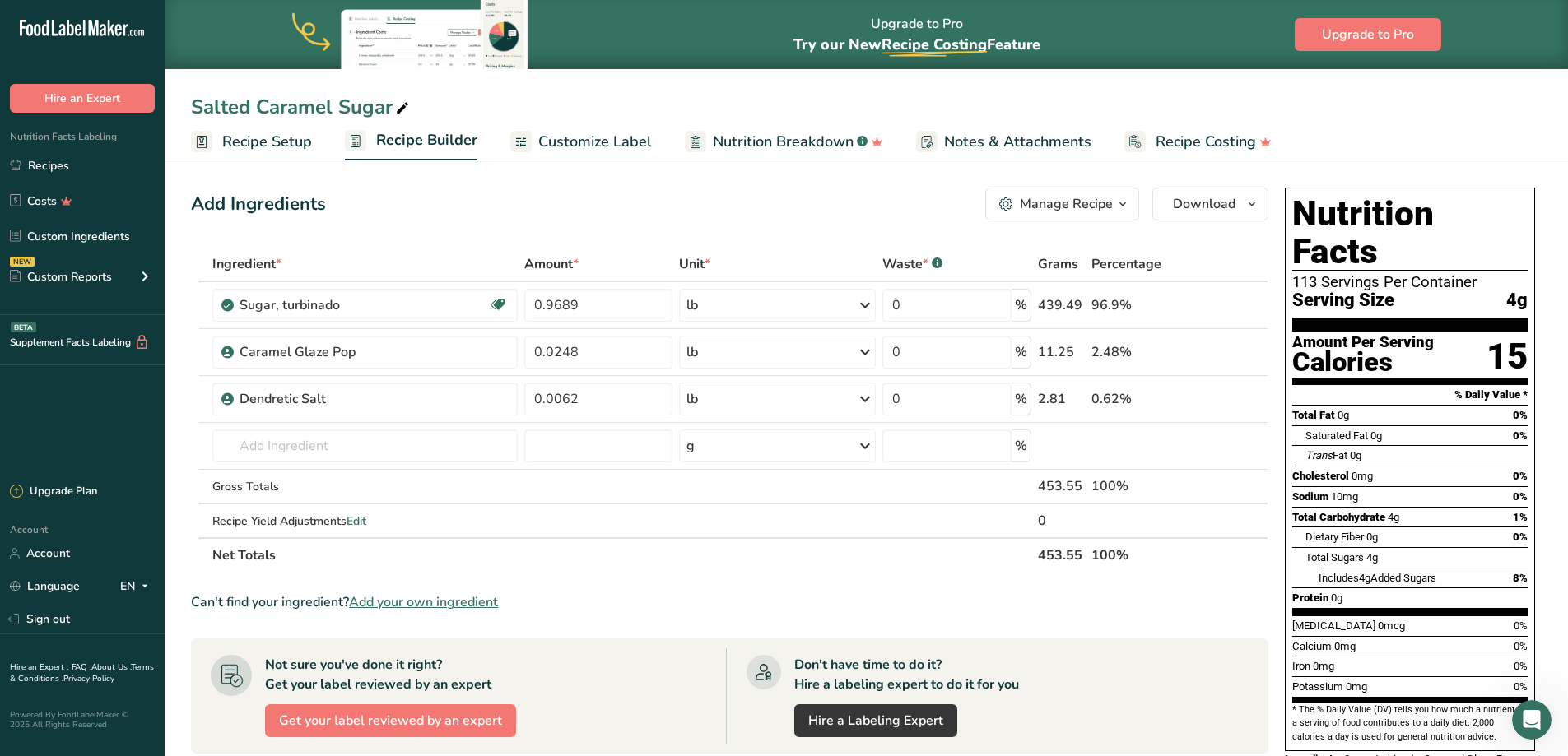
click at [1083, 209] on div "Manage Recipe" at bounding box center [1065, 204] width 93 height 20
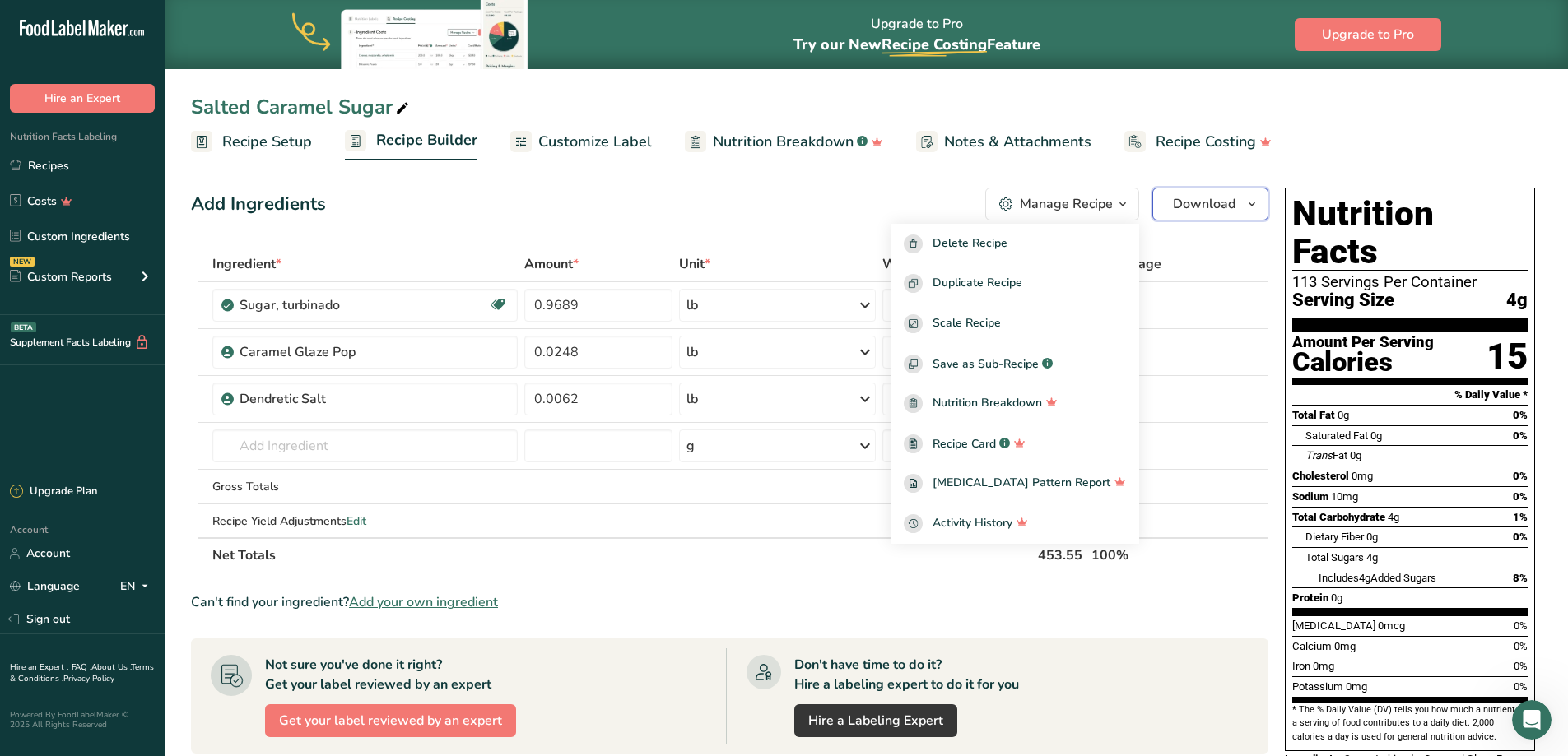
click at [1214, 204] on span "Download" at bounding box center [1203, 204] width 63 height 20
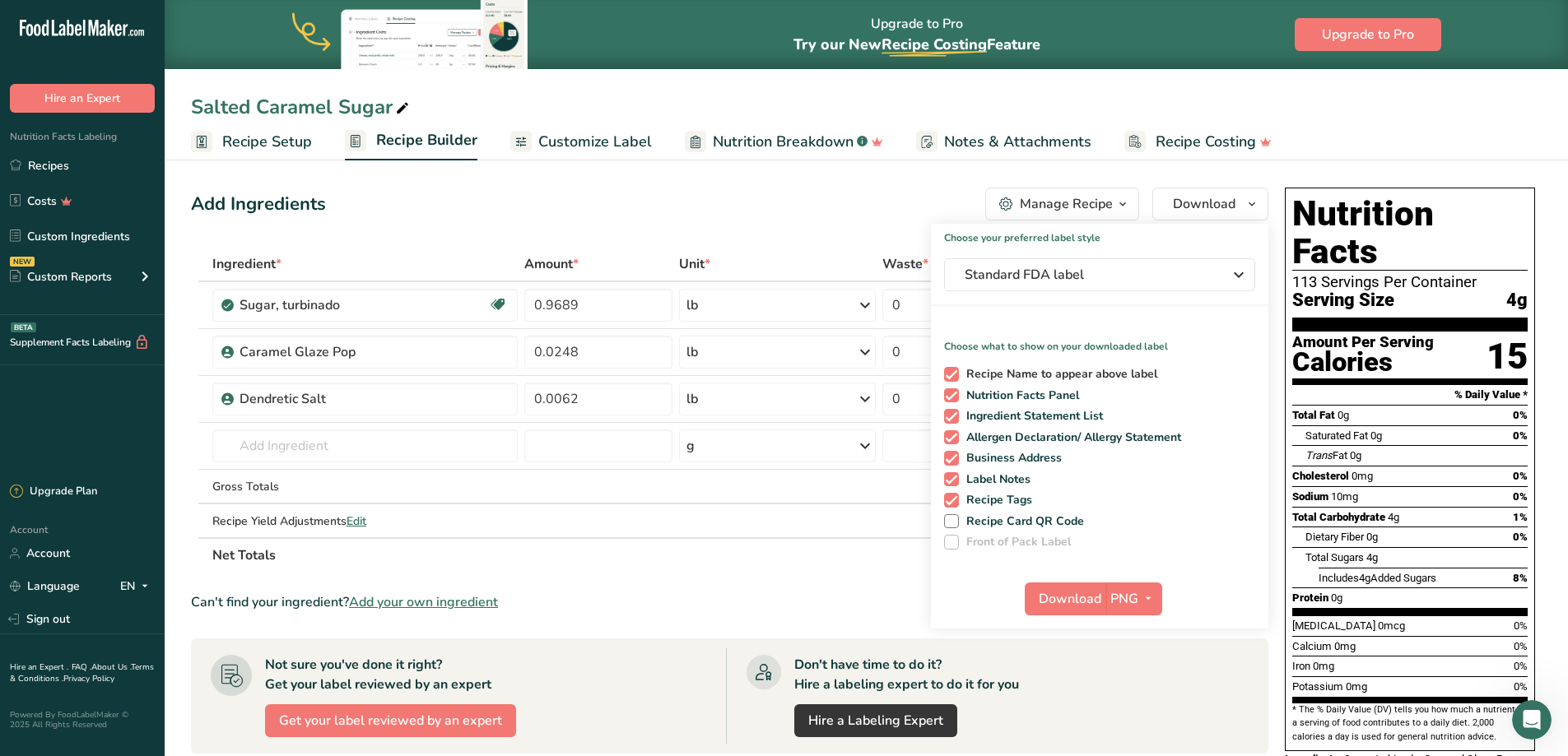
click at [949, 373] on span at bounding box center [952, 375] width 15 height 15
click at [949, 373] on input "Recipe Name to appear above label" at bounding box center [949, 374] width 11 height 11
click at [948, 369] on span at bounding box center [952, 375] width 15 height 15
click at [948, 369] on input "Recipe Name to appear above label" at bounding box center [949, 374] width 11 height 11
checkbox input "true"
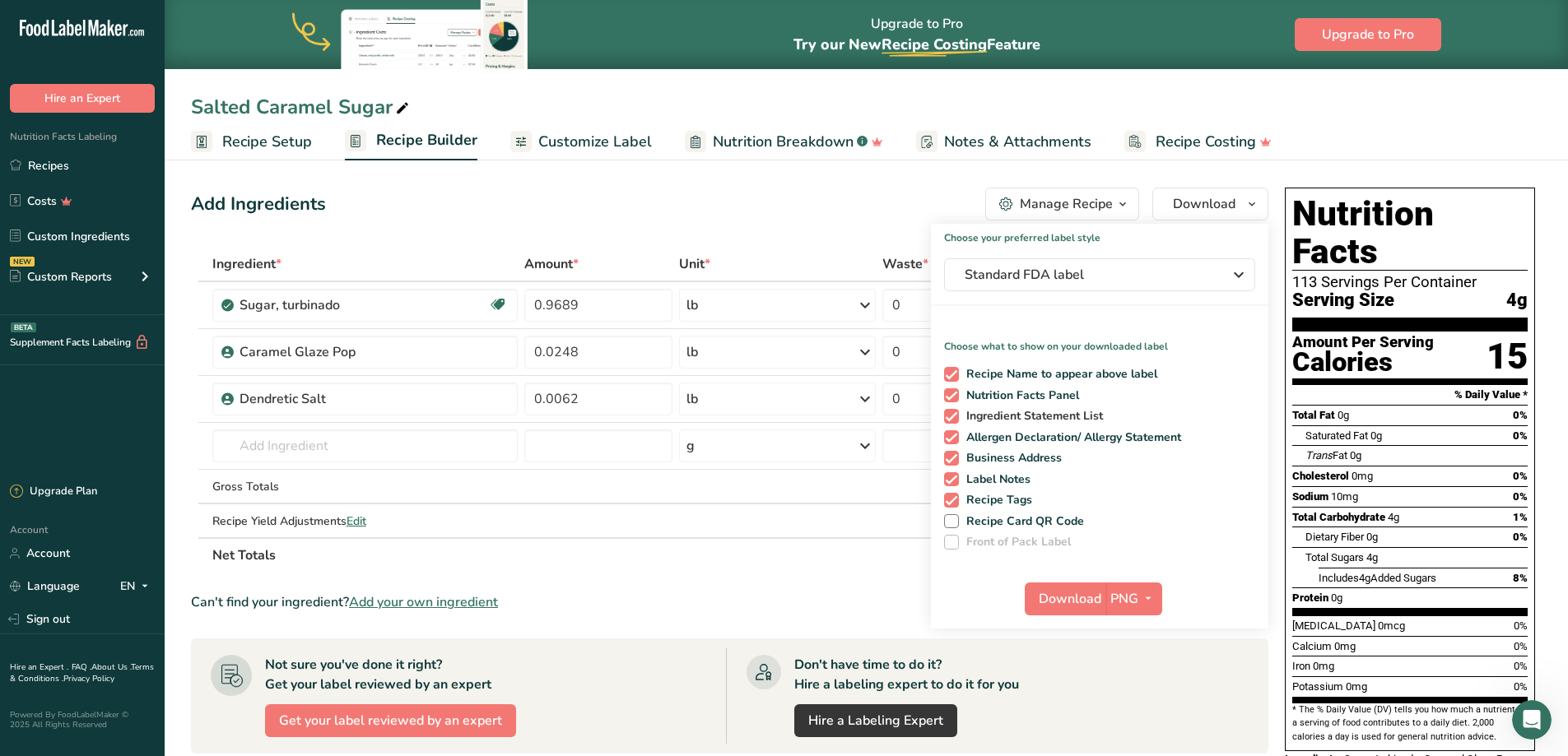
click at [952, 417] on span at bounding box center [952, 416] width 15 height 15
click at [952, 417] on input "Ingredient Statement List" at bounding box center [949, 416] width 11 height 11
checkbox input "false"
click at [953, 438] on span at bounding box center [952, 438] width 15 height 15
click at [953, 438] on input "Allergen Declaration/ Allergy Statement" at bounding box center [949, 437] width 11 height 11
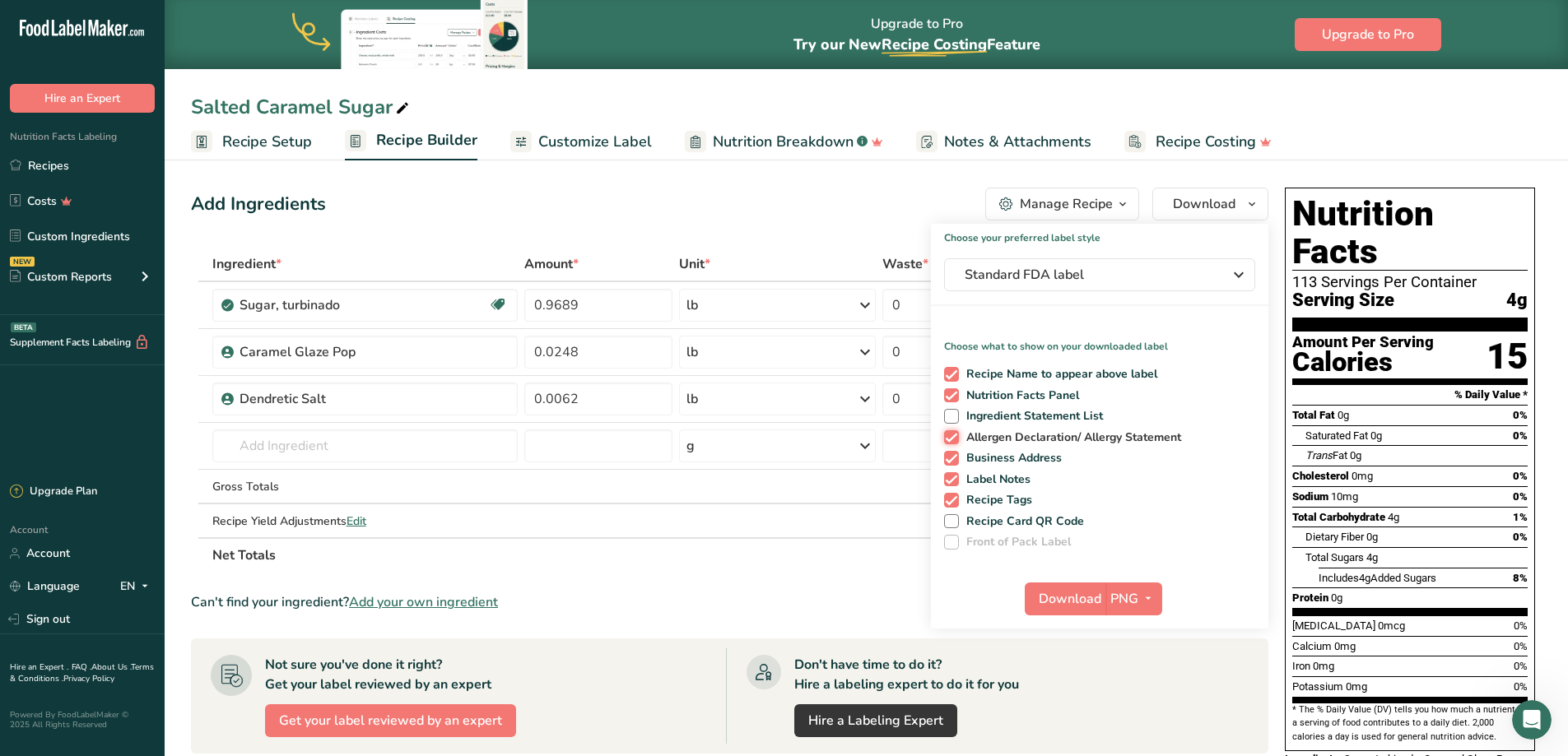
checkbox input "false"
click at [953, 455] on span at bounding box center [952, 458] width 15 height 15
click at [953, 455] on input "Business Address" at bounding box center [949, 457] width 11 height 11
checkbox input "false"
click at [951, 478] on span at bounding box center [952, 480] width 15 height 15
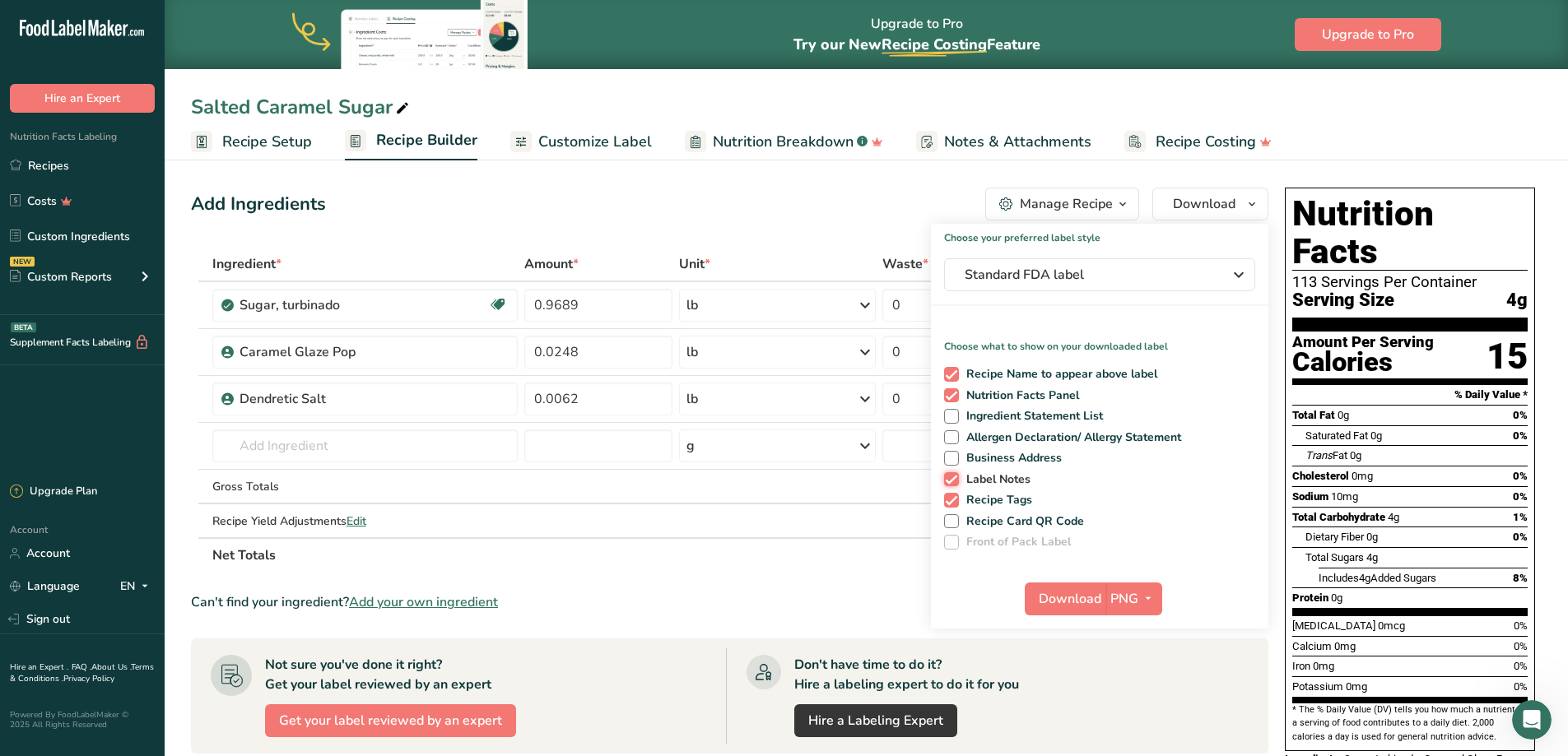
click at [951, 478] on input "Label Notes" at bounding box center [949, 479] width 11 height 11
checkbox input "false"
click at [953, 493] on div "Recipe Name to appear above label Nutrition Facts Panel Ingredient Statement Li…" at bounding box center [1100, 455] width 338 height 189
click at [955, 504] on span at bounding box center [952, 501] width 15 height 15
click at [955, 504] on input "Recipe Tags" at bounding box center [949, 499] width 11 height 11
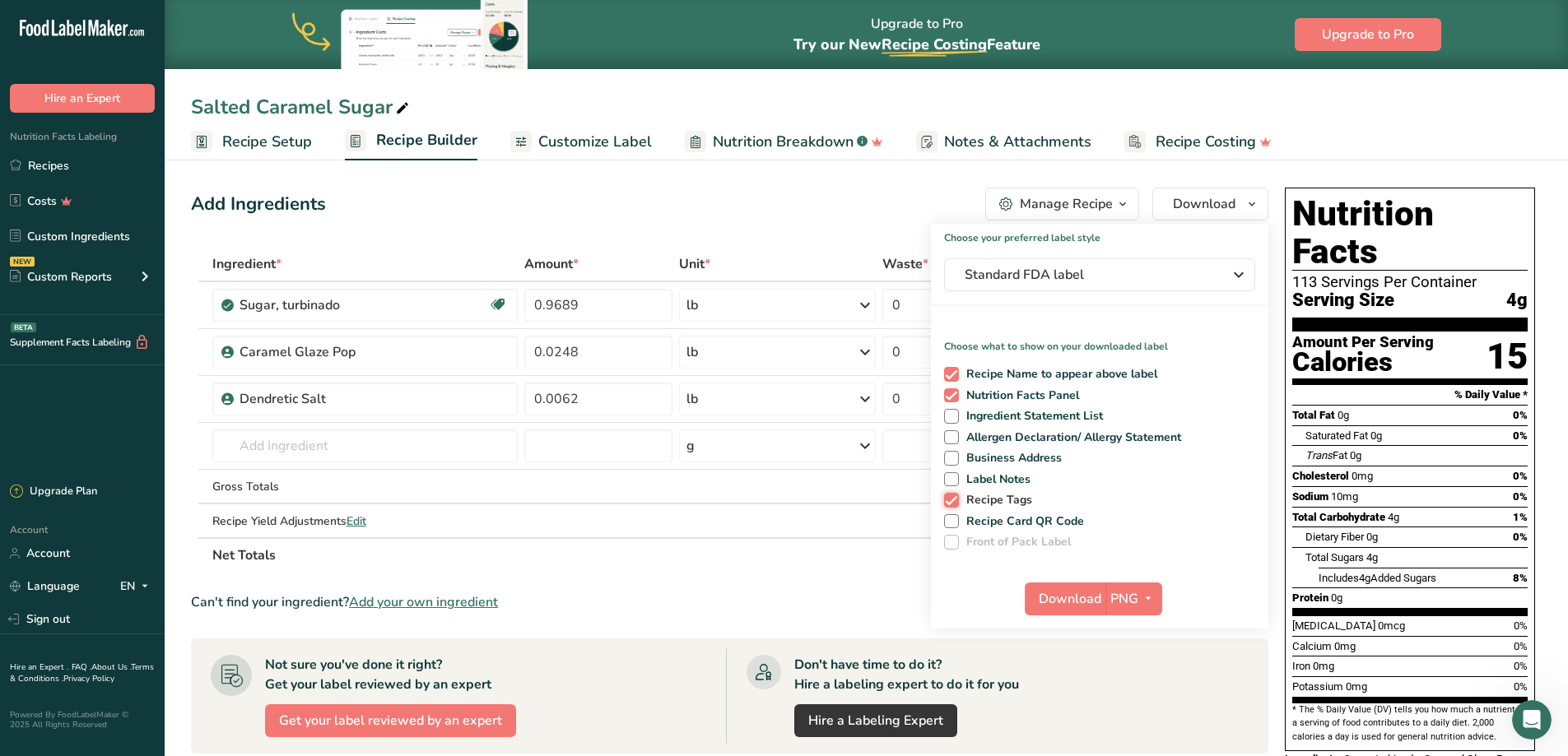
checkbox input "false"
click at [1068, 598] on span "Download" at bounding box center [1070, 600] width 63 height 20
